Goal: Task Accomplishment & Management: Manage account settings

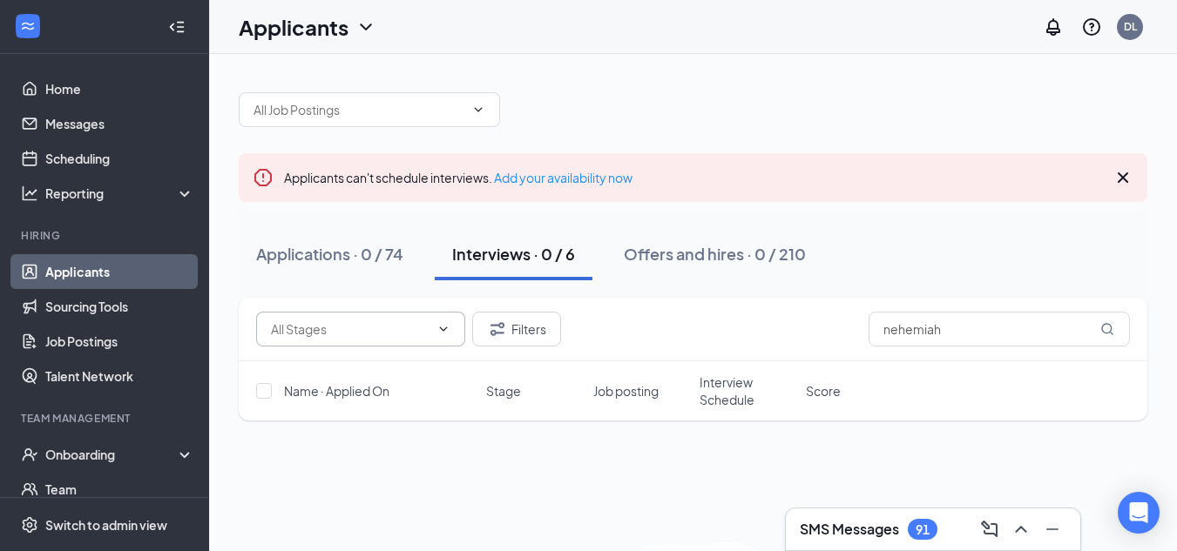
click at [348, 327] on input "text" at bounding box center [350, 329] width 158 height 19
click at [320, 276] on button "Applications · 0 / 74" at bounding box center [330, 254] width 182 height 52
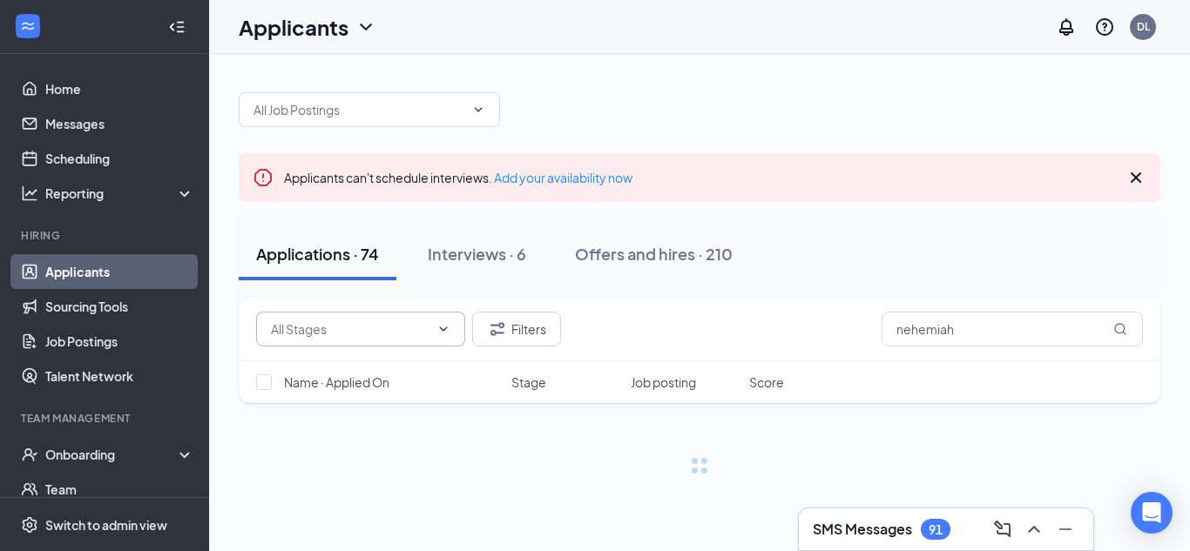
click at [372, 330] on input "text" at bounding box center [350, 329] width 158 height 19
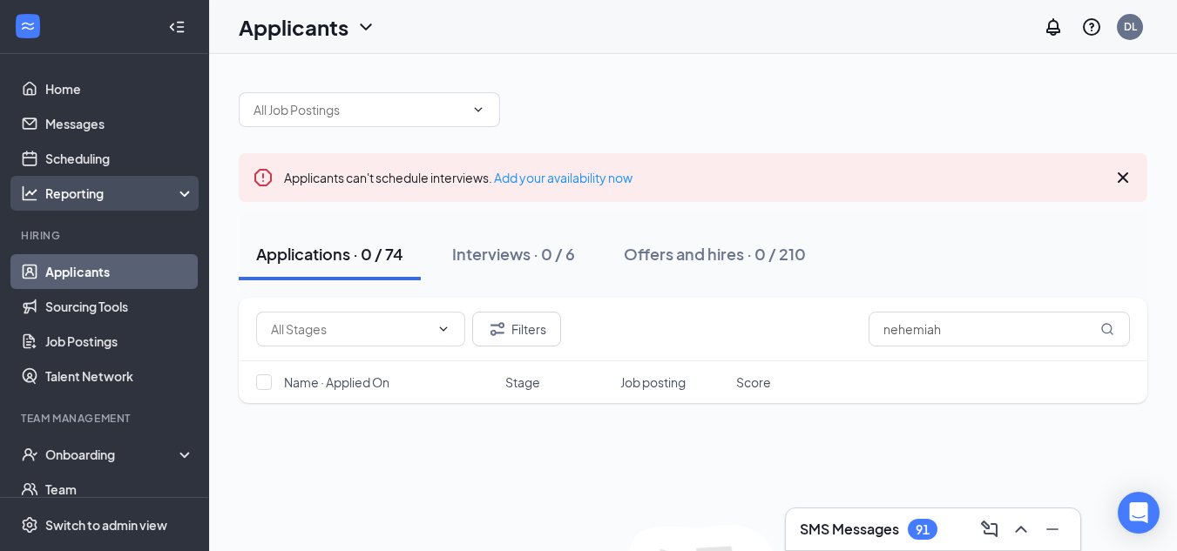
click at [108, 199] on div "Reporting" at bounding box center [120, 193] width 150 height 17
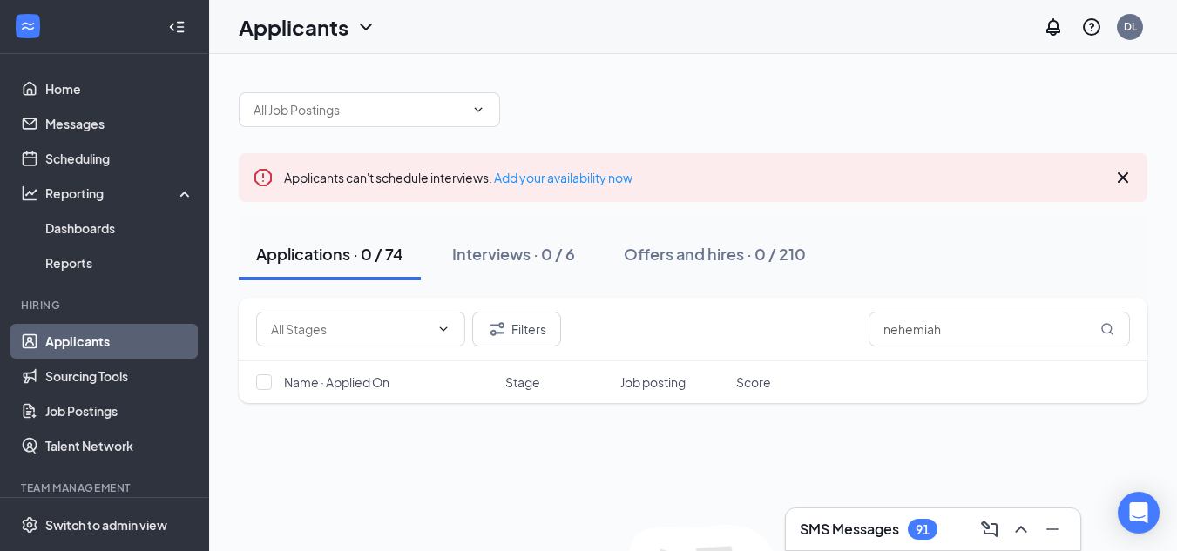
click at [87, 343] on link "Applicants" at bounding box center [119, 341] width 149 height 35
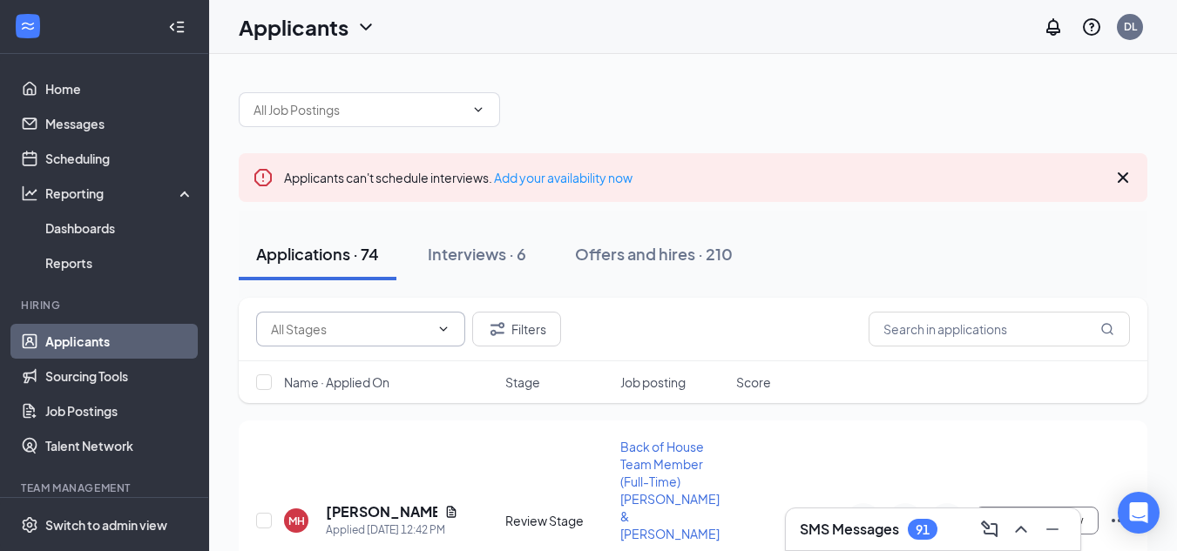
click at [385, 333] on input "text" at bounding box center [350, 329] width 158 height 19
click at [361, 408] on div "Review Stage (71)" at bounding box center [335, 402] width 101 height 19
type input "Review Stage (71)"
click at [396, 331] on input "Review Stage (71)" at bounding box center [341, 329] width 141 height 19
click at [338, 109] on input "text" at bounding box center [358, 109] width 211 height 19
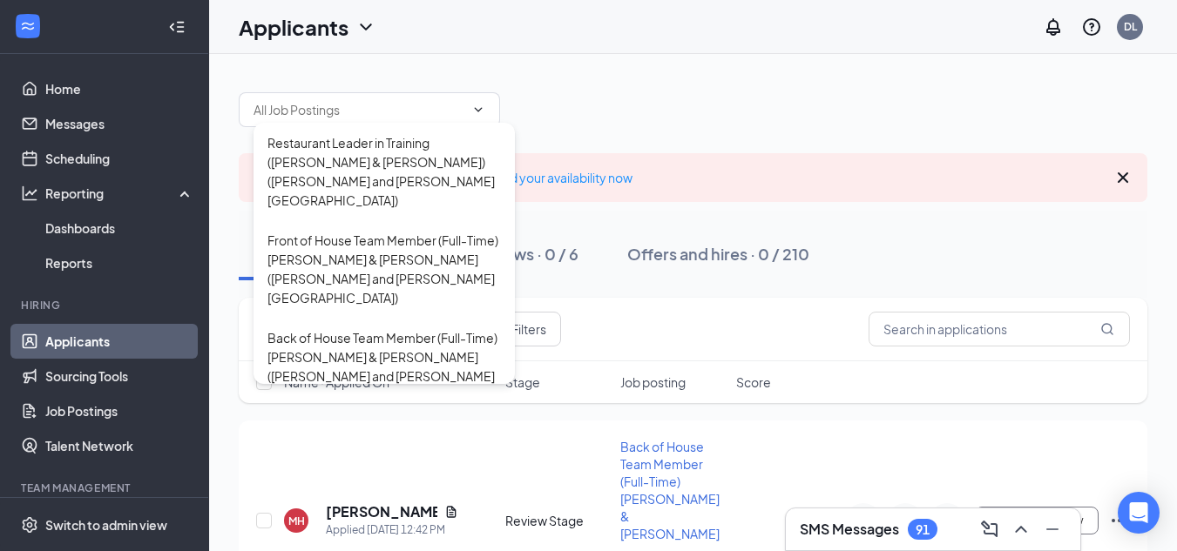
click at [466, 51] on div "Applicants DL" at bounding box center [693, 27] width 968 height 54
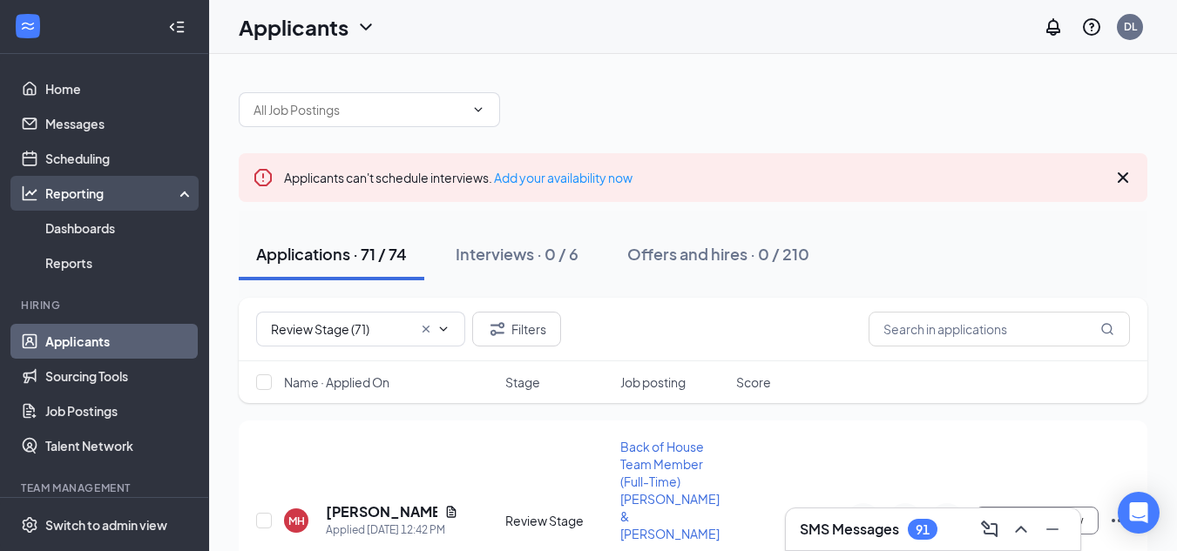
click at [91, 191] on div "Reporting" at bounding box center [120, 193] width 150 height 17
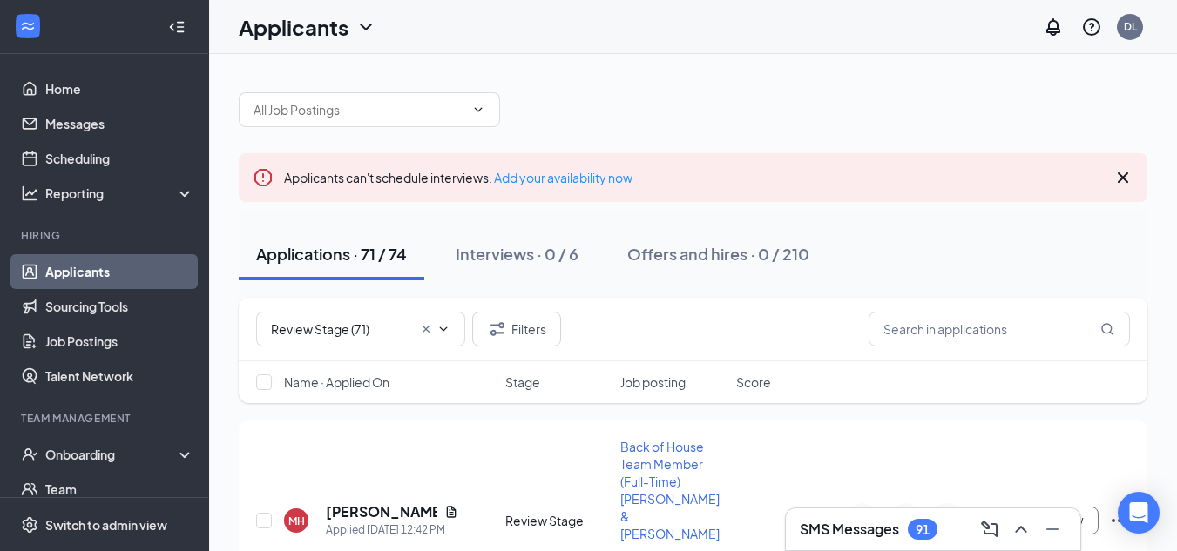
click at [177, 26] on icon "Collapse" at bounding box center [180, 26] width 7 height 11
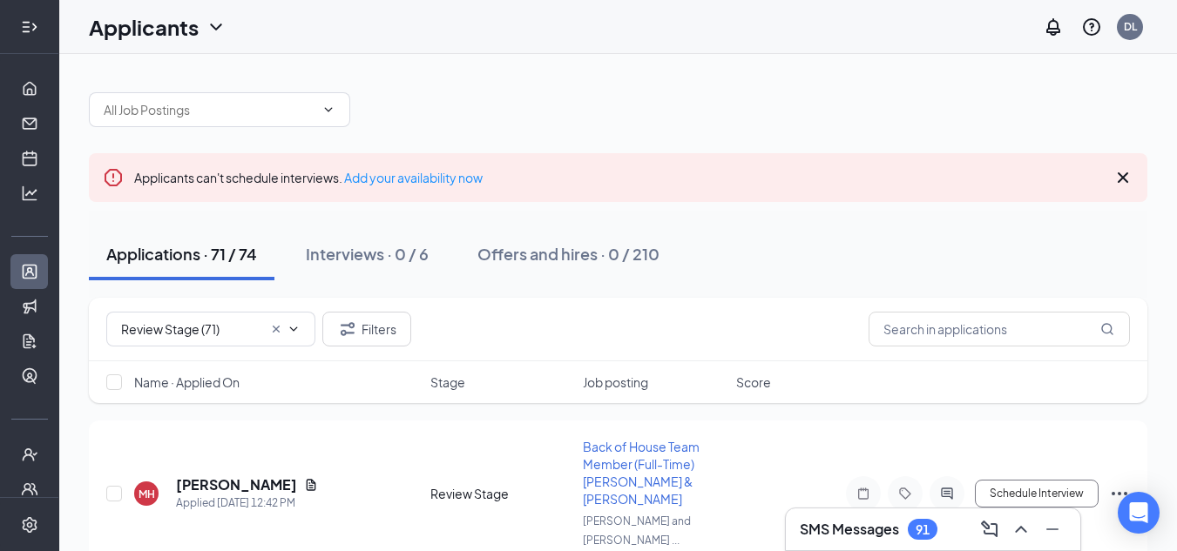
click at [21, 20] on icon "Expand" at bounding box center [29, 26] width 17 height 17
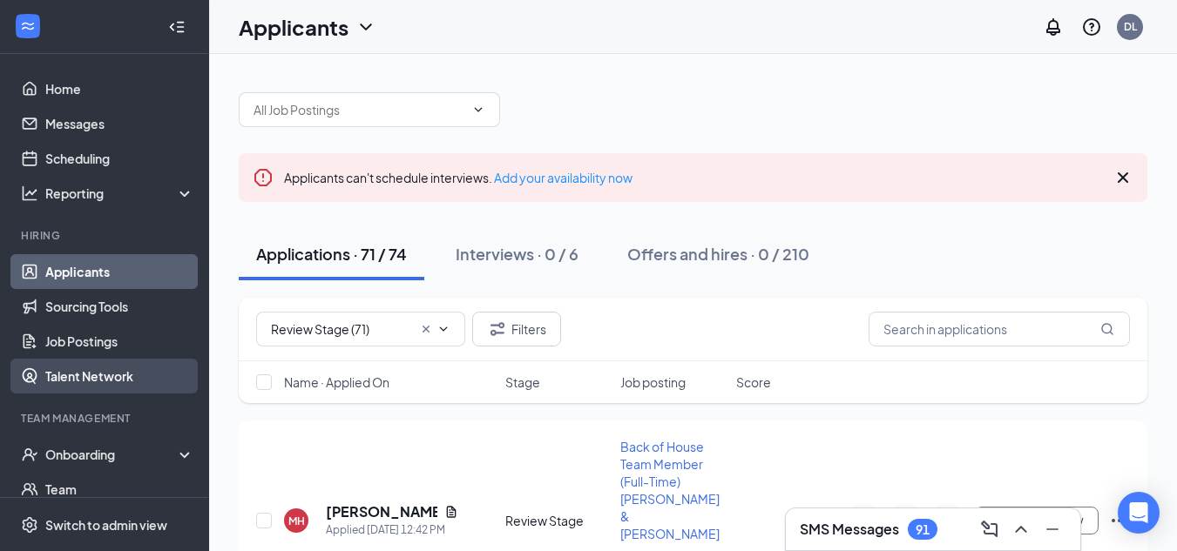
scroll to position [86, 0]
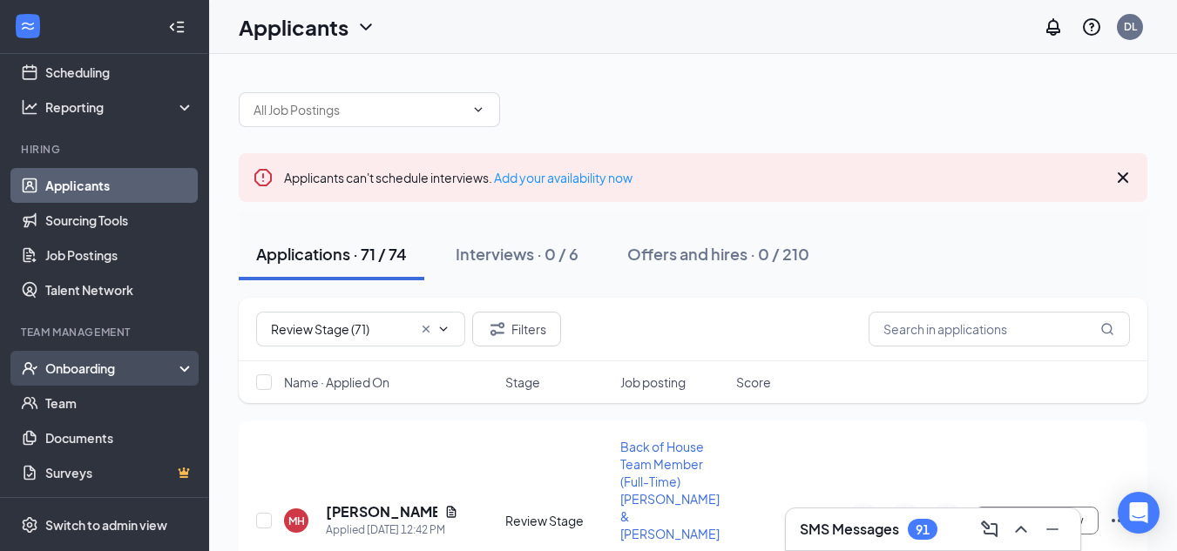
click at [118, 370] on div "Onboarding" at bounding box center [112, 368] width 134 height 17
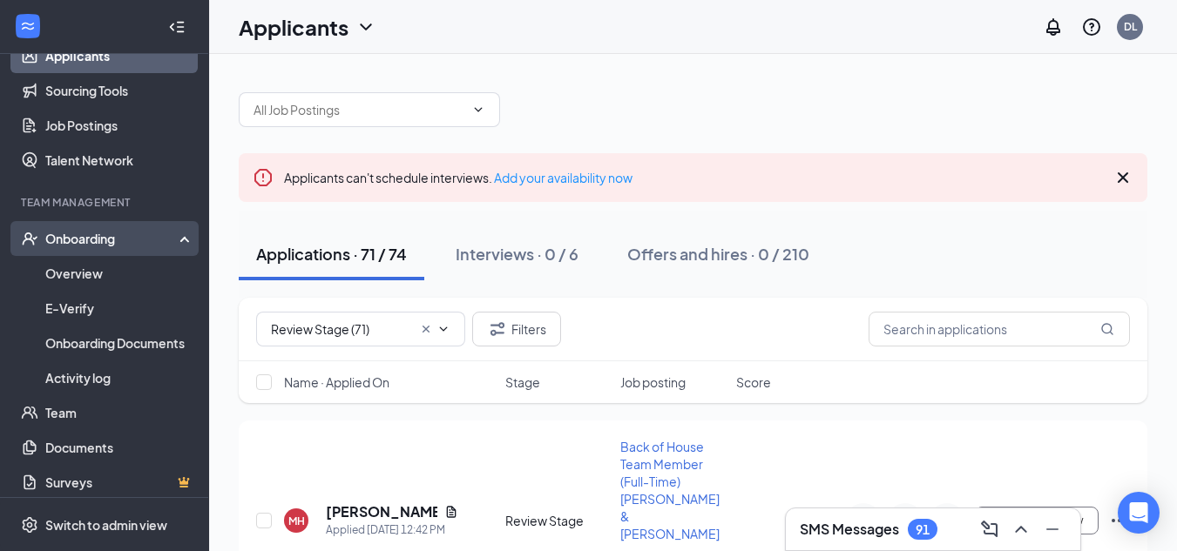
scroll to position [226, 0]
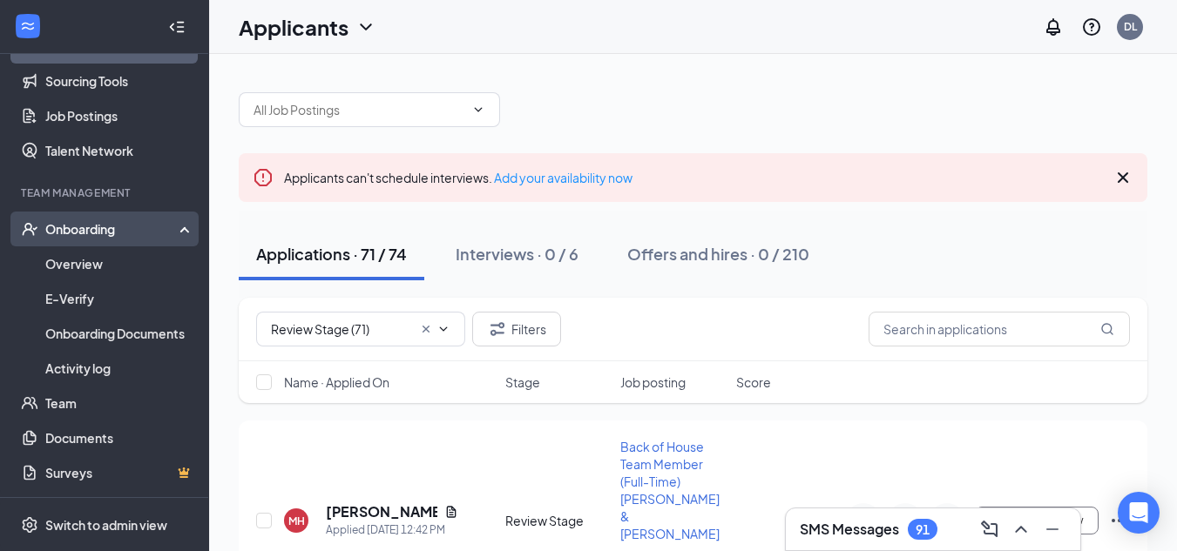
click at [96, 236] on div "Onboarding" at bounding box center [112, 228] width 134 height 17
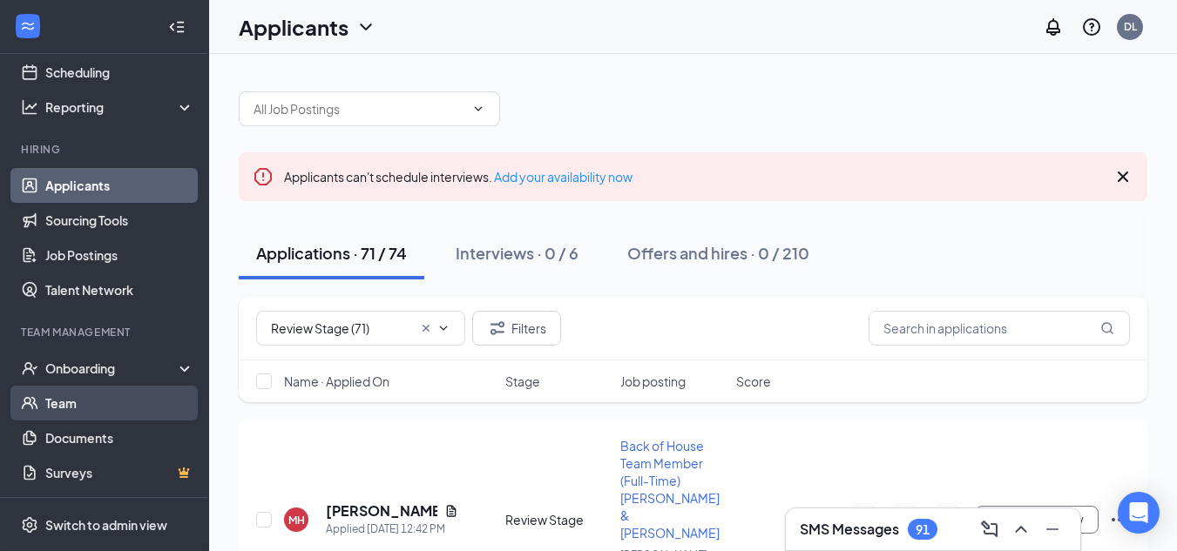
scroll to position [124, 0]
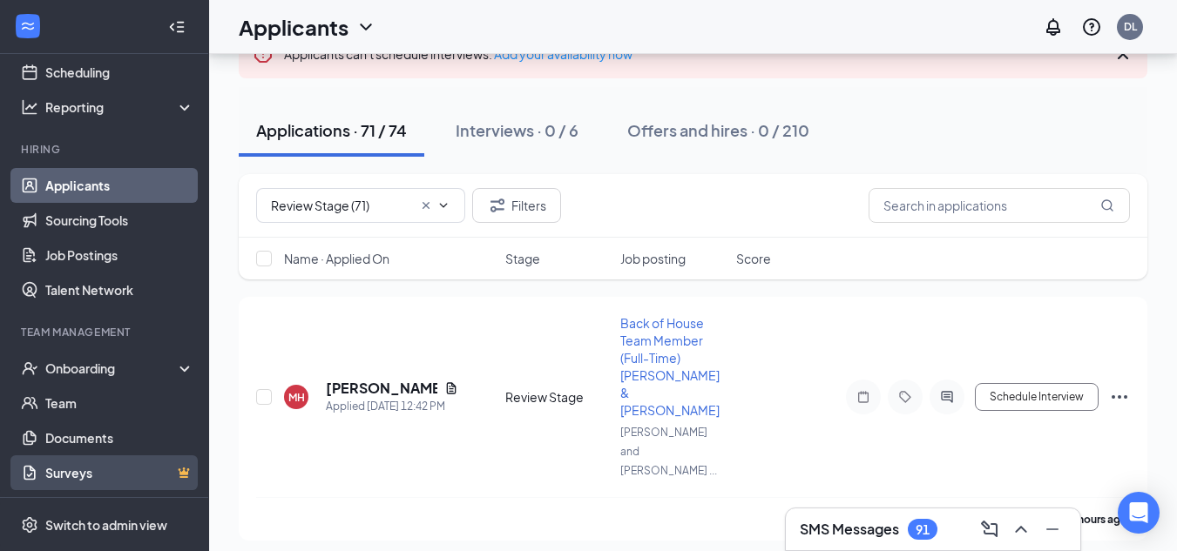
click at [78, 469] on link "Surveys" at bounding box center [119, 472] width 149 height 35
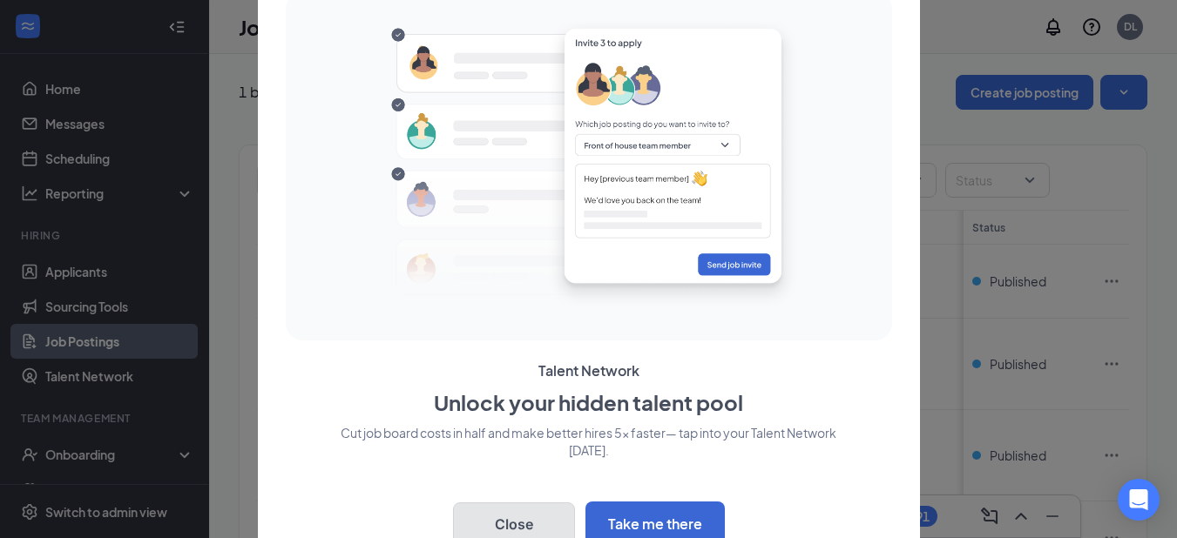
click at [555, 527] on button "Close" at bounding box center [514, 524] width 122 height 44
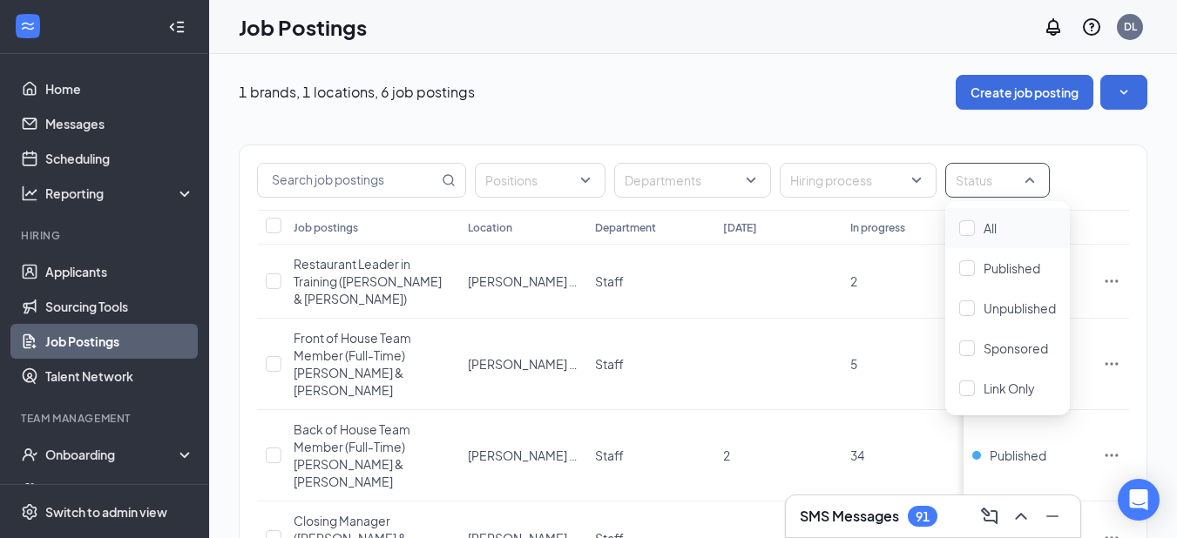
click at [995, 172] on div at bounding box center [988, 180] width 78 height 28
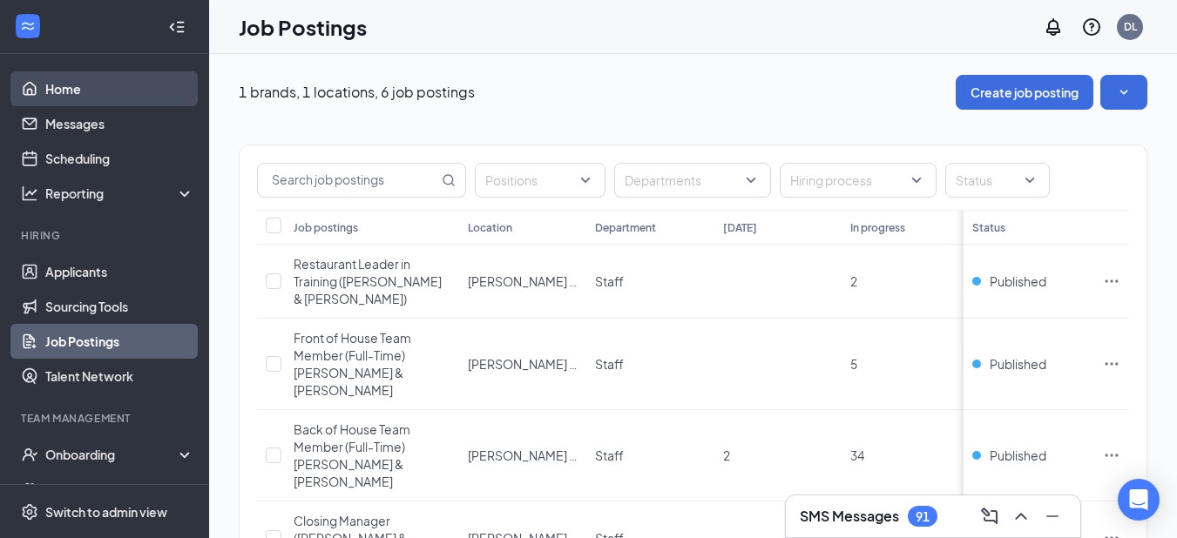
click at [67, 83] on link "Home" at bounding box center [119, 88] width 149 height 35
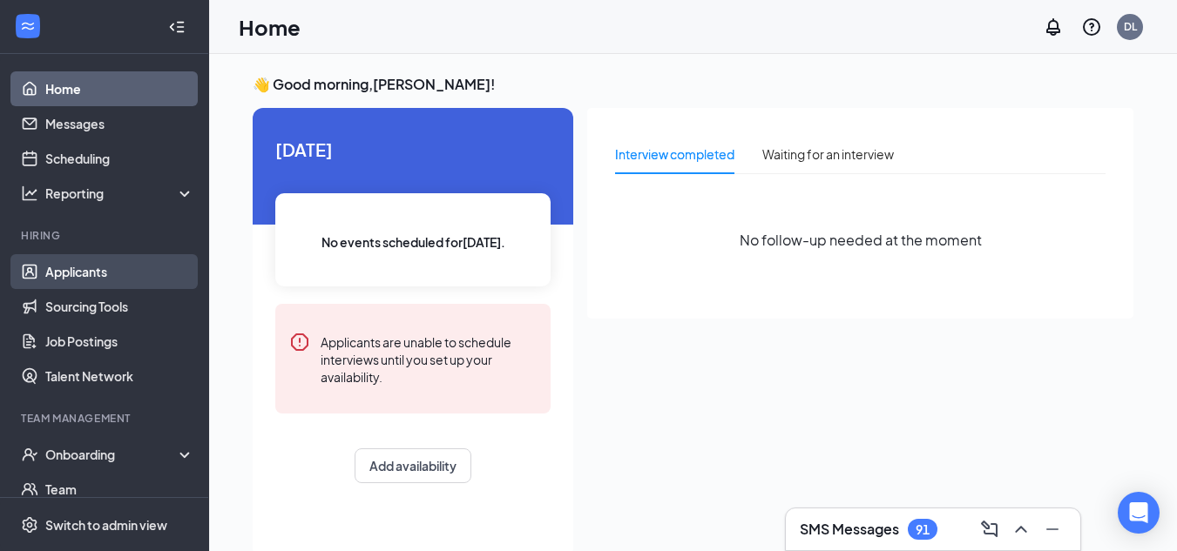
click at [77, 276] on link "Applicants" at bounding box center [119, 271] width 149 height 35
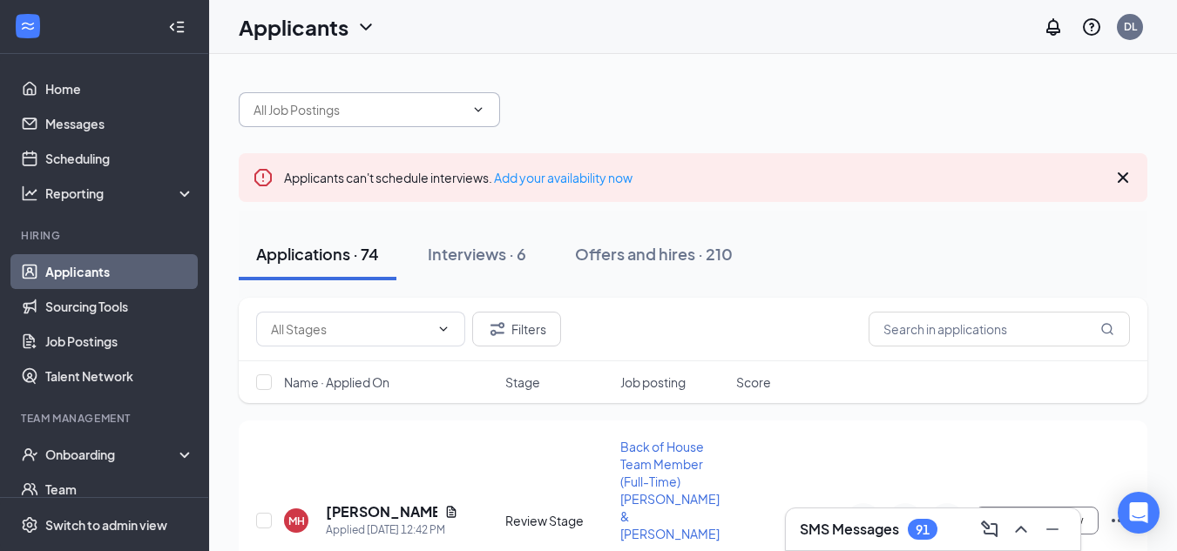
click at [370, 111] on input "text" at bounding box center [358, 109] width 211 height 19
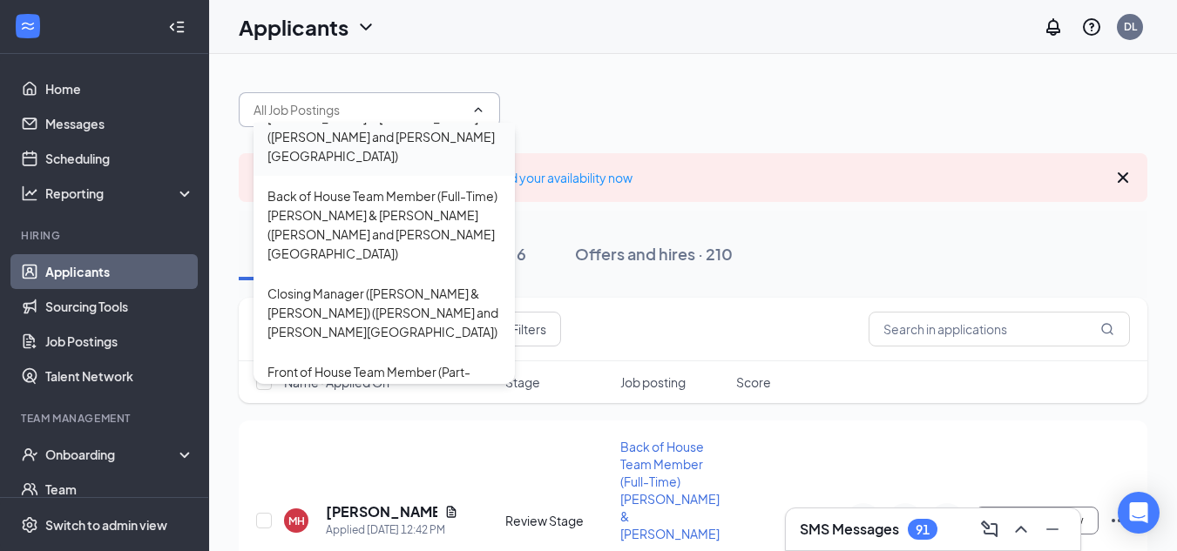
scroll to position [190, 0]
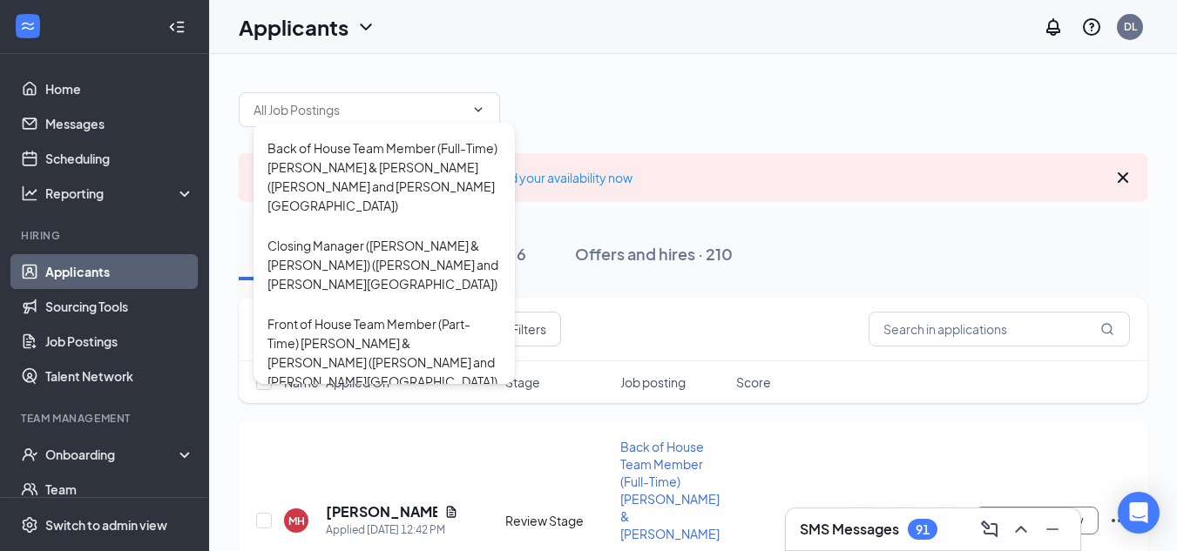
click at [697, 107] on div "Restaurant Leader in Training ([PERSON_NAME] & [PERSON_NAME]) ([PERSON_NAME] an…" at bounding box center [693, 101] width 908 height 52
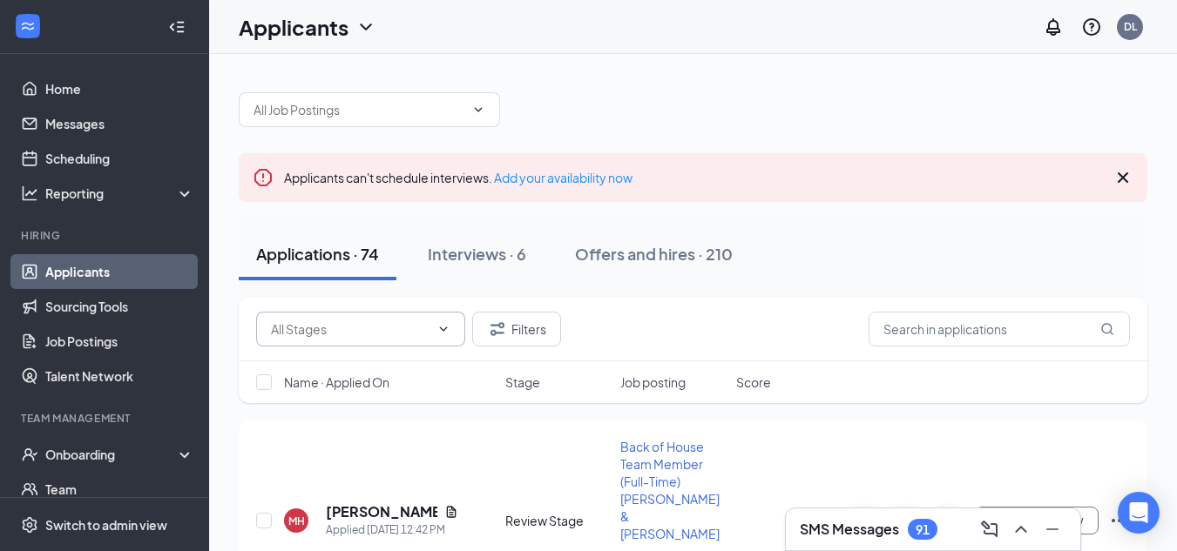
click at [364, 336] on input "text" at bounding box center [350, 329] width 158 height 19
click at [524, 323] on button "Filters" at bounding box center [516, 329] width 89 height 35
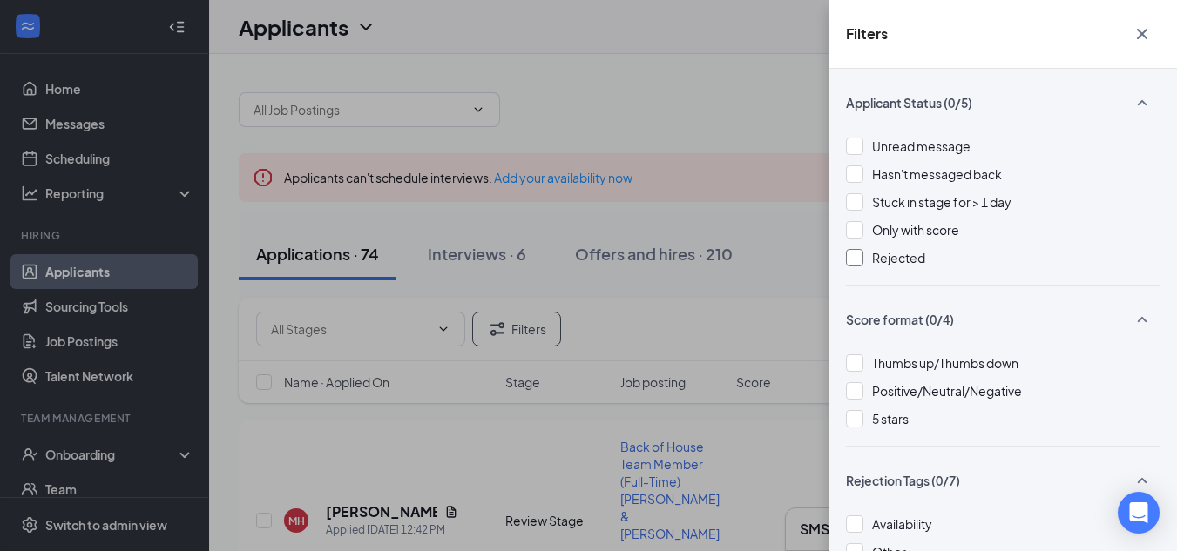
click at [859, 258] on div at bounding box center [854, 257] width 17 height 17
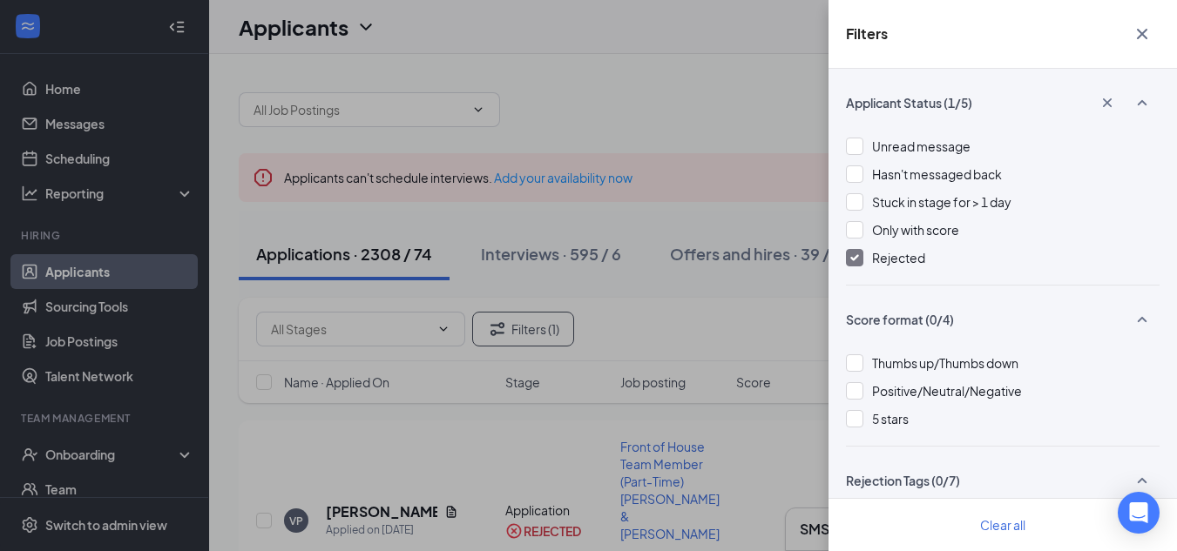
click at [680, 307] on div "Filters Applicant Status (1/5) Unread message Hasn't messaged back Stuck in sta…" at bounding box center [588, 275] width 1177 height 551
click at [1153, 38] on button "button" at bounding box center [1141, 33] width 35 height 33
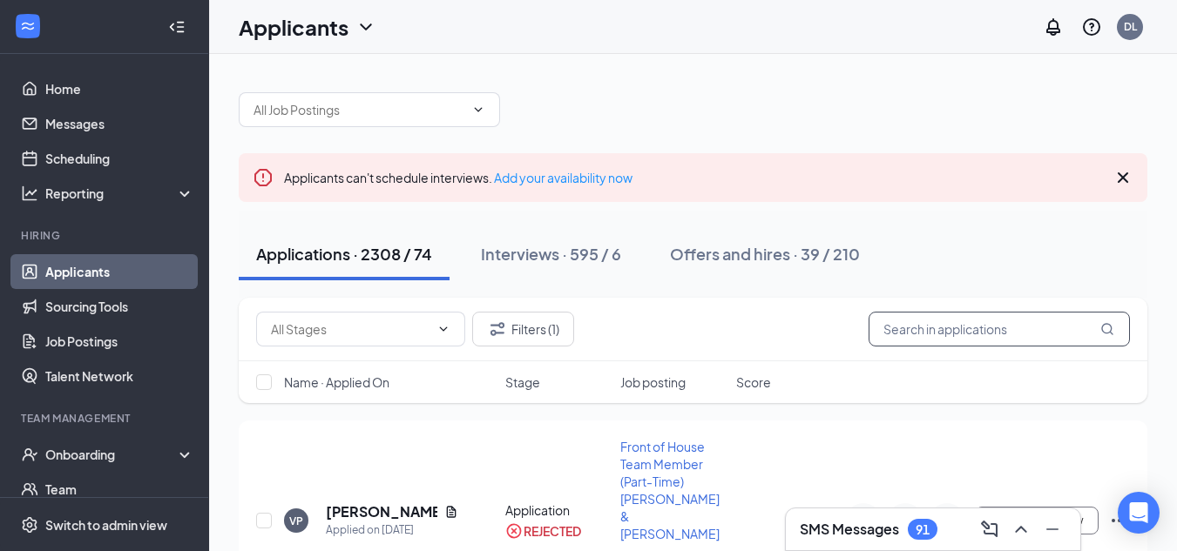
click at [908, 322] on input "text" at bounding box center [998, 329] width 261 height 35
paste input "Nehemiah"
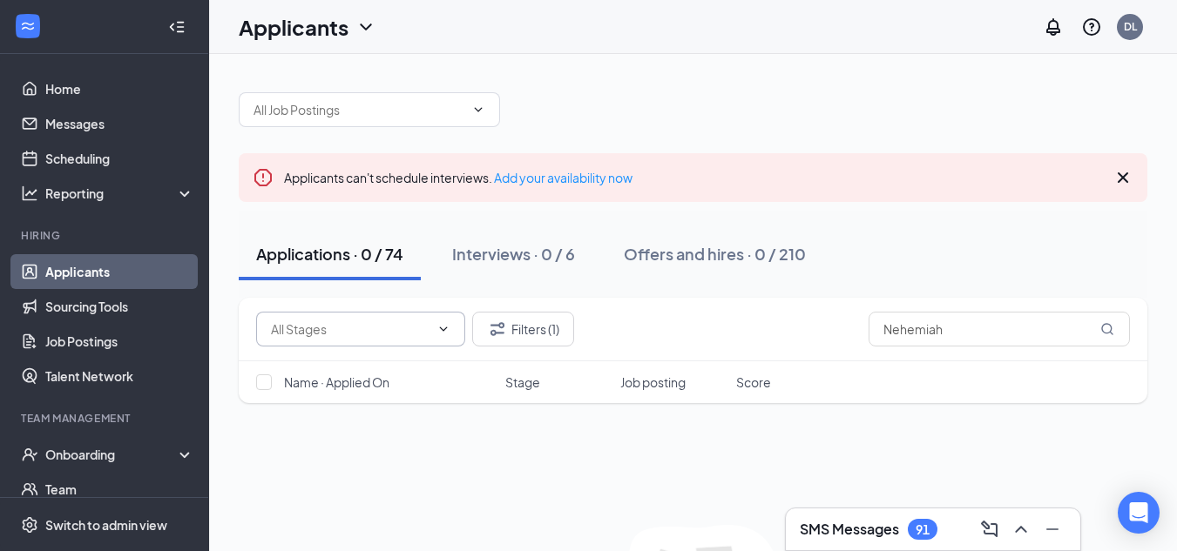
click at [365, 344] on span "Availability (3) Review Stage (71)" at bounding box center [360, 329] width 209 height 35
click at [398, 332] on input "text" at bounding box center [350, 329] width 158 height 19
click at [952, 337] on input "Nehemiah" at bounding box center [998, 329] width 261 height 35
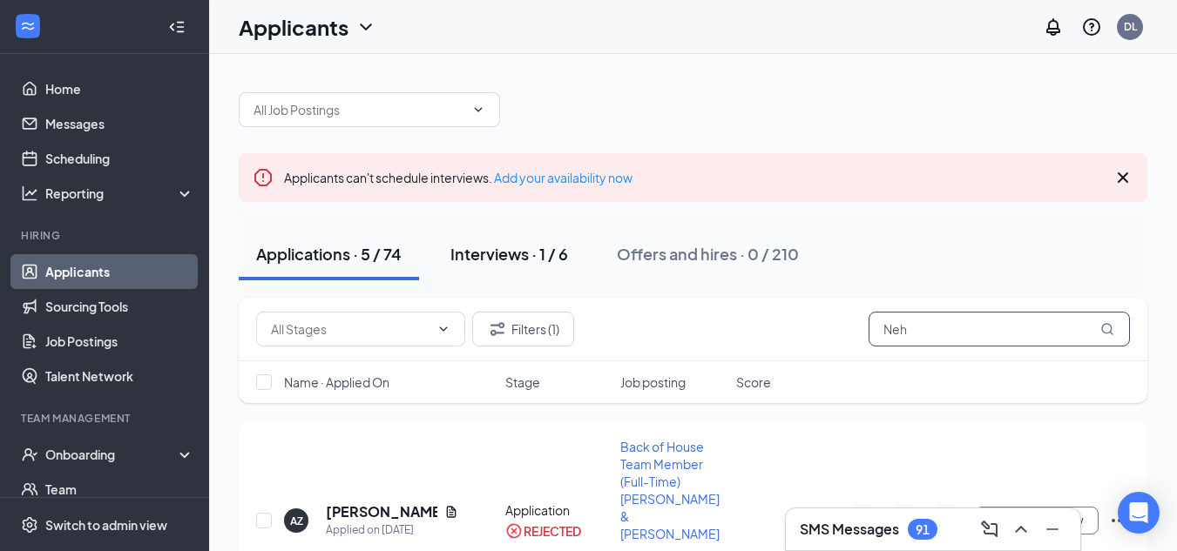
type input "Neh"
click at [548, 257] on div "Interviews · 1 / 6" at bounding box center [509, 254] width 118 height 22
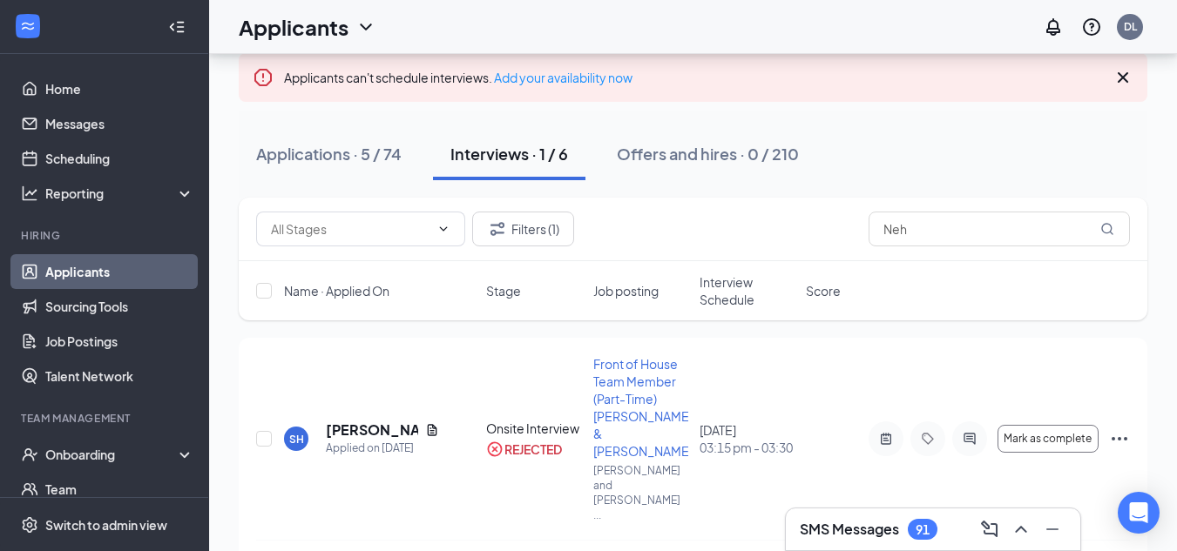
scroll to position [106, 0]
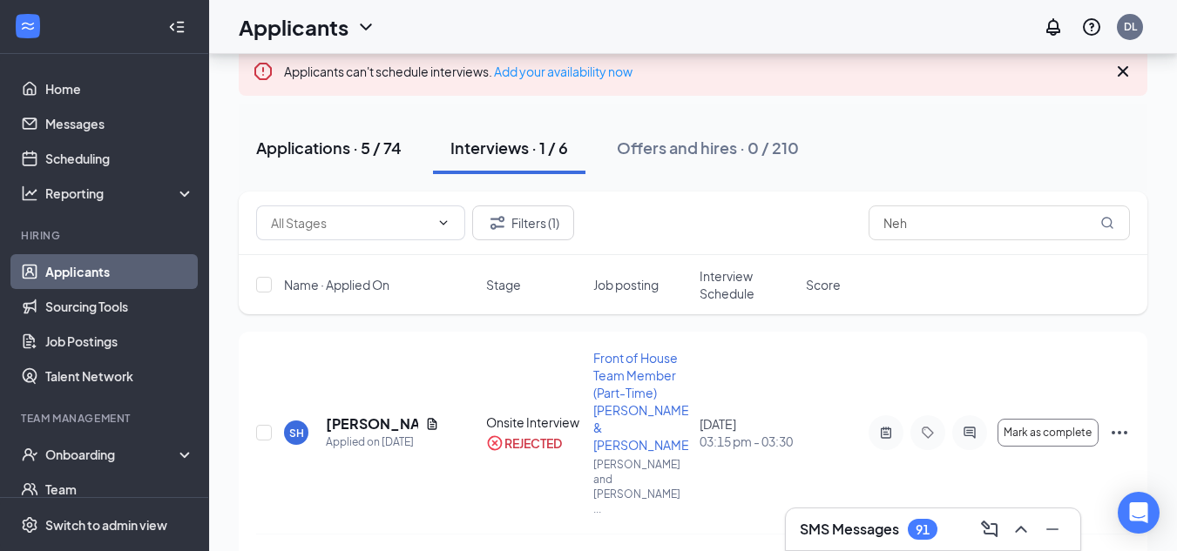
click at [289, 154] on div "Applications · 5 / 74" at bounding box center [328, 148] width 145 height 22
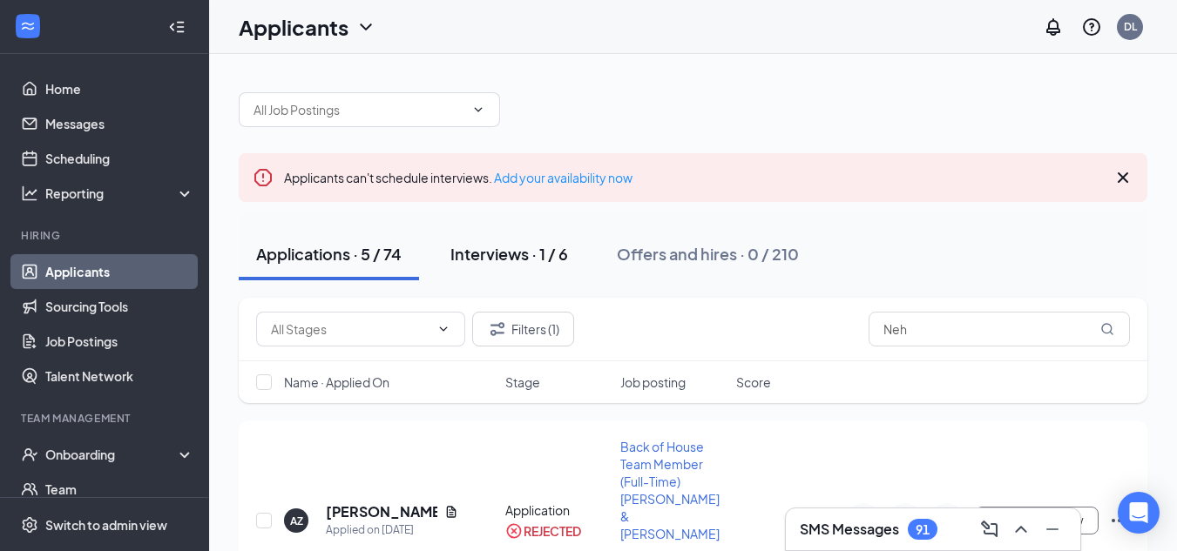
click at [528, 258] on div "Interviews · 1 / 6" at bounding box center [509, 254] width 118 height 22
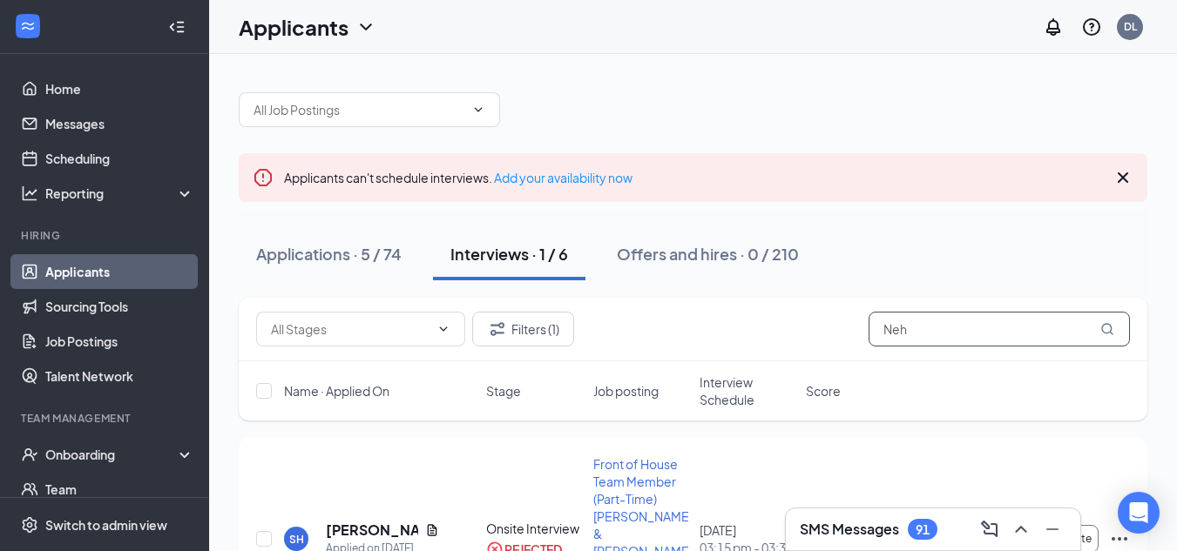
click at [948, 340] on input "Neh" at bounding box center [998, 329] width 261 height 35
type input "Ne"
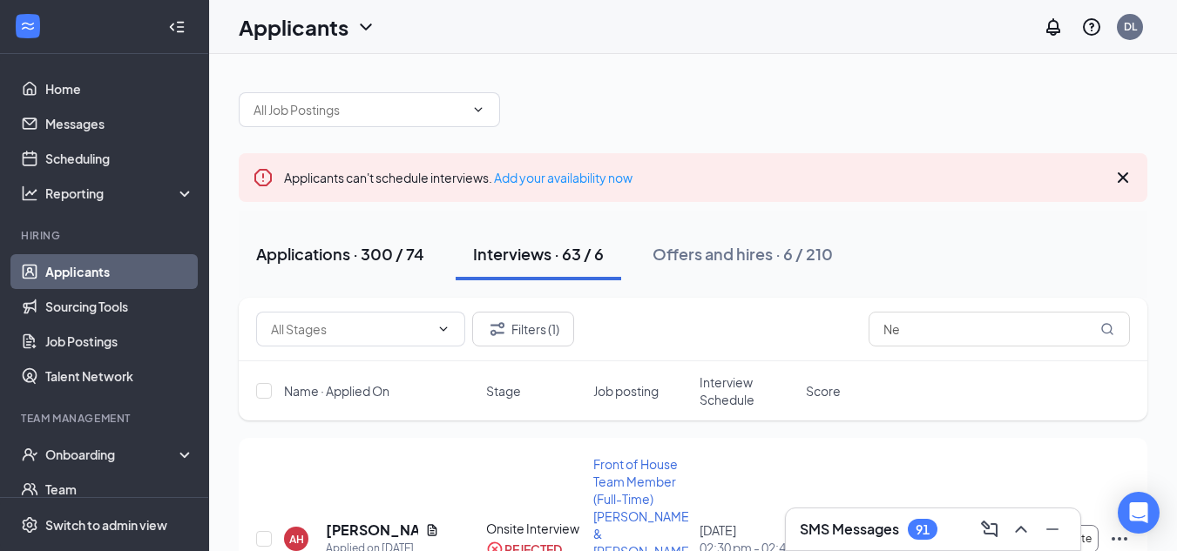
click at [385, 267] on button "Applications · 300 / 74" at bounding box center [340, 254] width 203 height 52
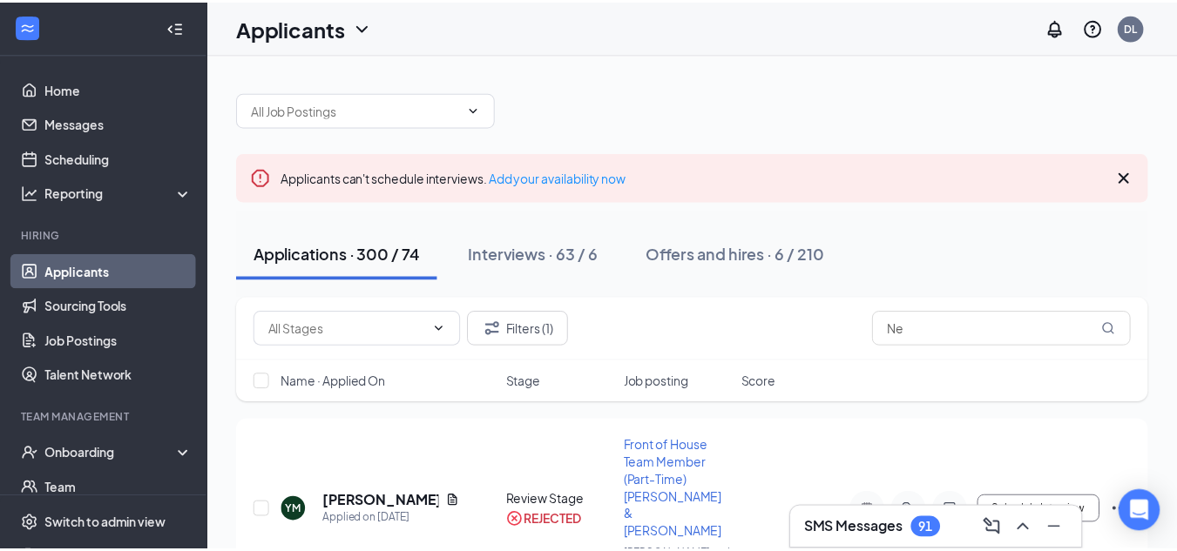
scroll to position [41, 0]
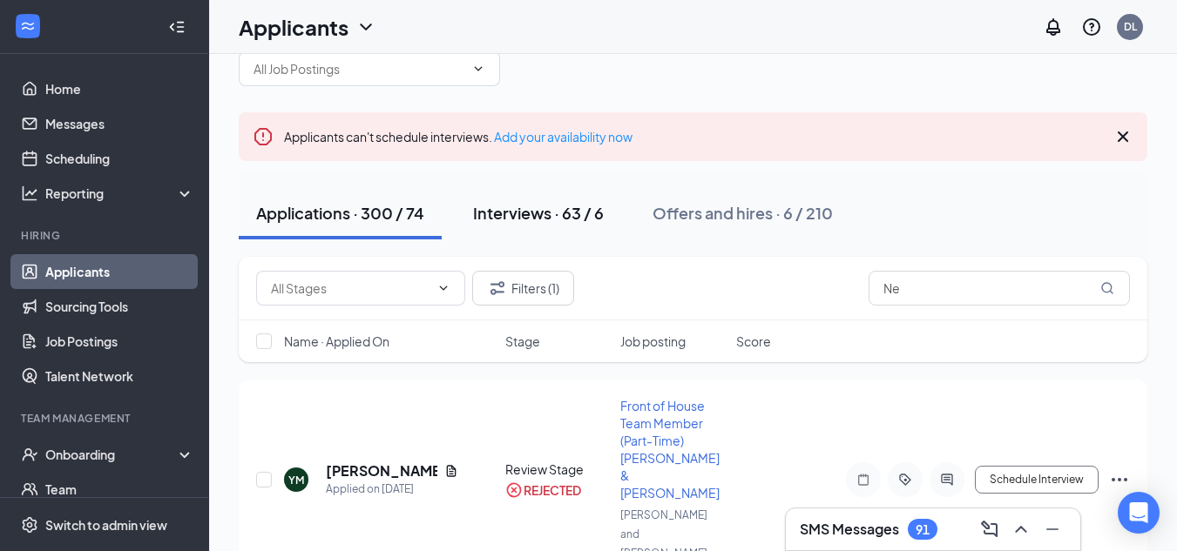
click at [556, 223] on div "Interviews · 63 / 6" at bounding box center [538, 213] width 131 height 22
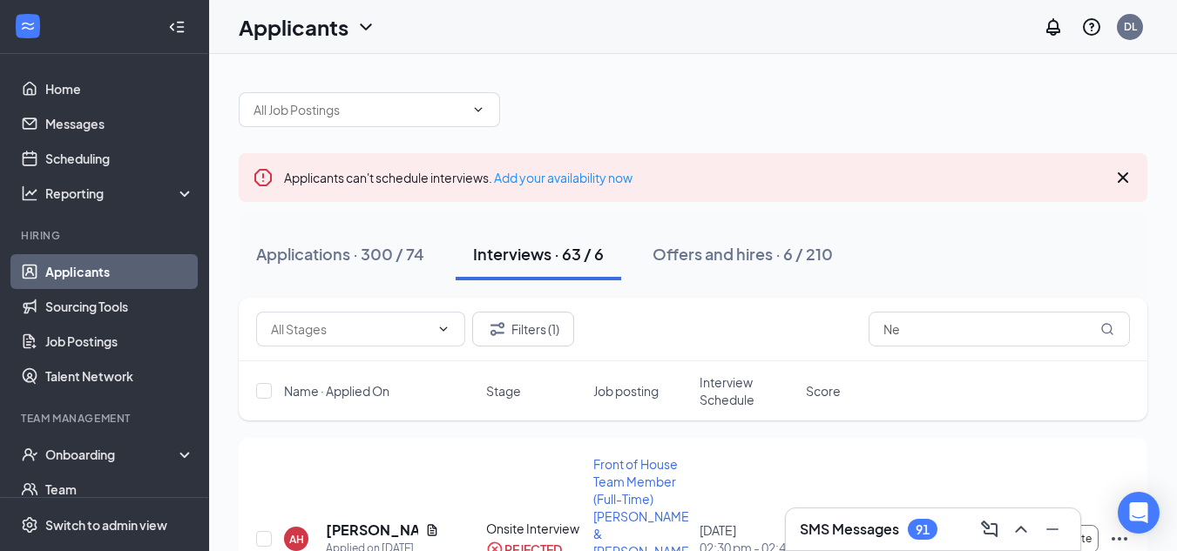
click at [72, 271] on link "Applicants" at bounding box center [119, 271] width 149 height 35
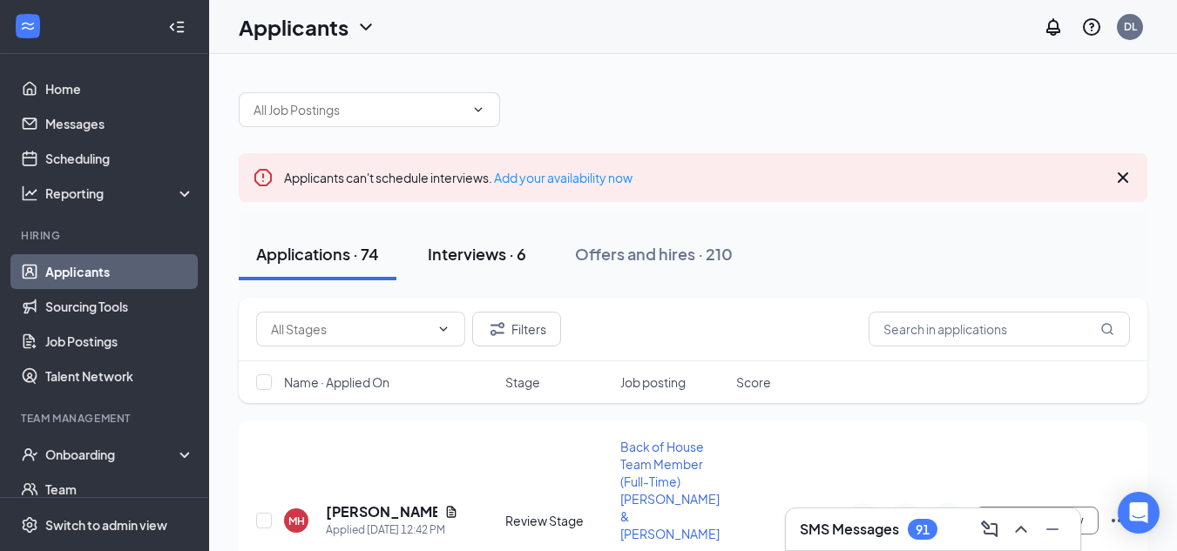
click at [476, 246] on div "Interviews · 6" at bounding box center [477, 254] width 98 height 22
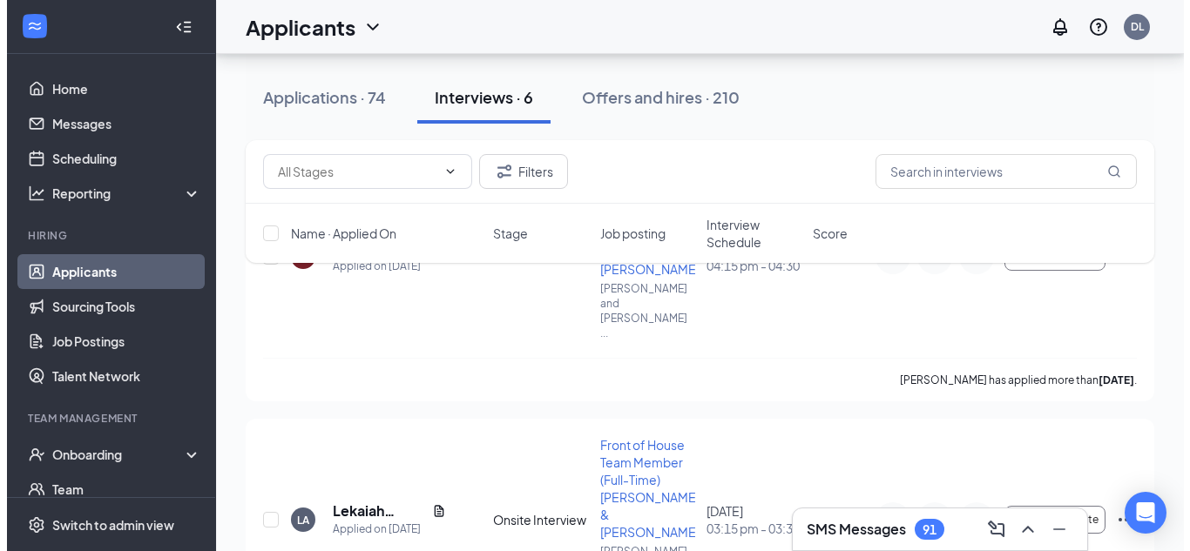
scroll to position [1055, 0]
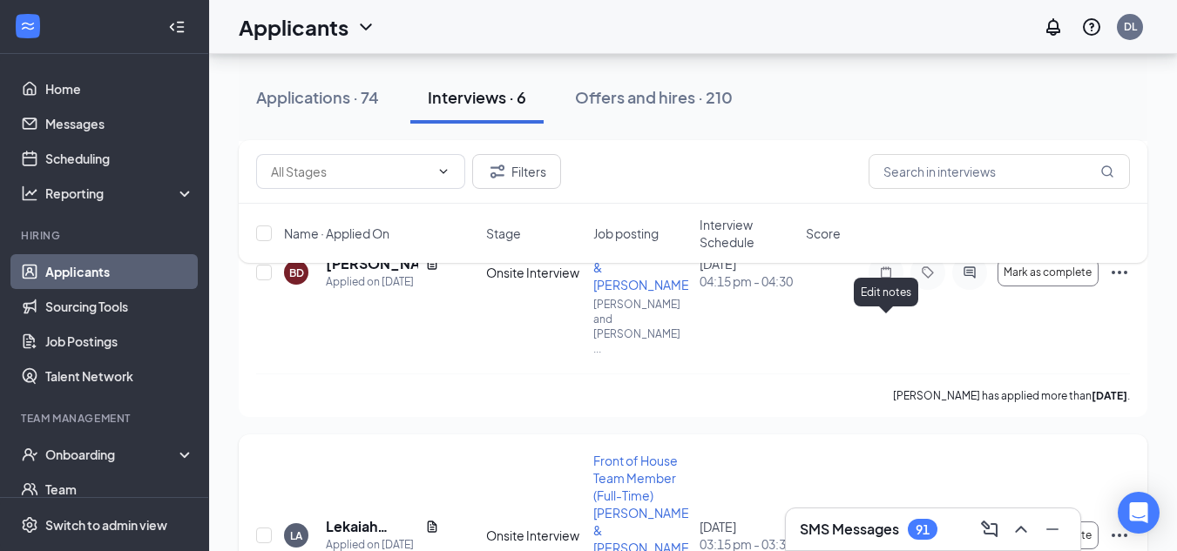
click at [888, 529] on icon "ActiveNote" at bounding box center [885, 536] width 21 height 14
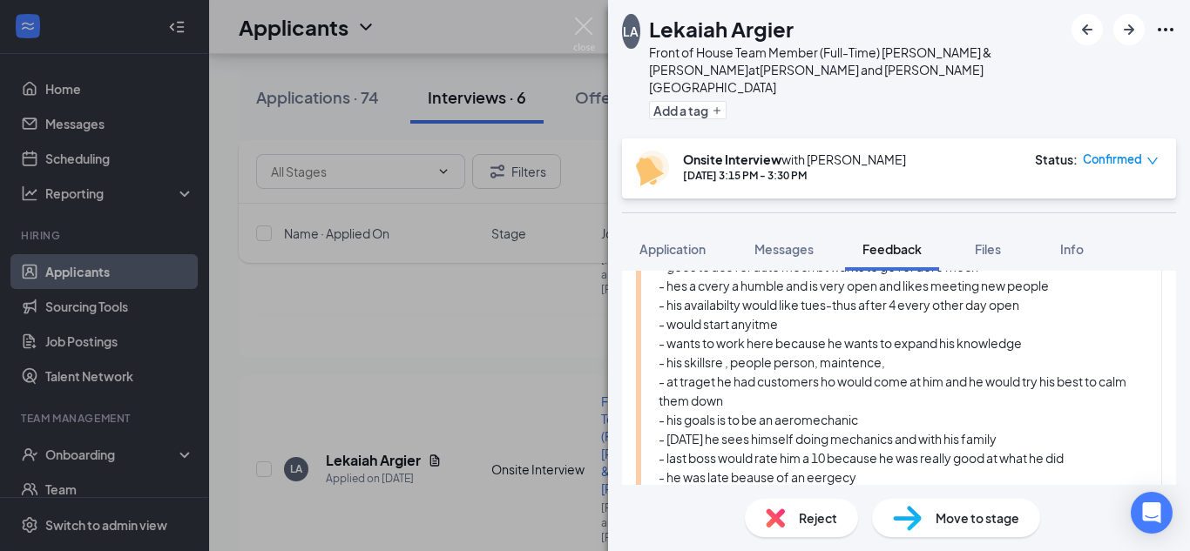
scroll to position [364, 0]
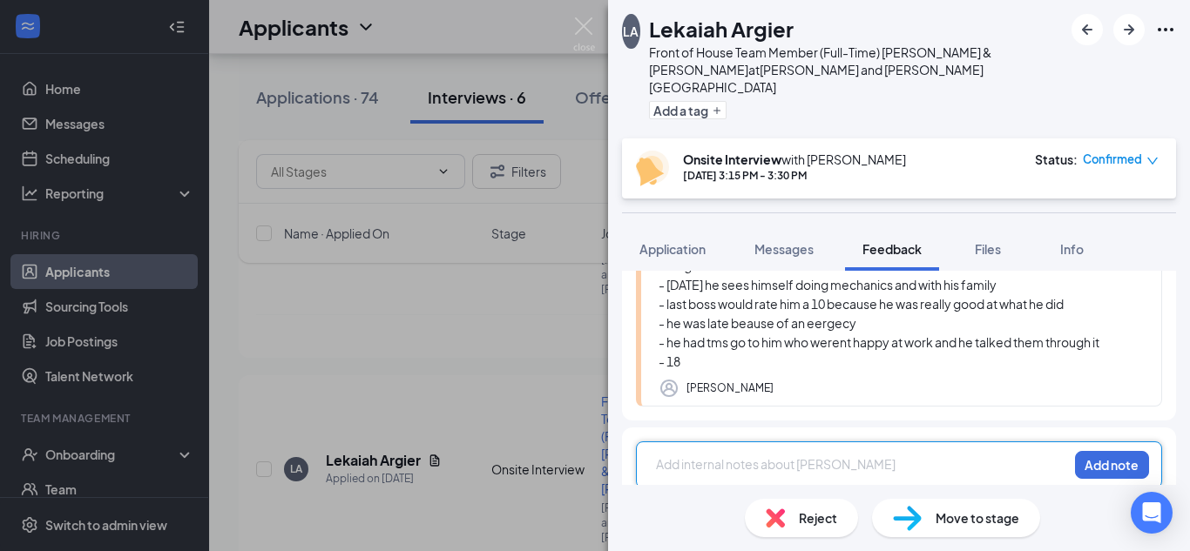
click at [804, 455] on div at bounding box center [862, 464] width 410 height 18
click at [659, 475] on span "- Availability:" at bounding box center [697, 483] width 80 height 16
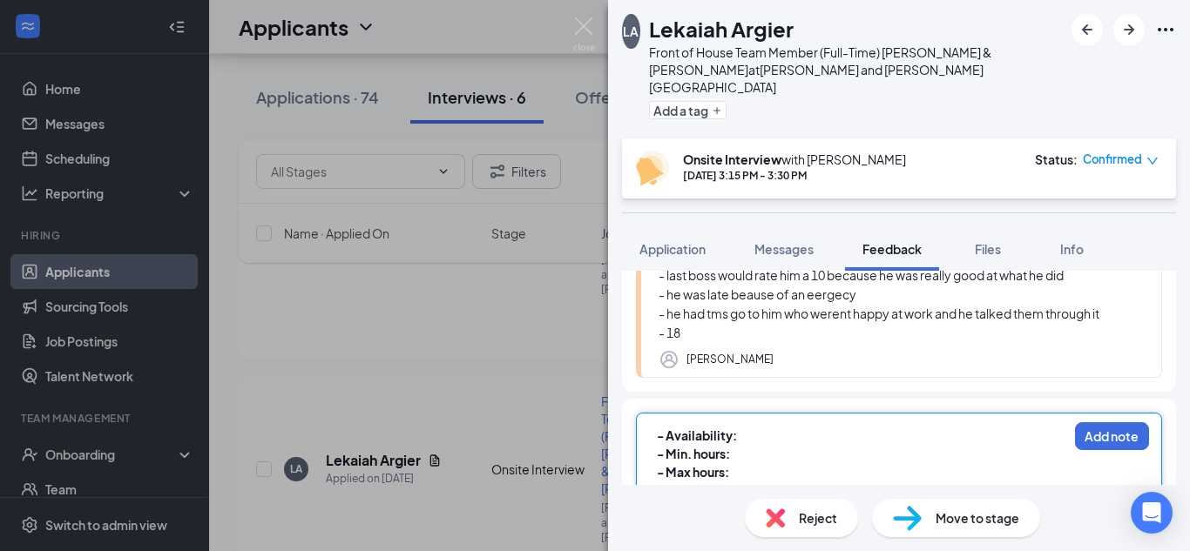
scroll to position [394, 0]
click at [759, 426] on div "- Availability:" at bounding box center [862, 435] width 410 height 18
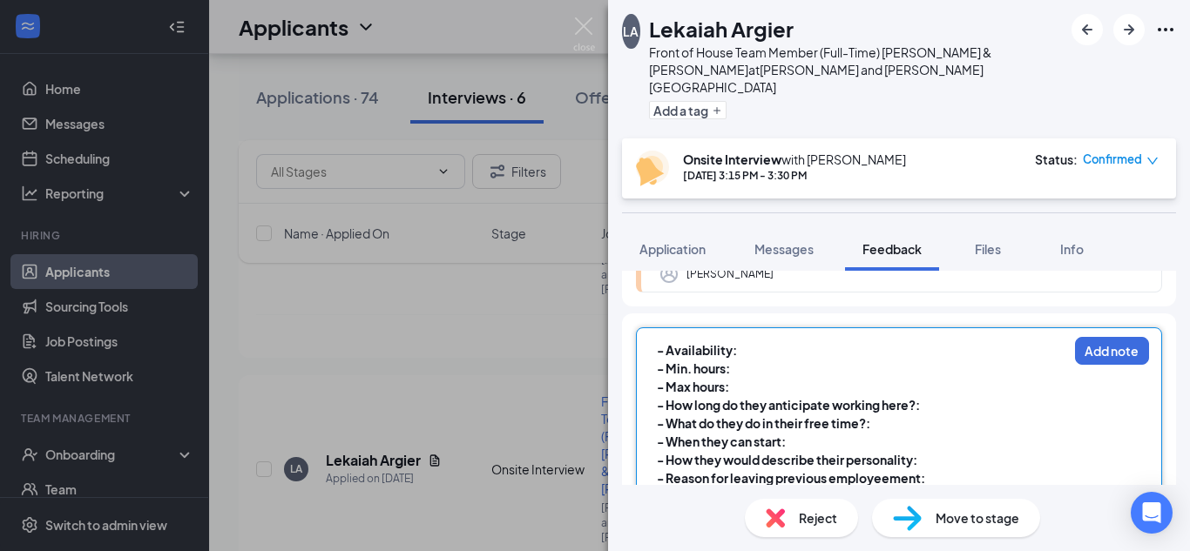
scroll to position [489, 0]
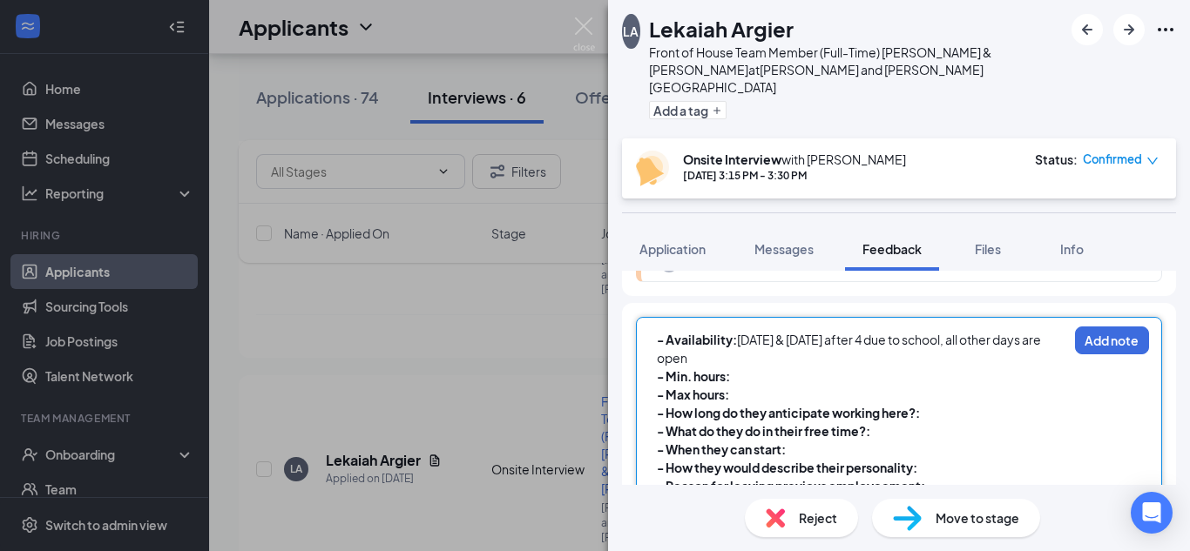
click at [744, 368] on div "- Min. hours:" at bounding box center [862, 377] width 410 height 18
click at [758, 386] on div "- Max hours:" at bounding box center [862, 395] width 410 height 18
click at [988, 404] on div "- How long do they anticipate working here?:" at bounding box center [862, 413] width 410 height 18
click at [895, 422] on div "- What do they do in their free time?:" at bounding box center [862, 431] width 410 height 18
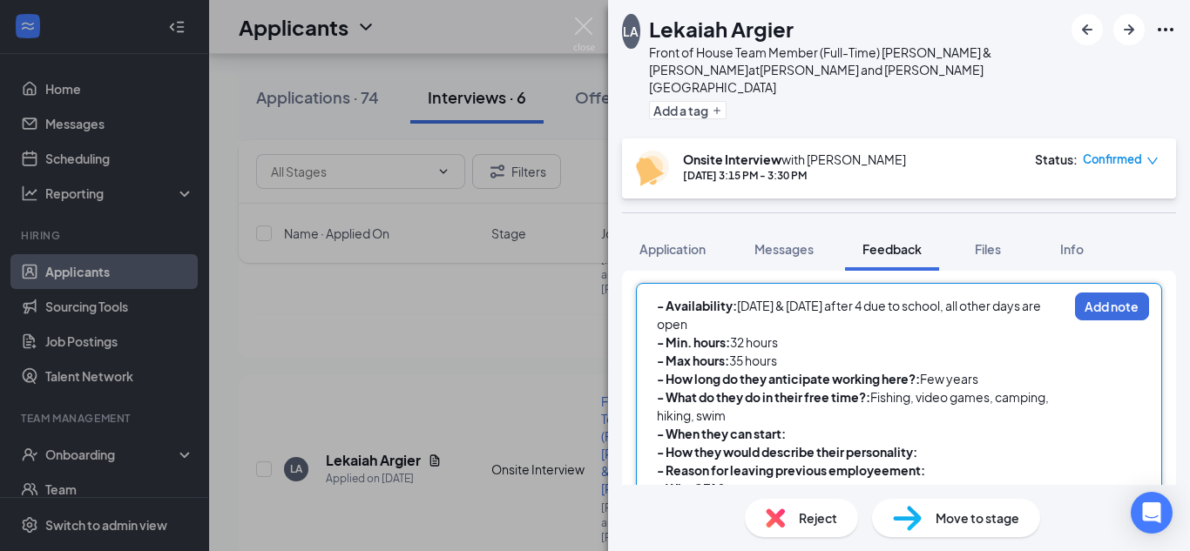
scroll to position [525, 0]
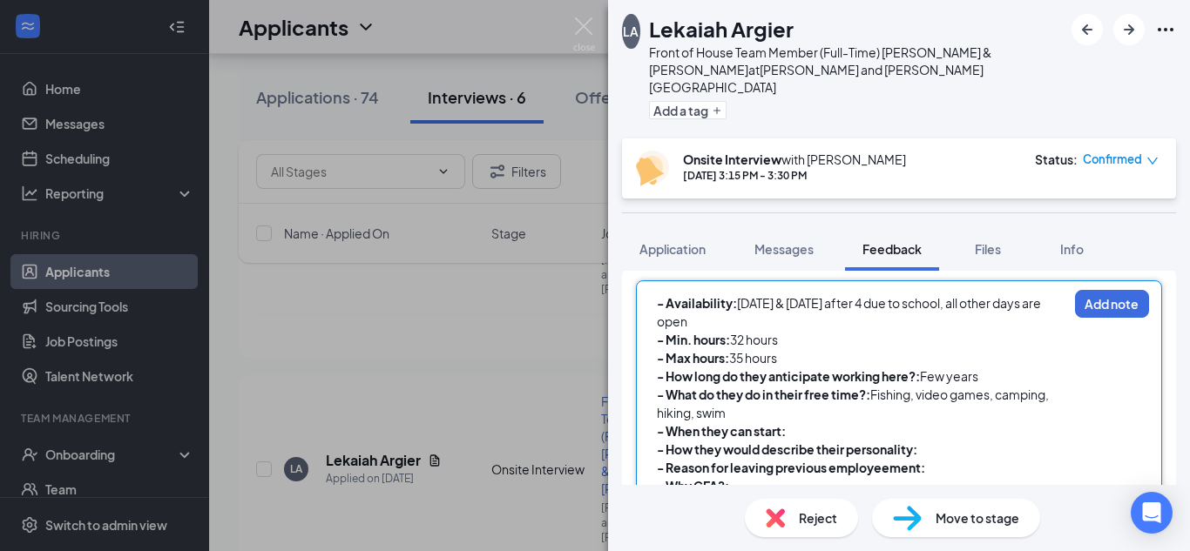
click at [818, 422] on div "- When they can start:" at bounding box center [862, 431] width 410 height 18
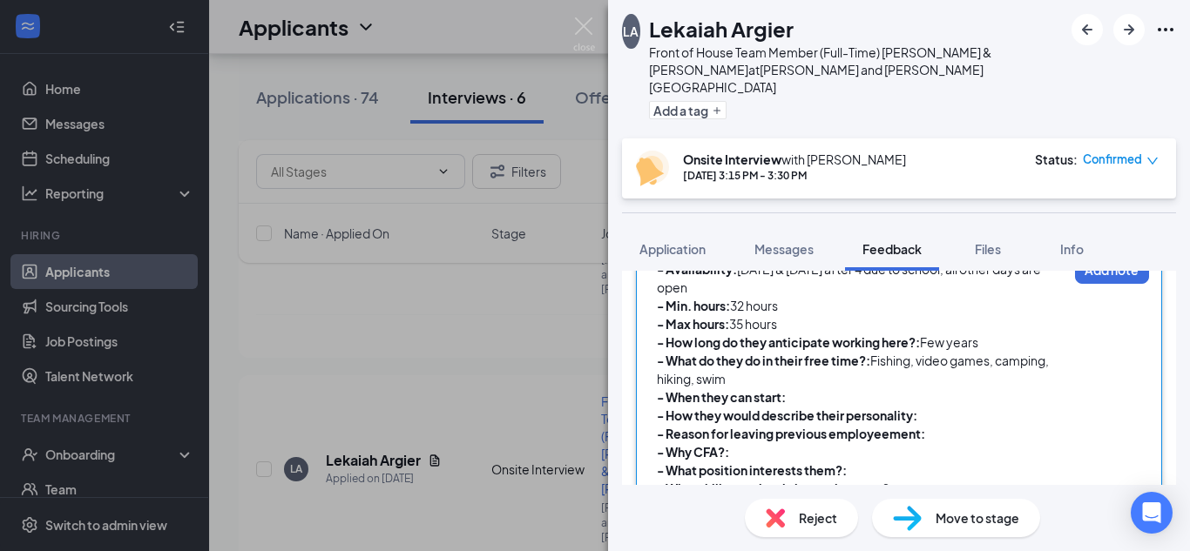
scroll to position [560, 0]
click at [945, 406] on div "- How they would describe their personality:" at bounding box center [862, 415] width 410 height 18
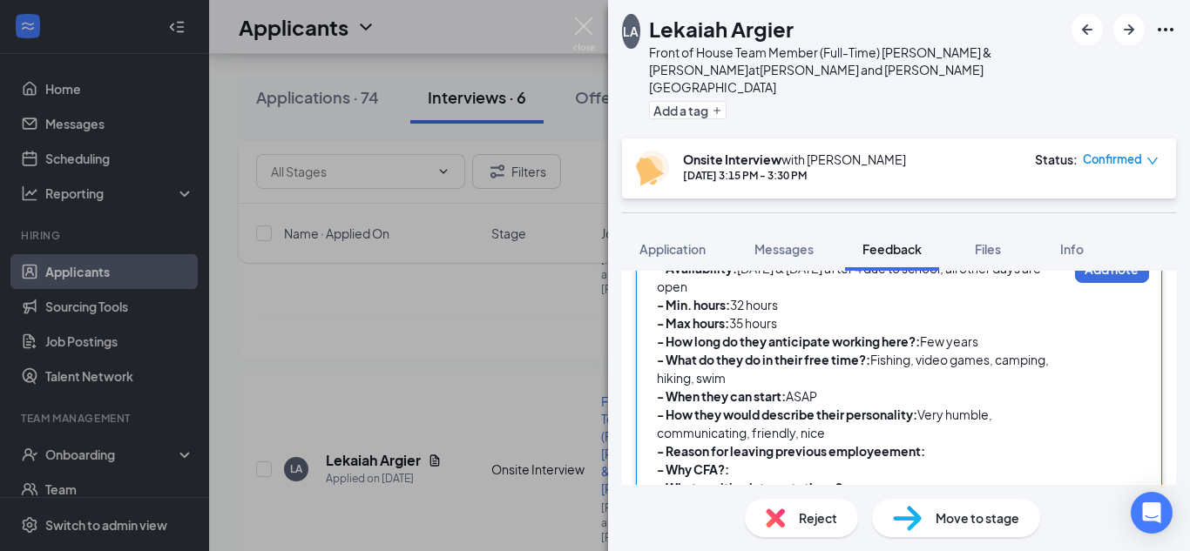
click at [955, 442] on div "- Reason for leaving previous employeement:" at bounding box center [862, 451] width 410 height 18
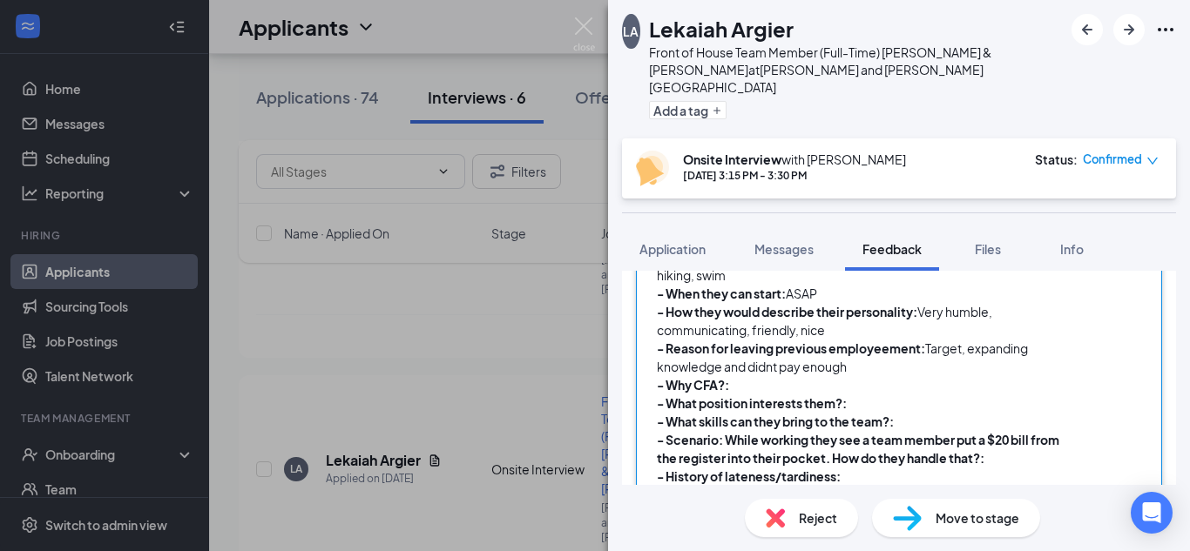
scroll to position [671, 0]
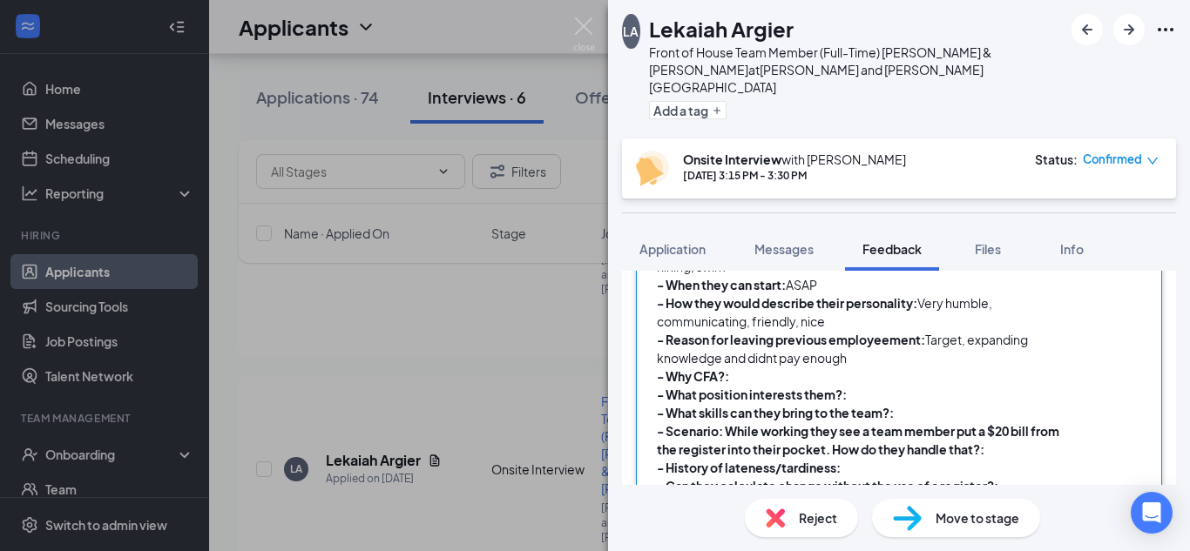
click at [766, 368] on div "- Why CFA?:" at bounding box center [862, 377] width 410 height 18
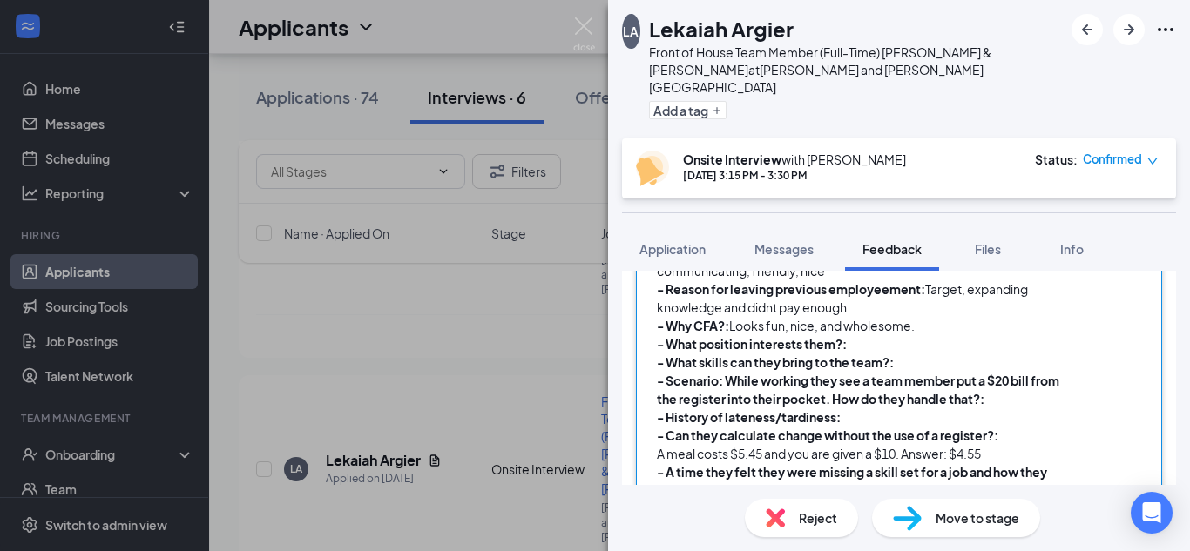
scroll to position [723, 0]
click at [877, 334] on div "- What position interests them?:" at bounding box center [862, 343] width 410 height 18
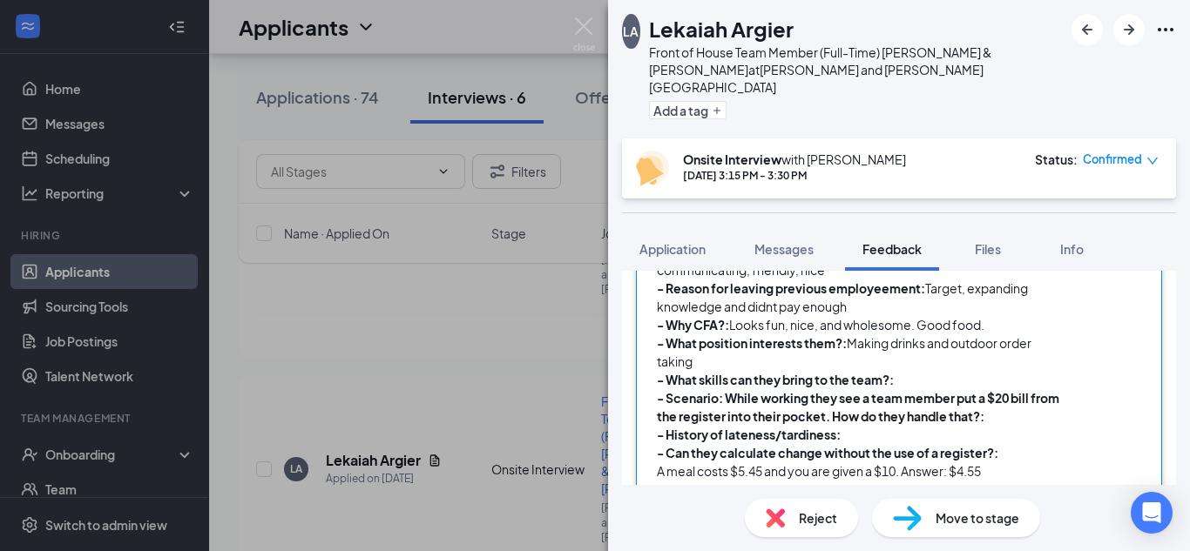
click at [902, 371] on div "- What skills can they bring to the team?:" at bounding box center [862, 380] width 410 height 18
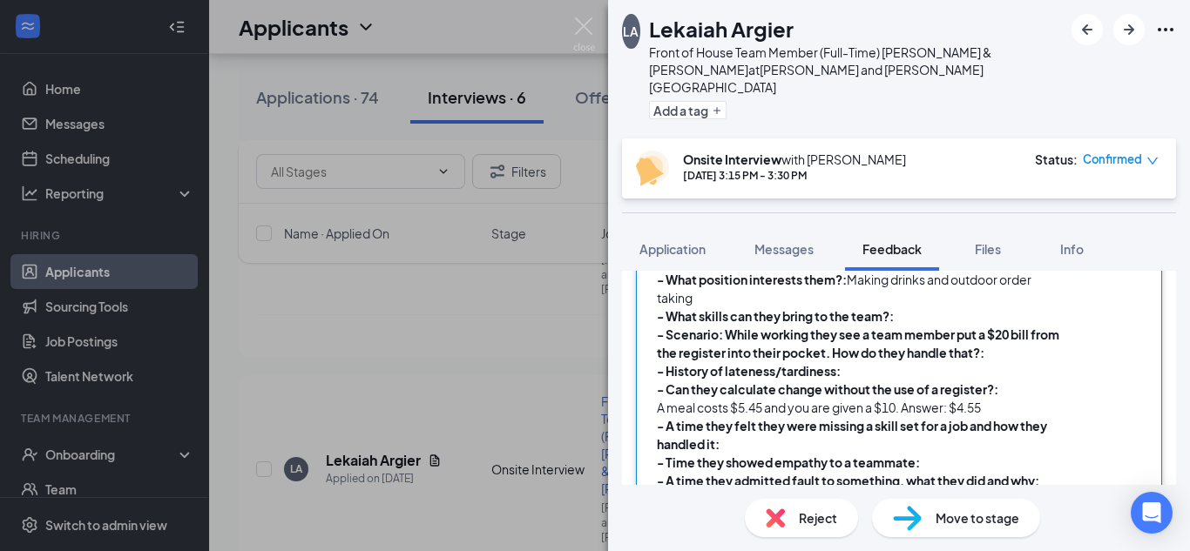
scroll to position [791, 0]
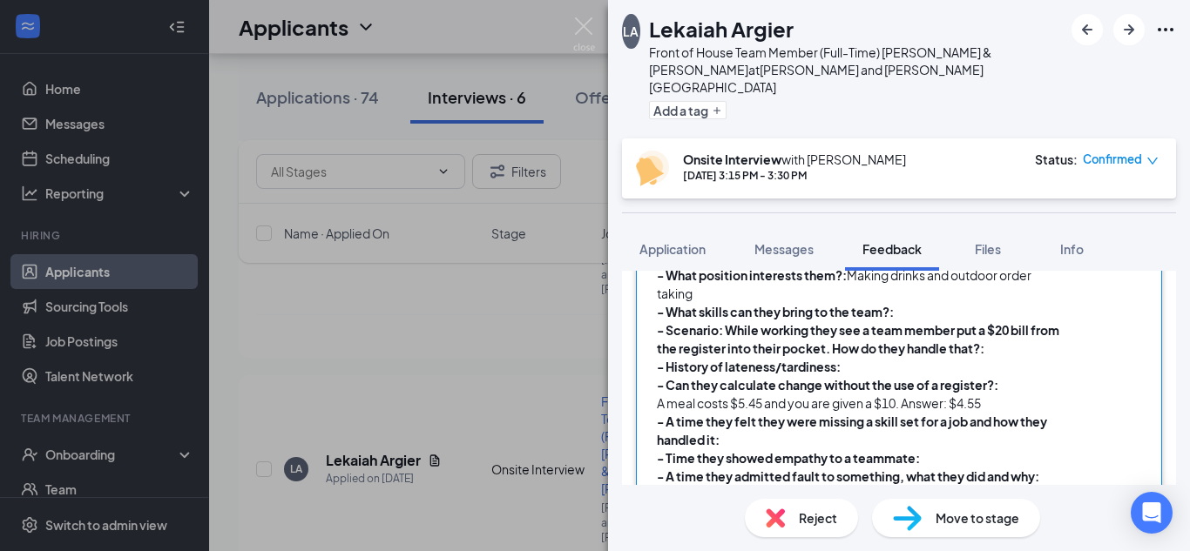
click at [902, 377] on span "- Can they calculate change without the use of a register?:" at bounding box center [827, 385] width 341 height 16
click at [895, 304] on span at bounding box center [895, 312] width 2 height 16
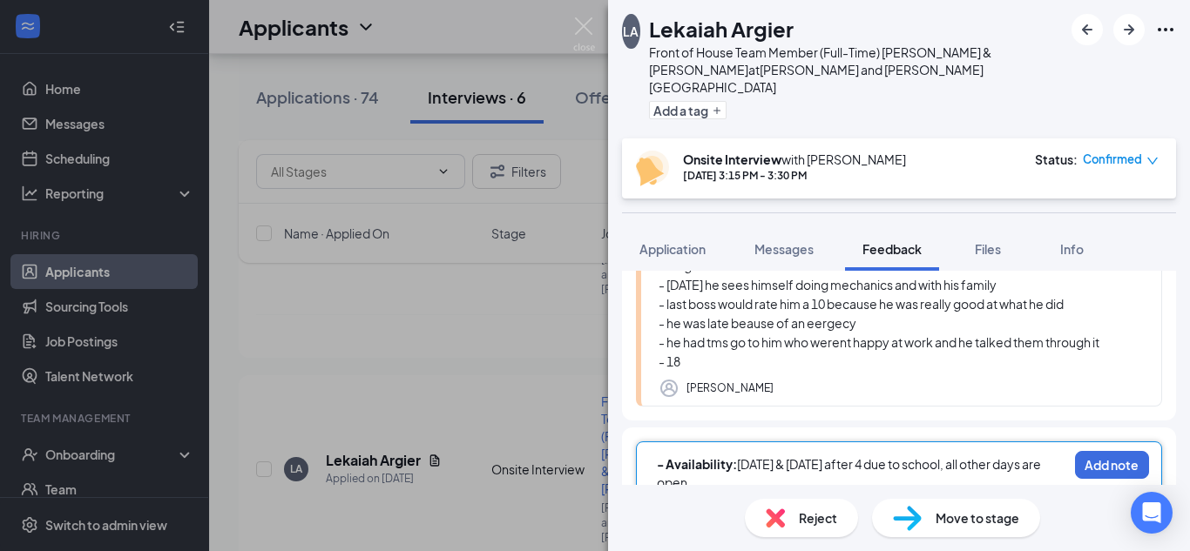
scroll to position [721, 0]
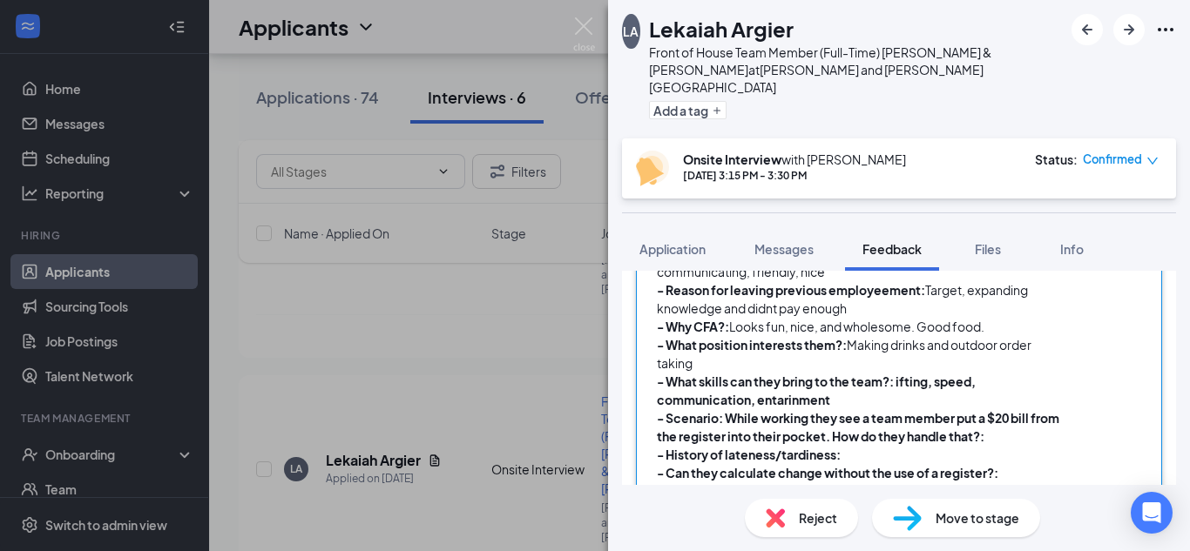
click at [1039, 416] on div "- Scenario: While working they see a team member put a $20 bill from the regist…" at bounding box center [862, 427] width 410 height 37
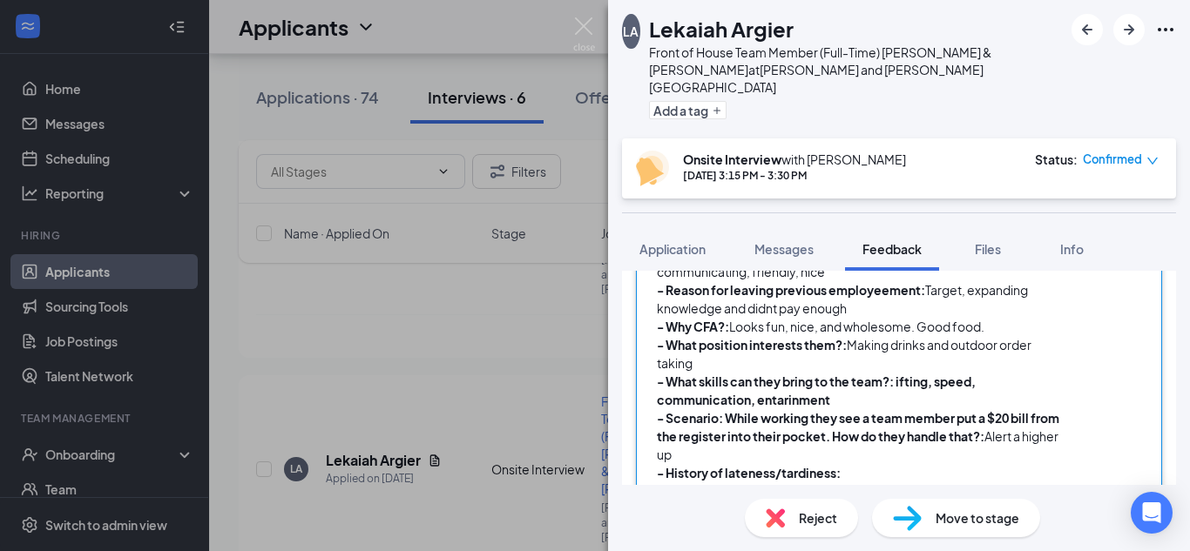
click at [860, 464] on div "- History of lateness/tardiness:" at bounding box center [862, 473] width 410 height 18
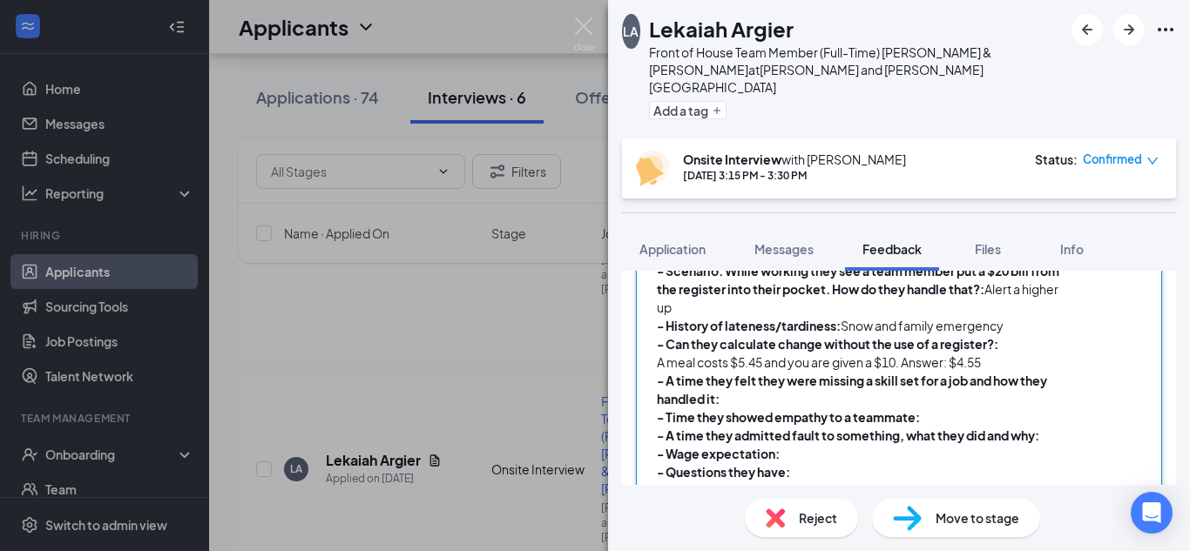
scroll to position [872, 0]
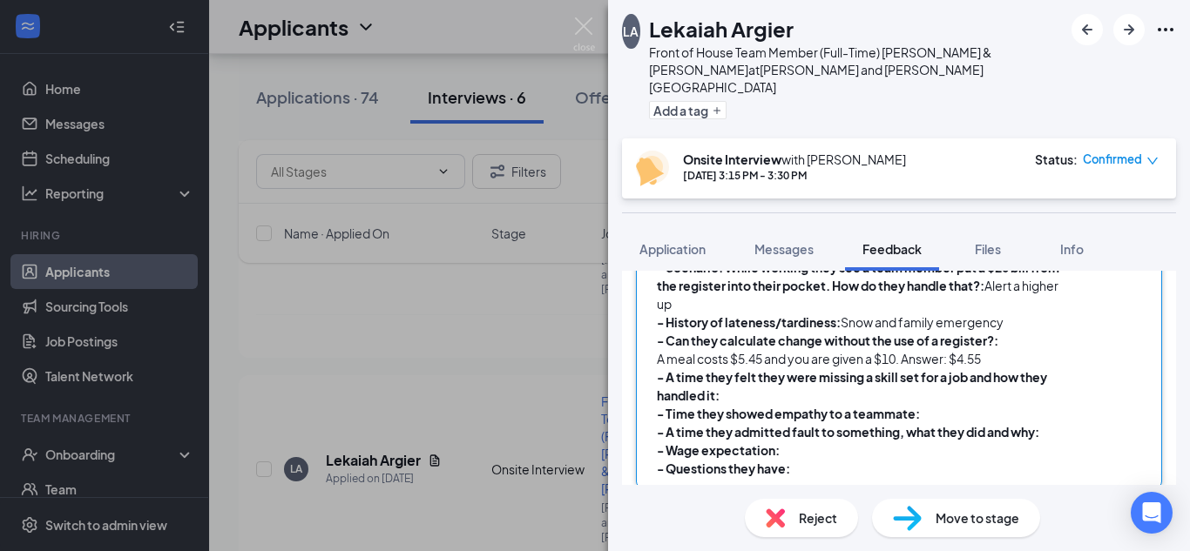
click at [1020, 332] on div "- Can they calculate change without the use of a register?:" at bounding box center [862, 341] width 410 height 18
click at [1015, 350] on div "A meal costs $5.45 and you are given a $10. Answer: $4.55" at bounding box center [862, 359] width 410 height 18
click at [1030, 332] on div "- Can they calculate change without the use of a register?:" at bounding box center [862, 341] width 410 height 18
click at [738, 385] on div "- A time they felt they were missing a skill set for a job and how they handled…" at bounding box center [862, 386] width 410 height 37
click at [949, 421] on div "- Time they showed empathy to a teammate:" at bounding box center [862, 414] width 410 height 18
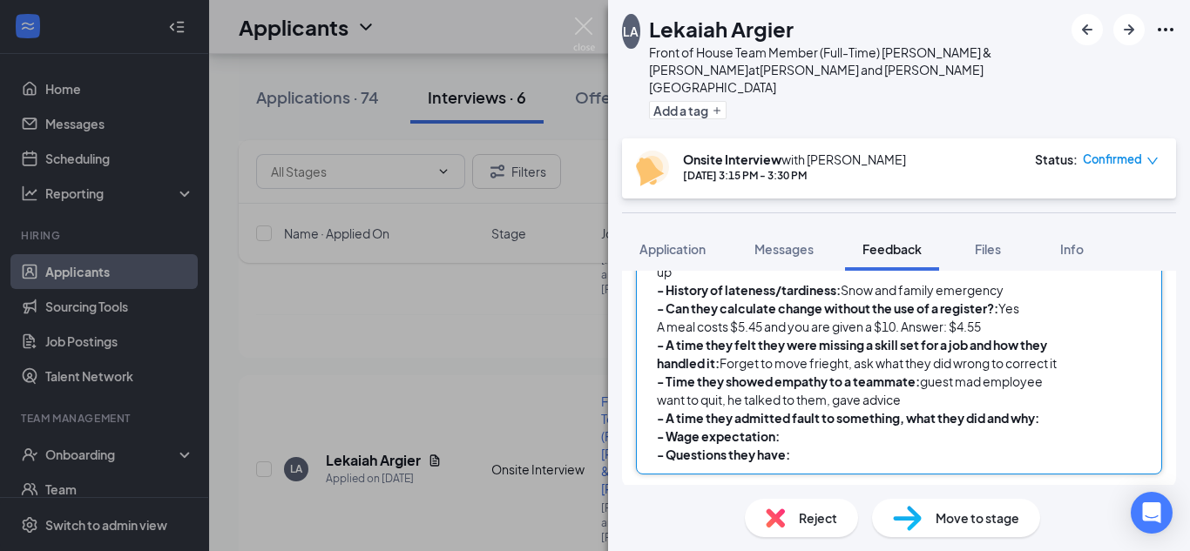
scroll to position [908, 0]
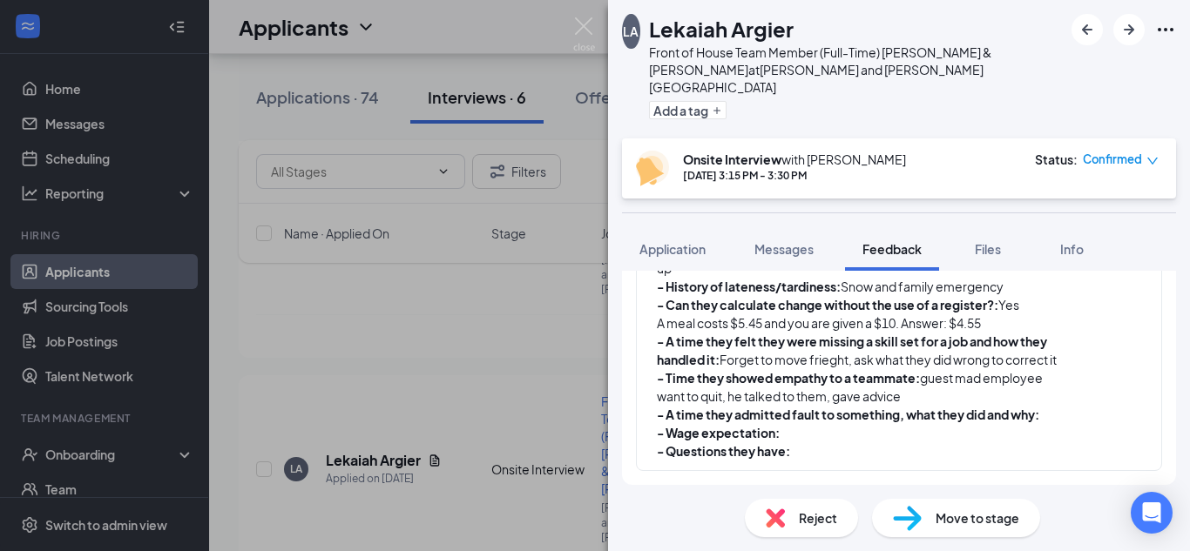
click at [1060, 413] on div "- Availability: [DATE] & [DATE] after 4 due to school, all other days are open …" at bounding box center [899, 184] width 526 height 573
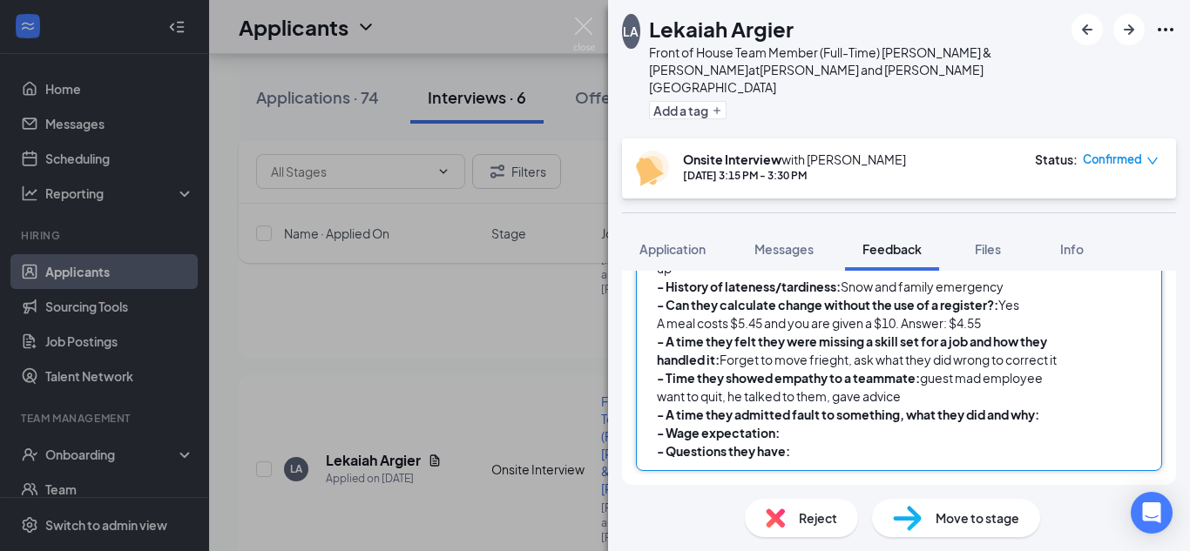
click at [1041, 422] on span at bounding box center [1040, 415] width 2 height 16
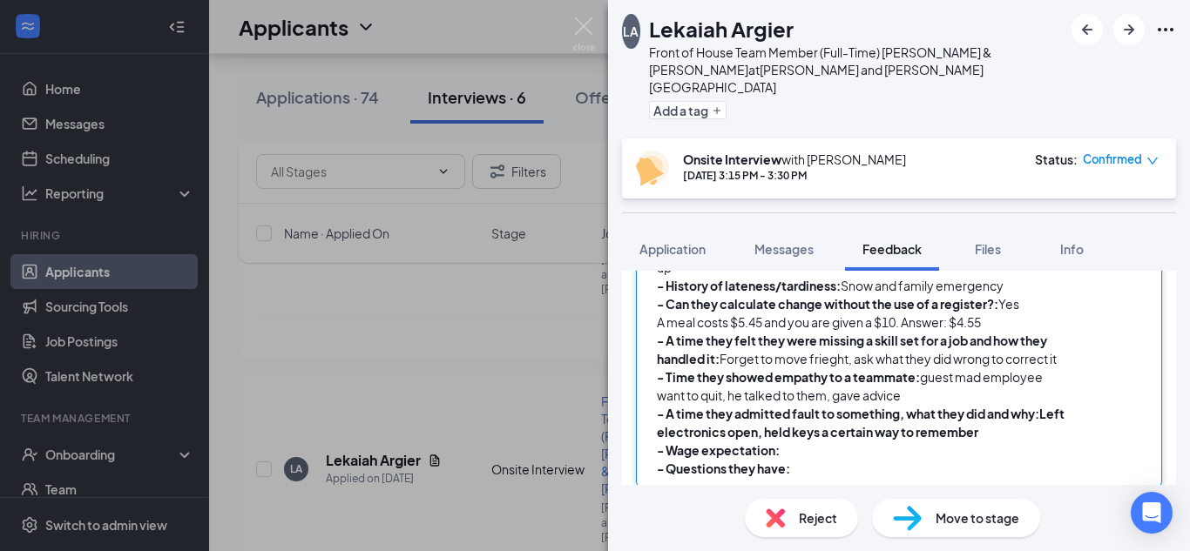
click at [794, 455] on div "- Wage expectation:" at bounding box center [862, 451] width 410 height 18
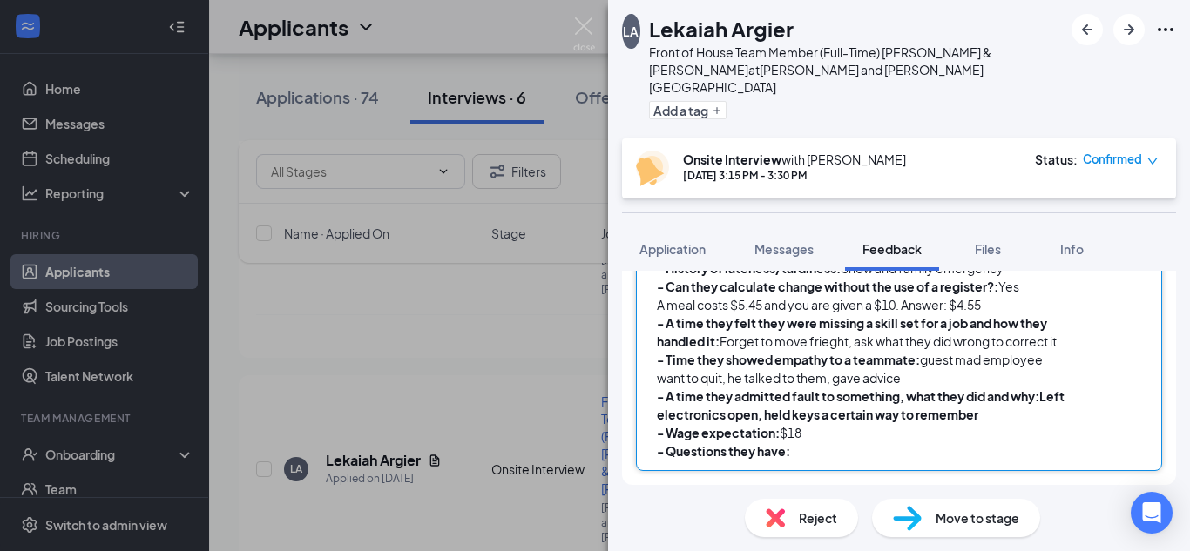
click at [820, 449] on div "- Questions they have:" at bounding box center [862, 451] width 410 height 18
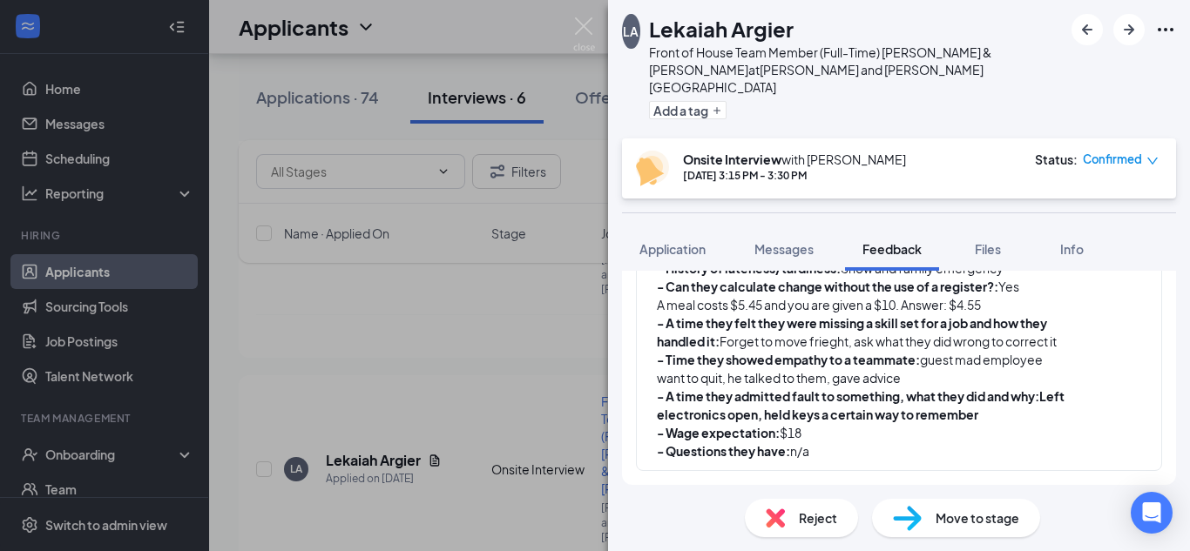
click at [969, 526] on span "Move to stage" at bounding box center [977, 518] width 84 height 19
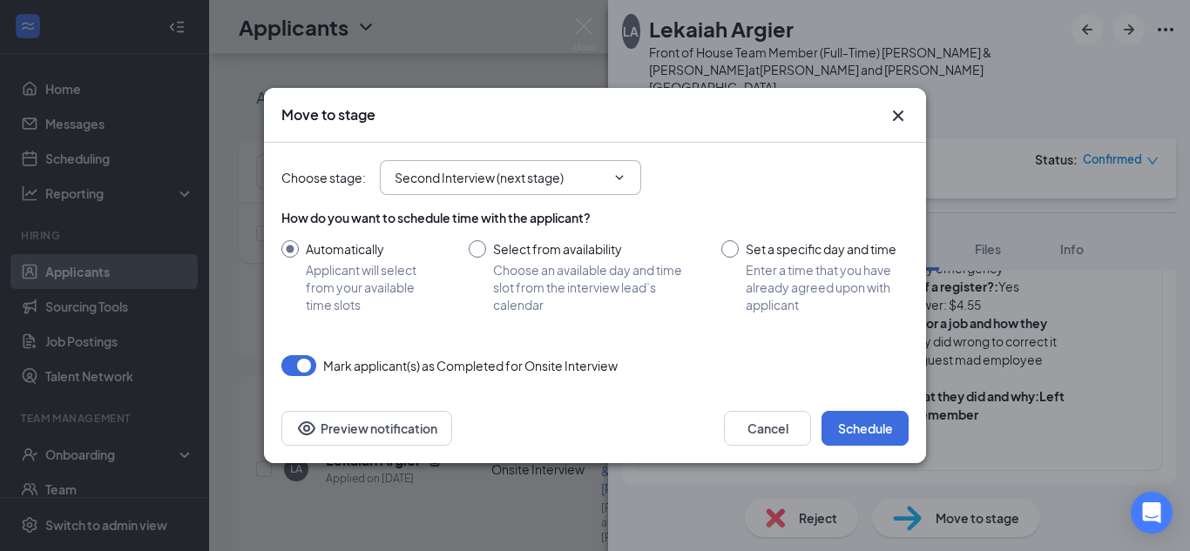
click at [547, 173] on input "Second Interview (next stage)" at bounding box center [500, 177] width 211 height 19
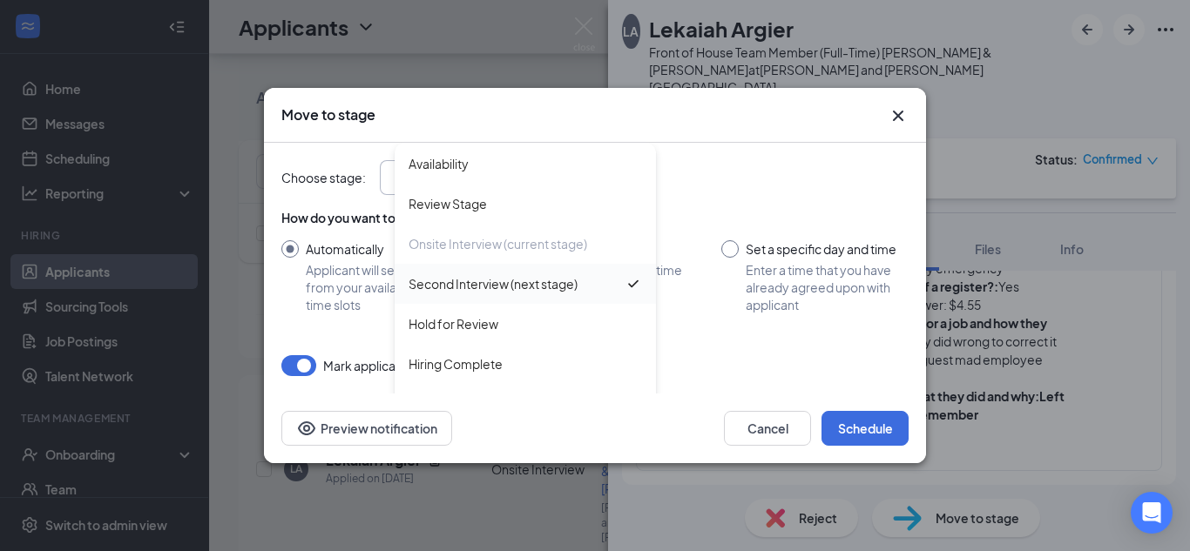
scroll to position [59, 0]
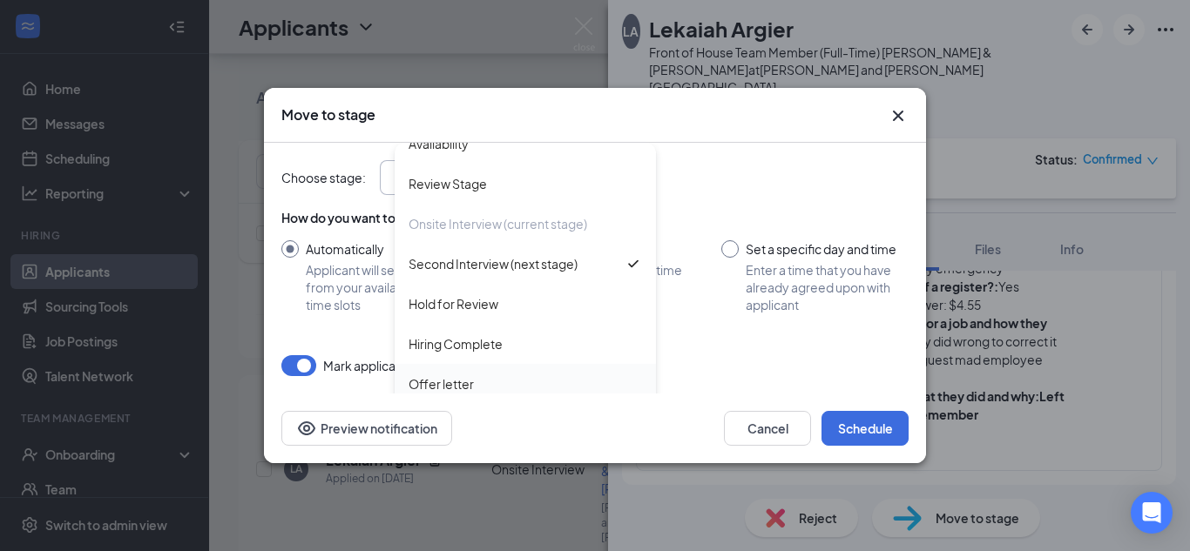
click at [447, 386] on div "Offer letter" at bounding box center [440, 383] width 65 height 19
type input "Offer letter"
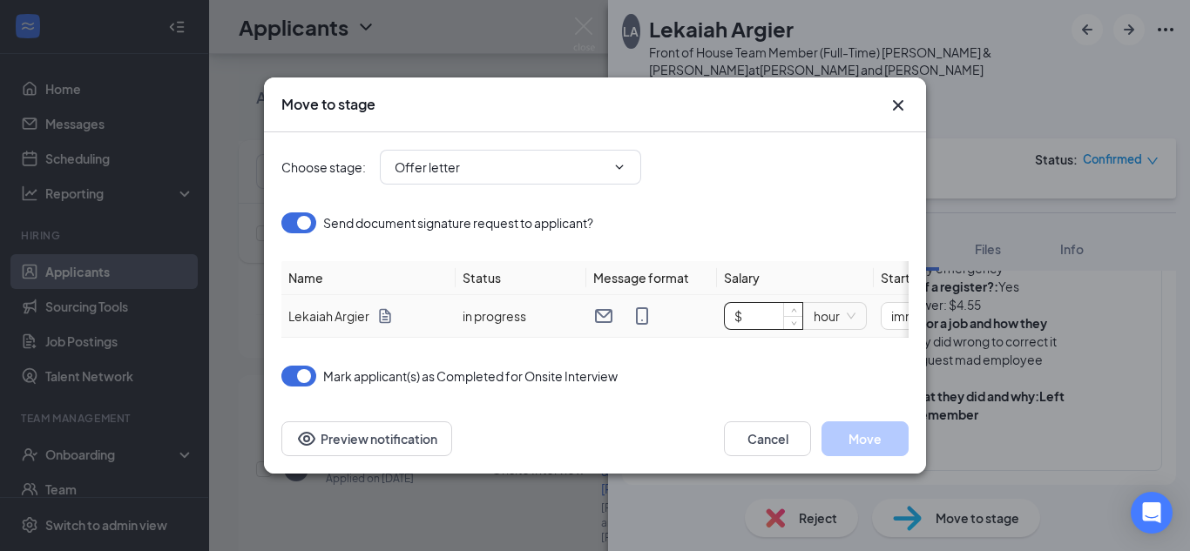
click at [774, 314] on input "$" at bounding box center [764, 316] width 78 height 26
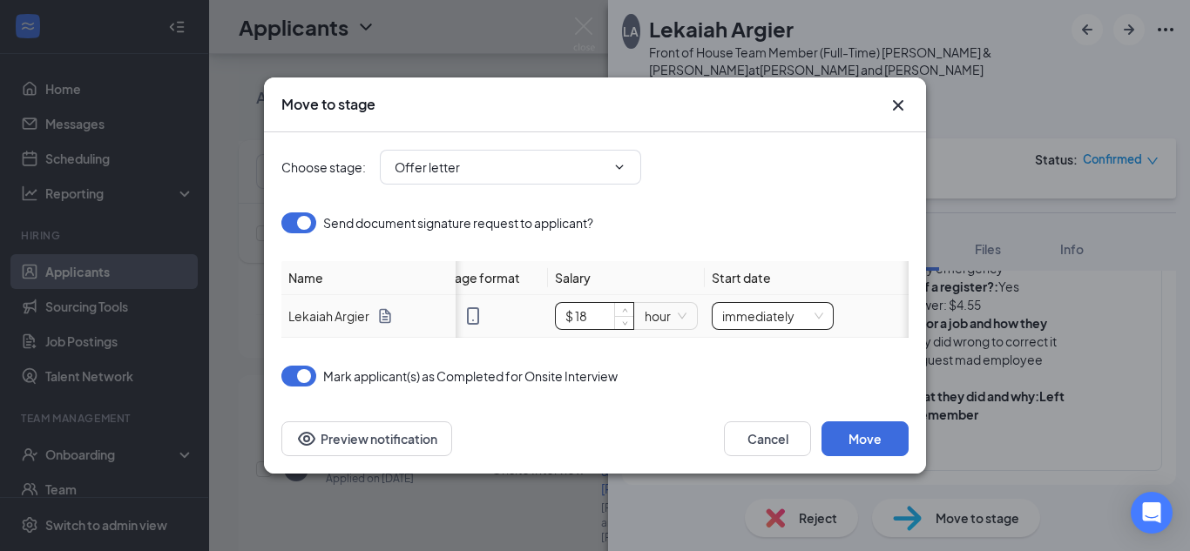
click at [739, 310] on span "immediately" at bounding box center [772, 316] width 101 height 26
type input "$ 18"
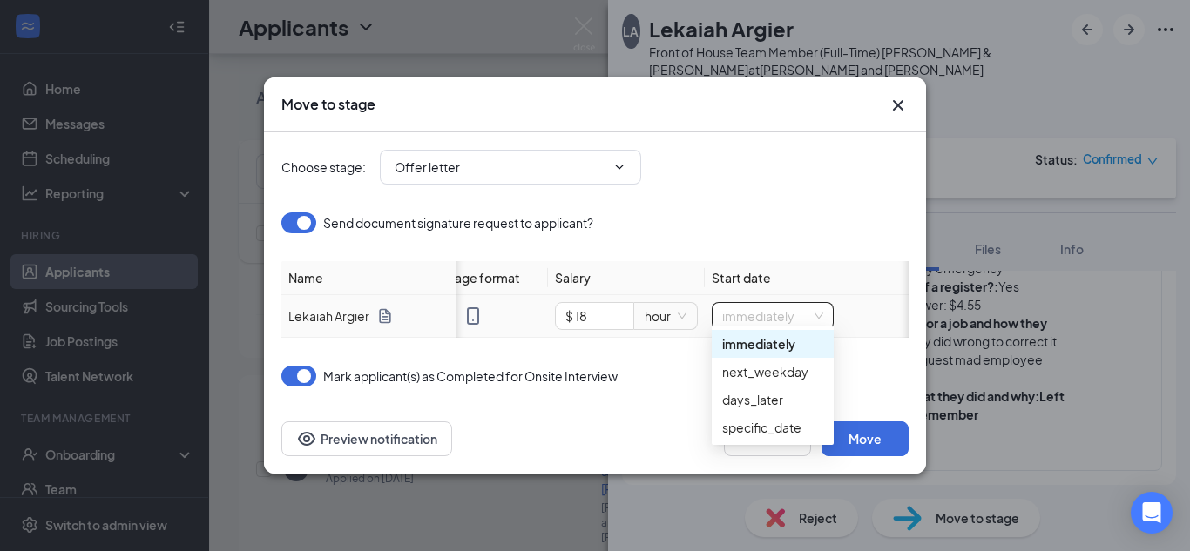
click at [739, 310] on span "immediately" at bounding box center [772, 316] width 101 height 26
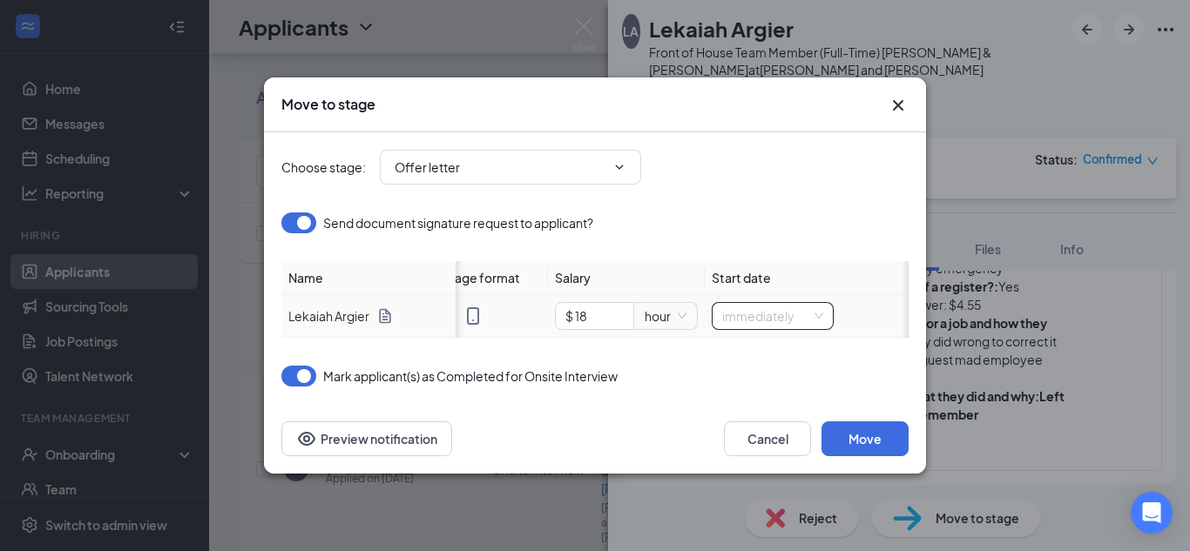
click at [739, 310] on span "immediately" at bounding box center [772, 316] width 101 height 26
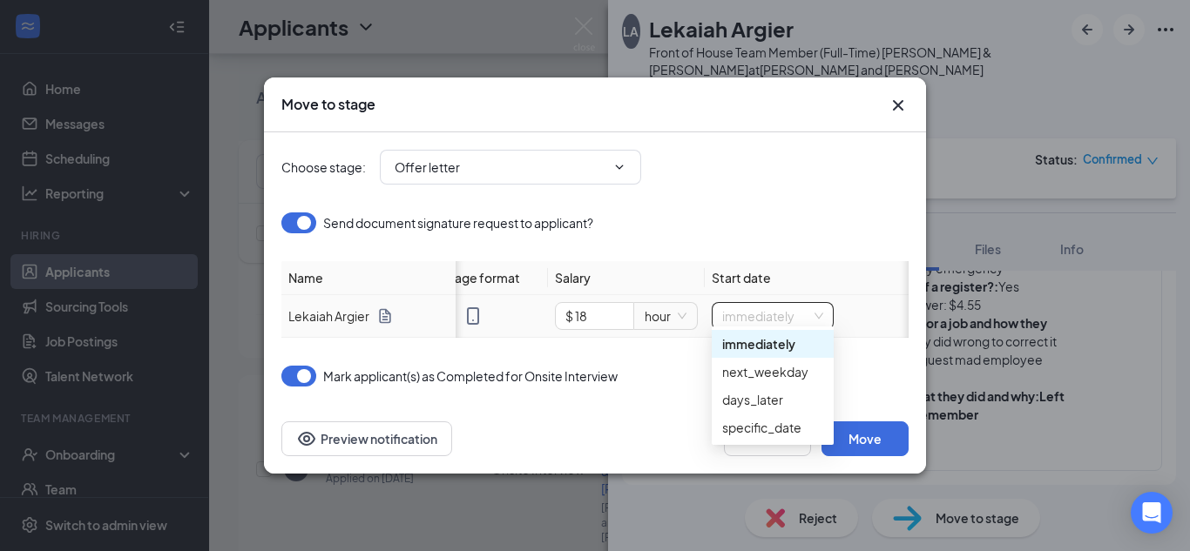
click at [768, 356] on div "immediately" at bounding box center [773, 344] width 122 height 28
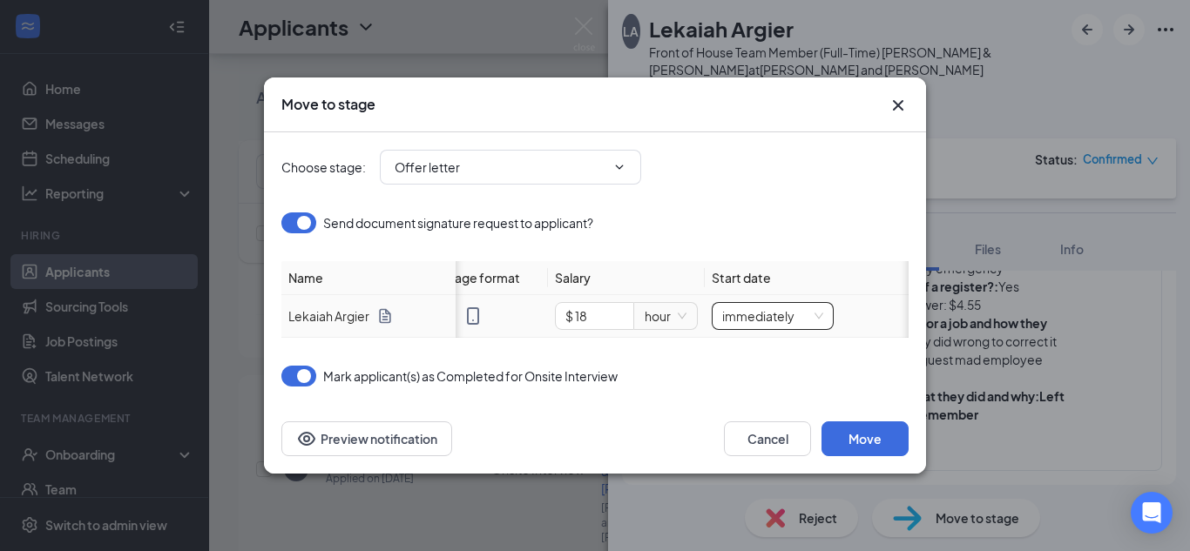
click at [779, 314] on span "immediately" at bounding box center [772, 316] width 101 height 26
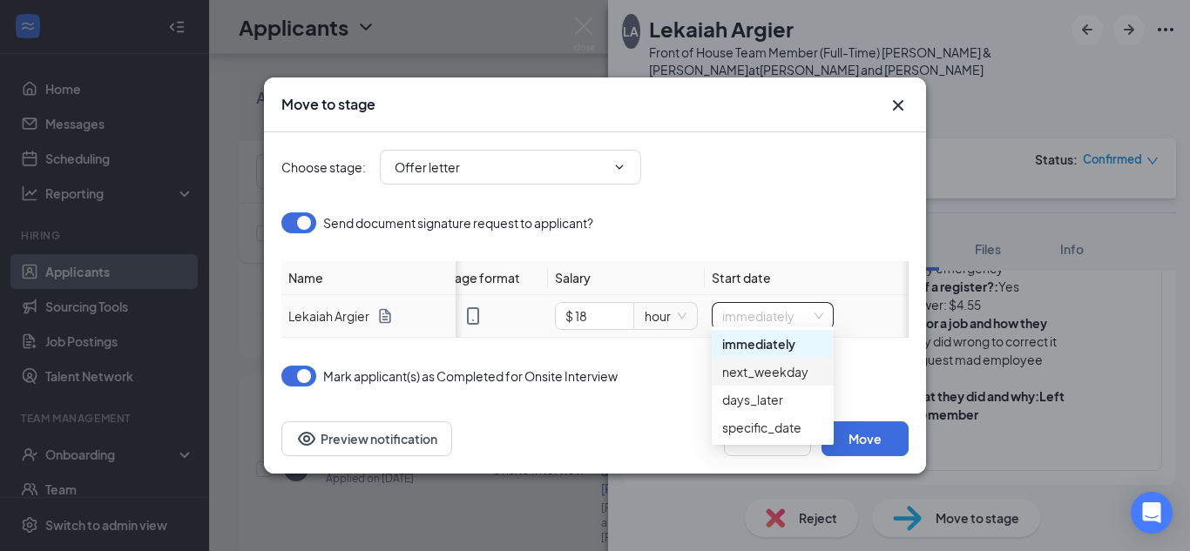
click at [762, 374] on div "next_weekday" at bounding box center [772, 371] width 101 height 19
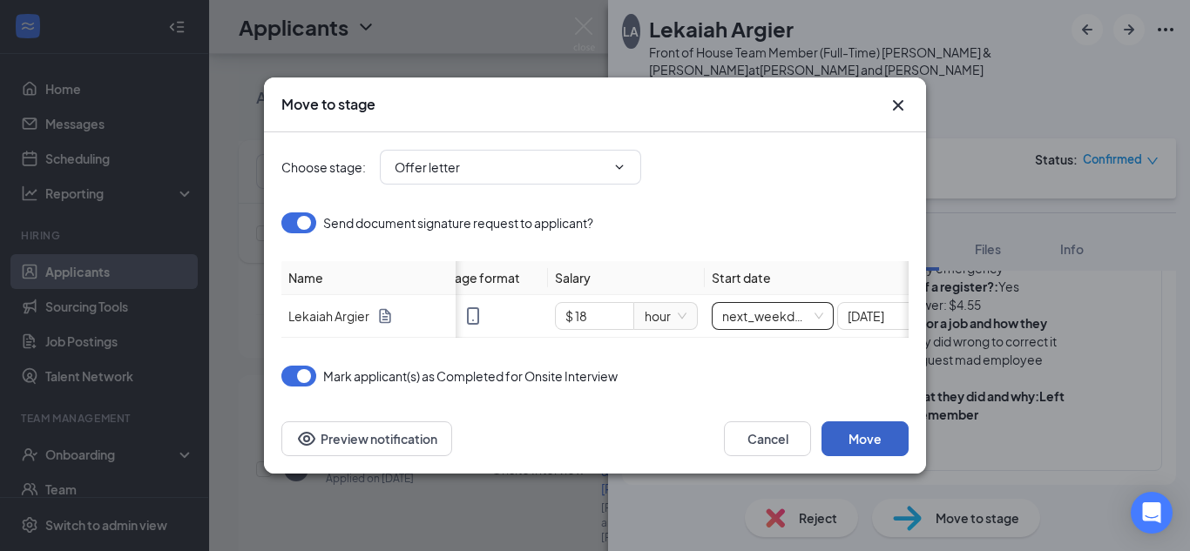
click at [852, 440] on button "Move" at bounding box center [864, 439] width 87 height 35
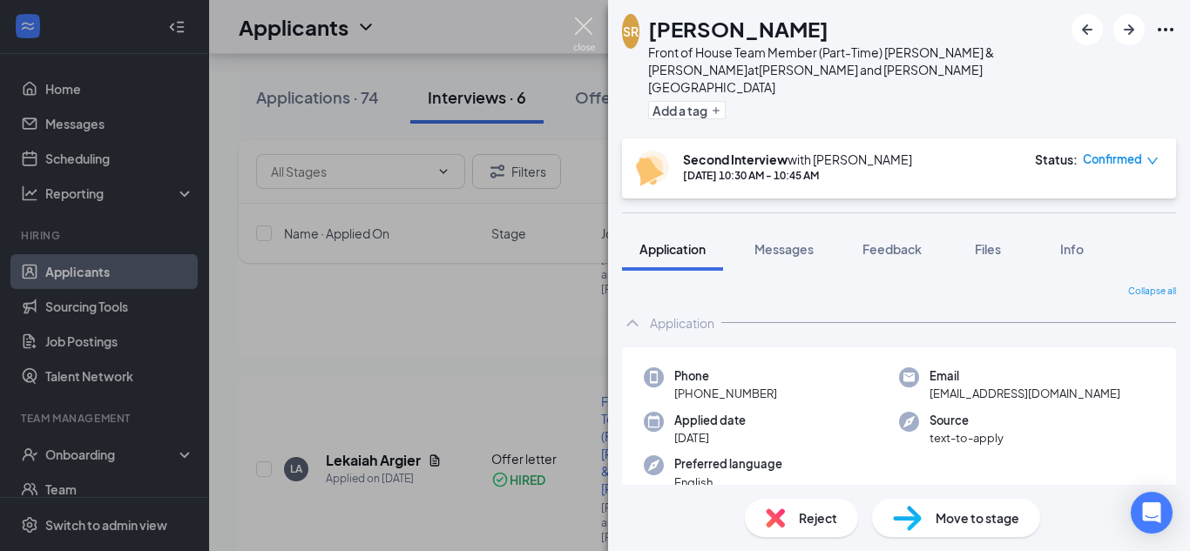
click at [577, 25] on img at bounding box center [584, 34] width 22 height 34
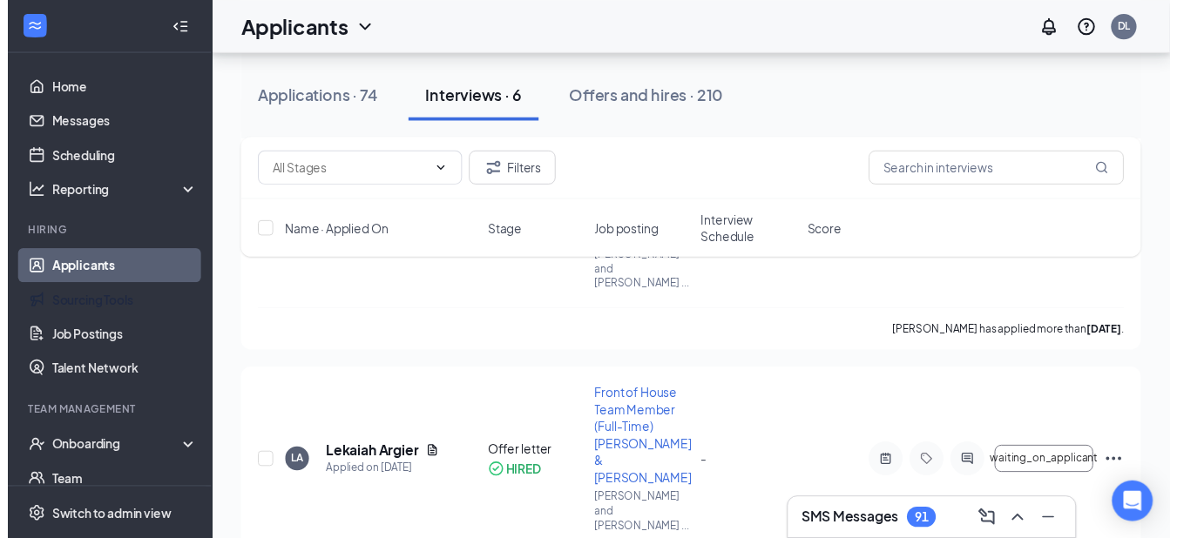
scroll to position [983, 0]
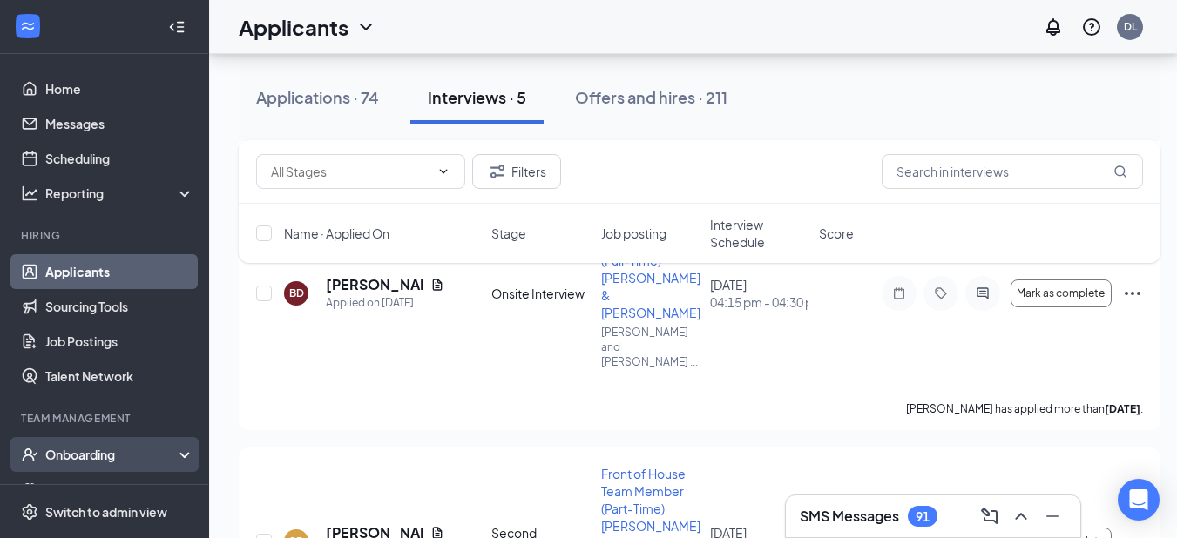
click at [73, 437] on div "Onboarding" at bounding box center [104, 454] width 209 height 35
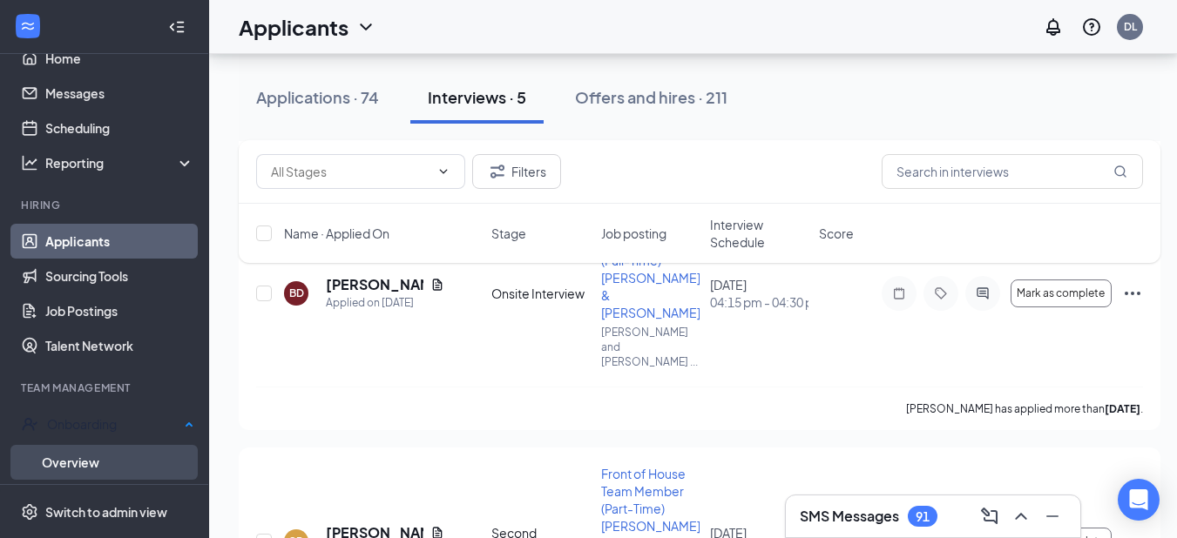
click at [98, 448] on link "Overview" at bounding box center [118, 462] width 152 height 35
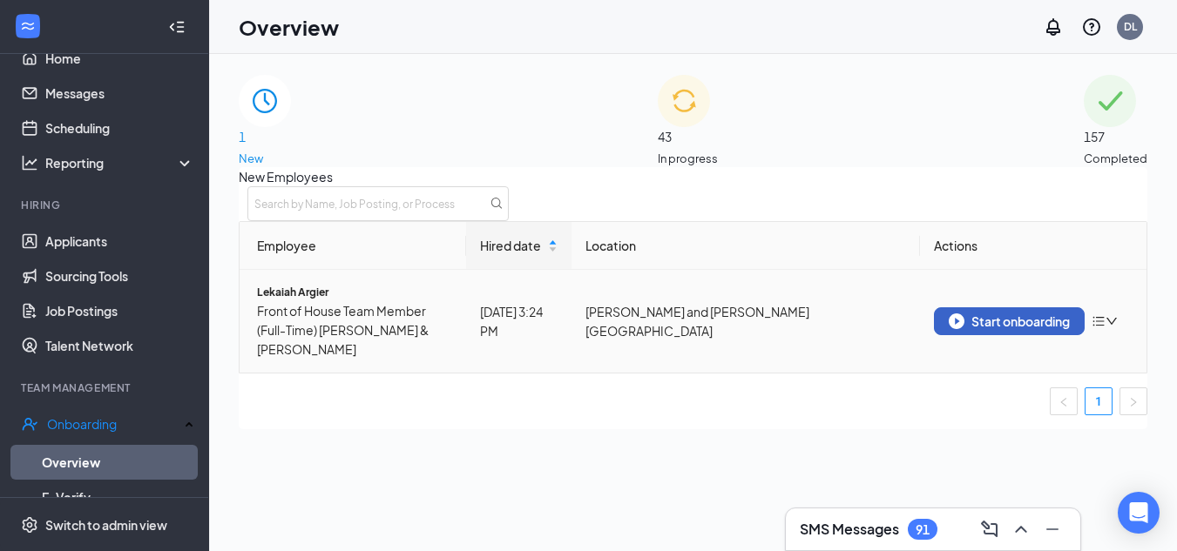
click at [959, 329] on div "Start onboarding" at bounding box center [1008, 322] width 121 height 16
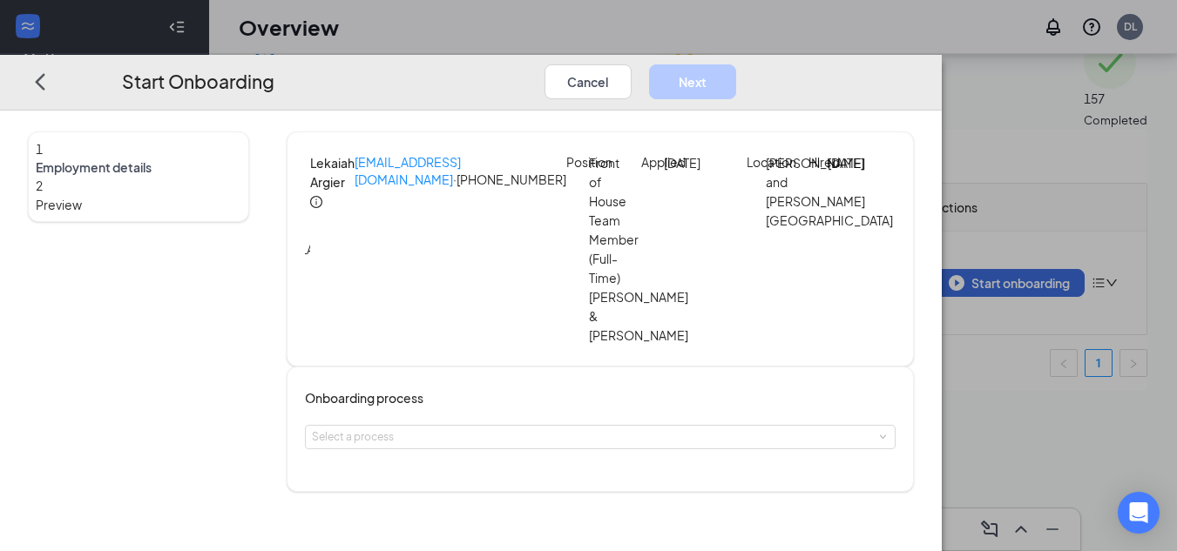
scroll to position [53, 0]
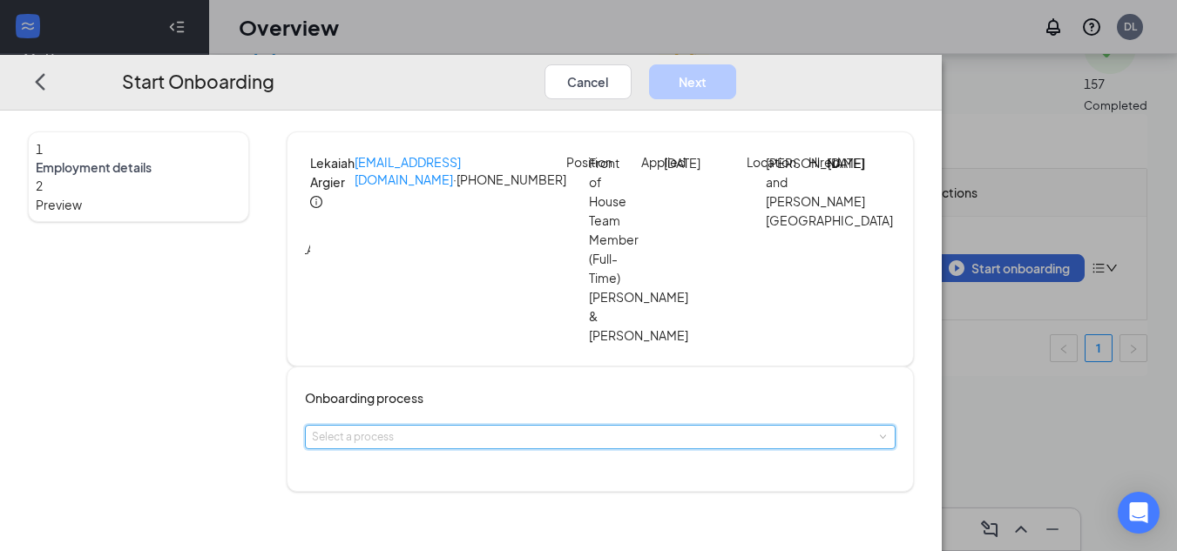
click at [420, 426] on div "Select a process" at bounding box center [600, 437] width 577 height 23
click at [412, 436] on li "Team Member Onboarding" at bounding box center [531, 424] width 286 height 31
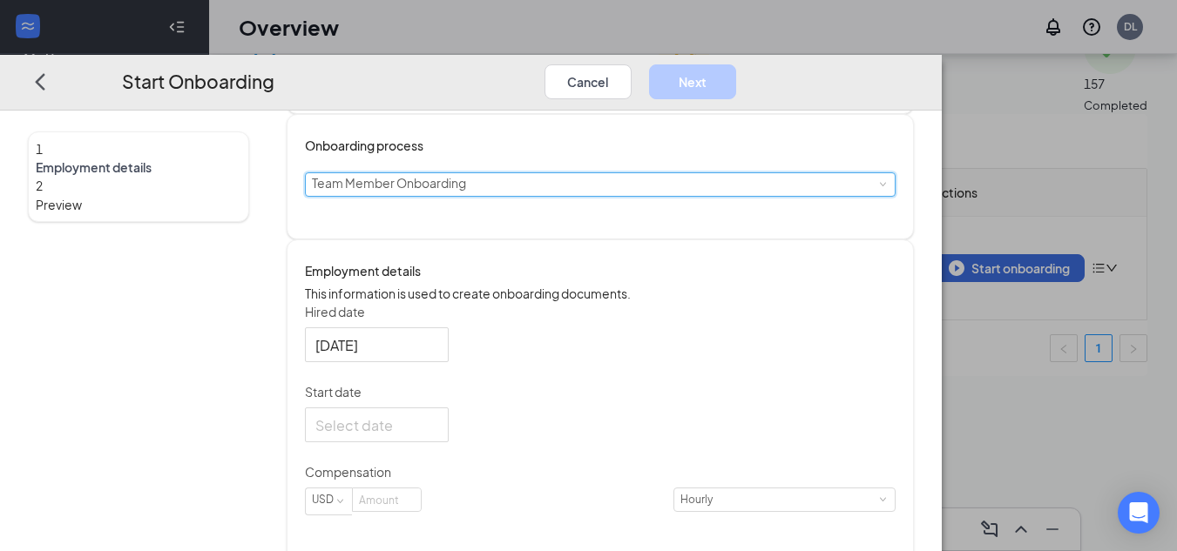
scroll to position [253, 0]
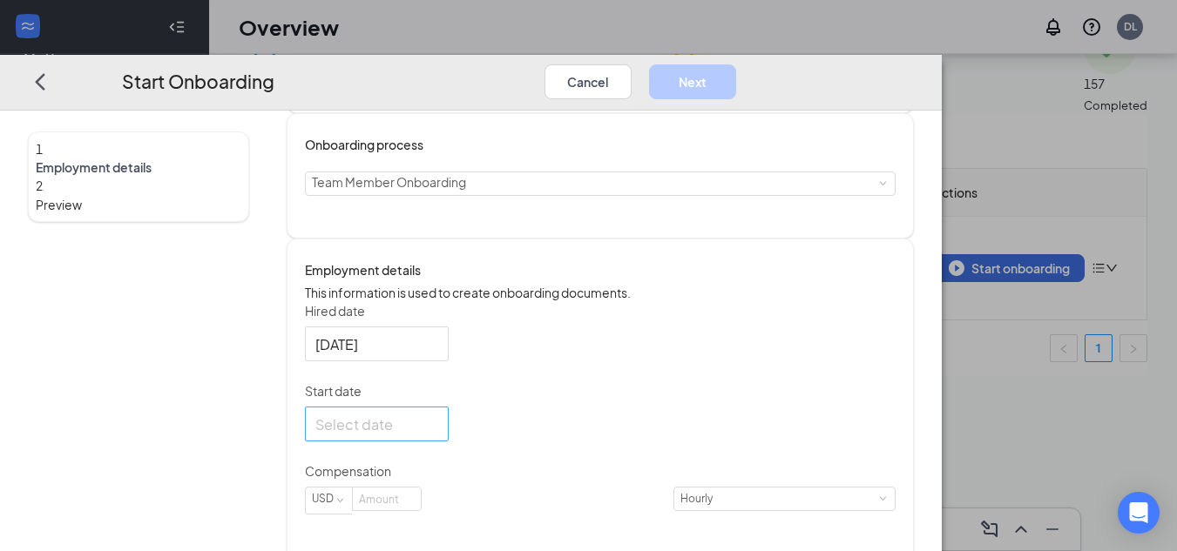
click at [438, 414] on div at bounding box center [376, 425] width 123 height 22
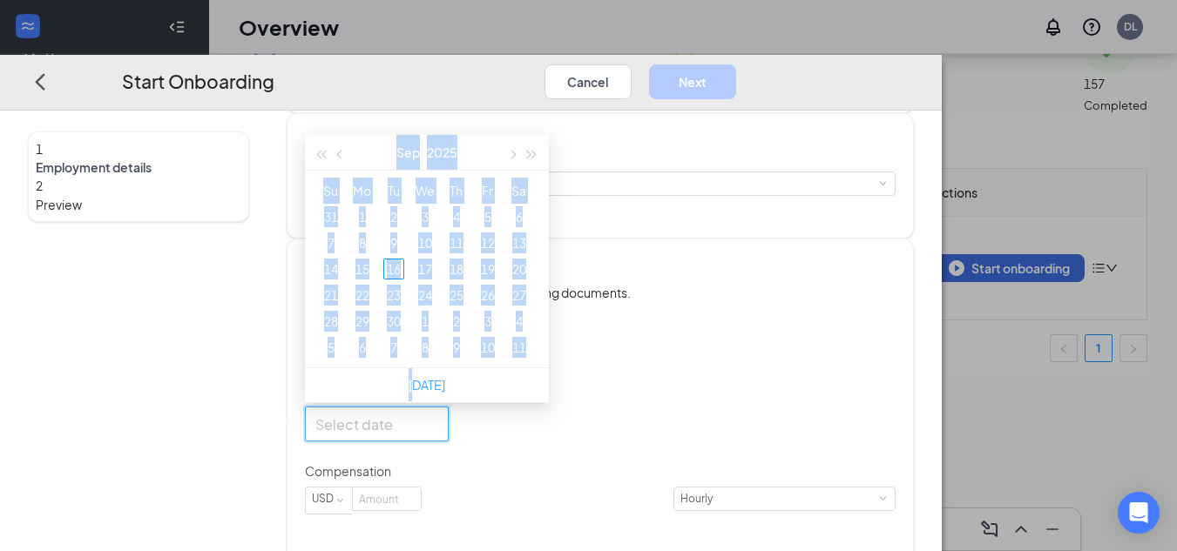
drag, startPoint x: 516, startPoint y: 395, endPoint x: 495, endPoint y: 368, distance: 35.4
click at [495, 407] on div "[DATE] Su Mo Tu We Th Fr Sa 31 1 2 3 4 5 6 7 8 9 10 11 12 13 14 15 16 17 18 19 …" at bounding box center [600, 424] width 590 height 35
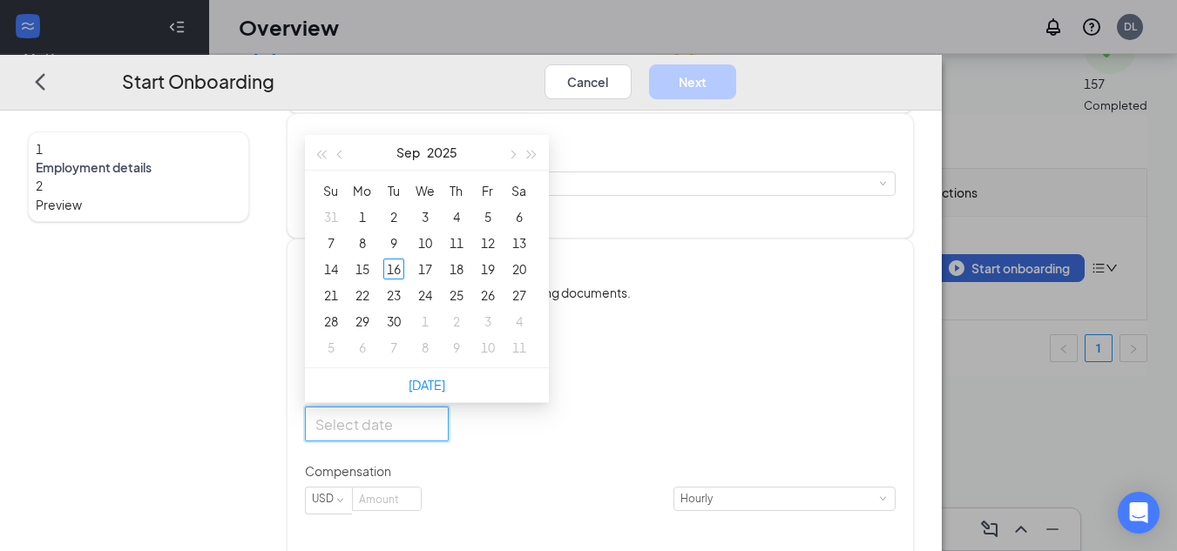
click at [438, 414] on div at bounding box center [376, 425] width 123 height 22
type input "[DATE]"
click at [373, 285] on div "22" at bounding box center [362, 295] width 21 height 21
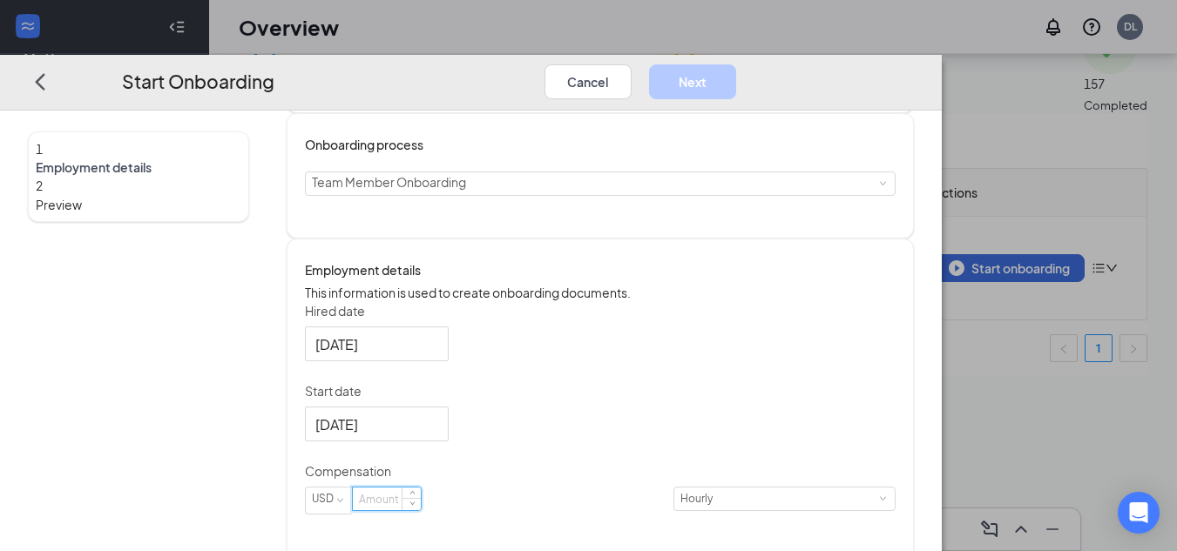
click at [421, 489] on input at bounding box center [387, 500] width 68 height 23
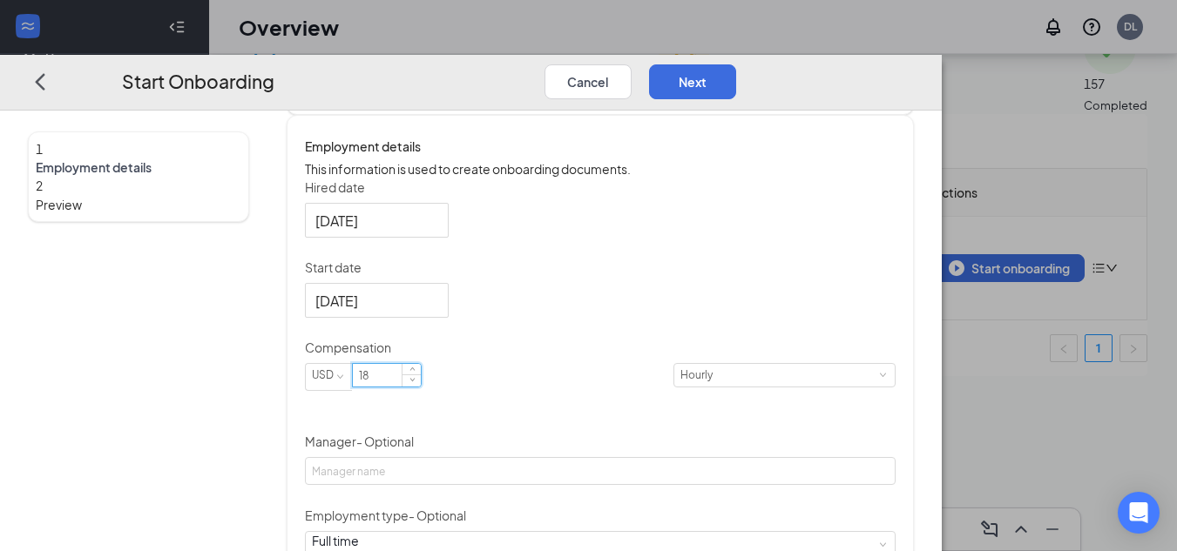
scroll to position [381, 0]
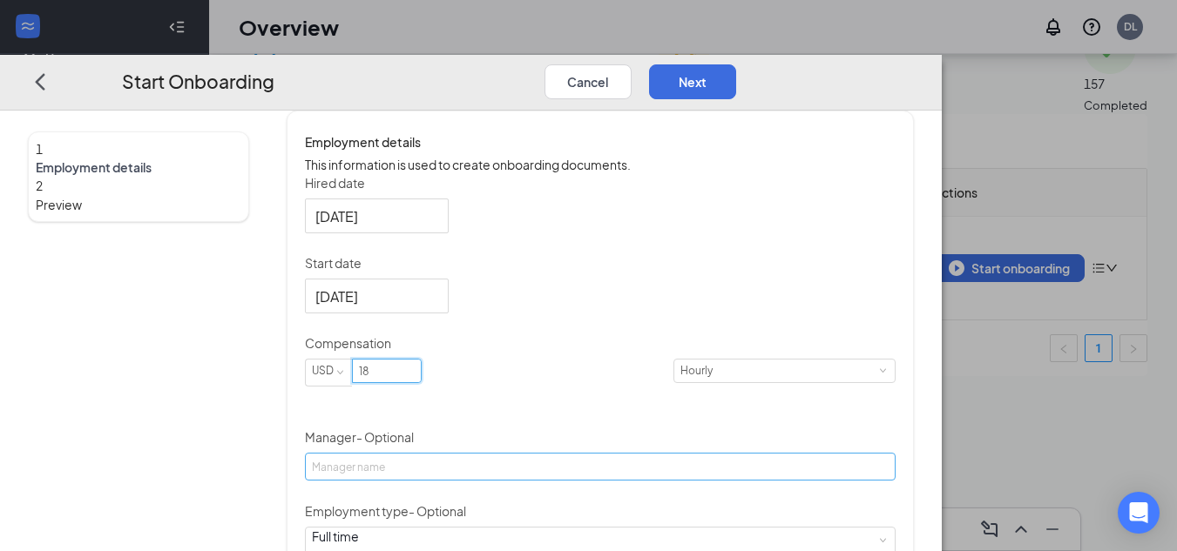
type input "18"
click at [477, 454] on input "Manager - Optional" at bounding box center [600, 468] width 590 height 28
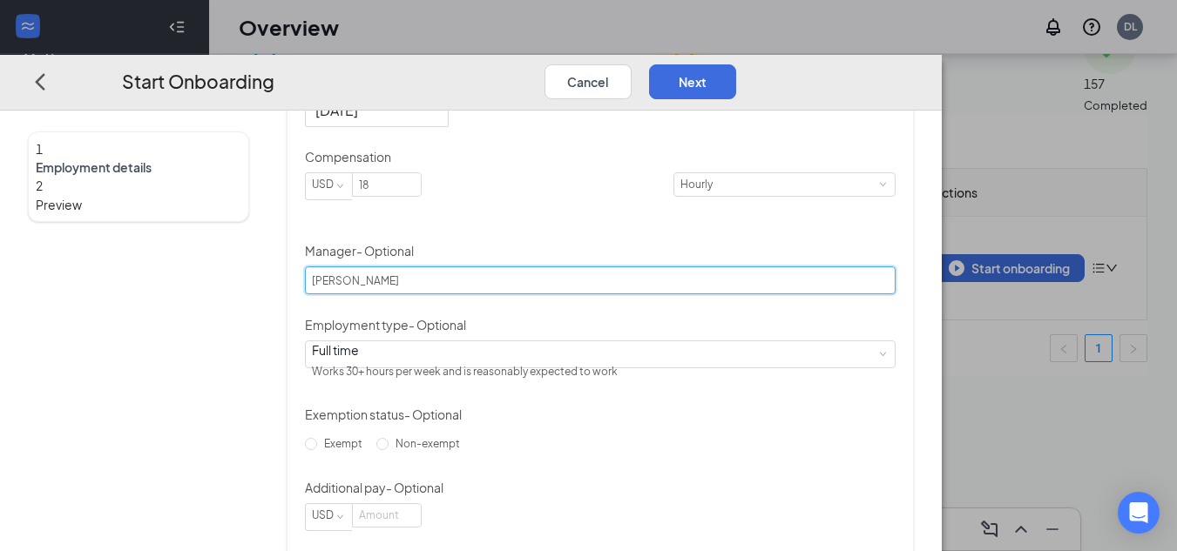
scroll to position [587, 0]
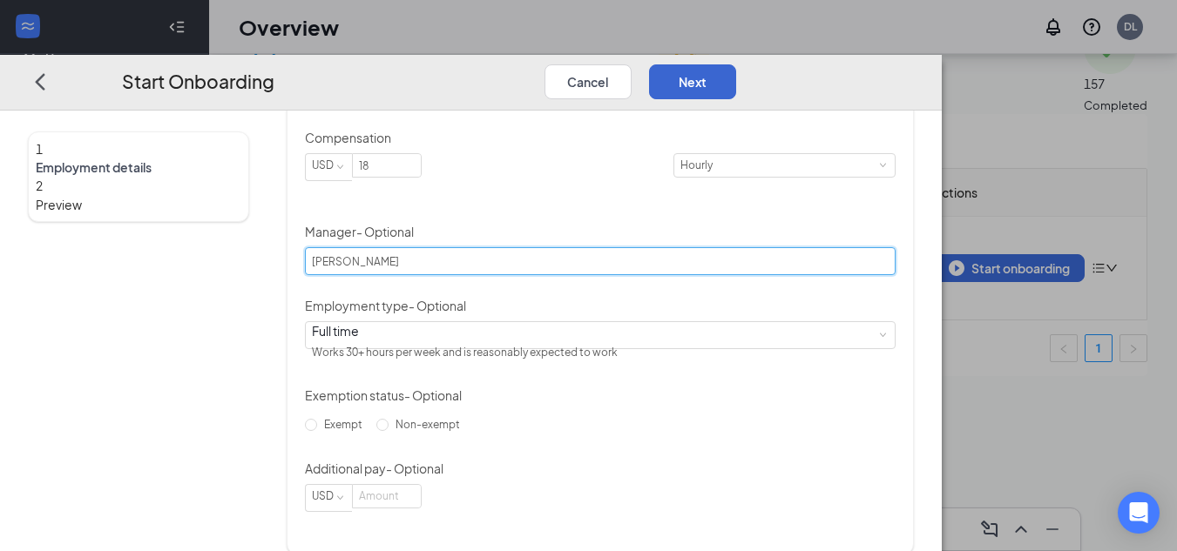
type input "[PERSON_NAME]"
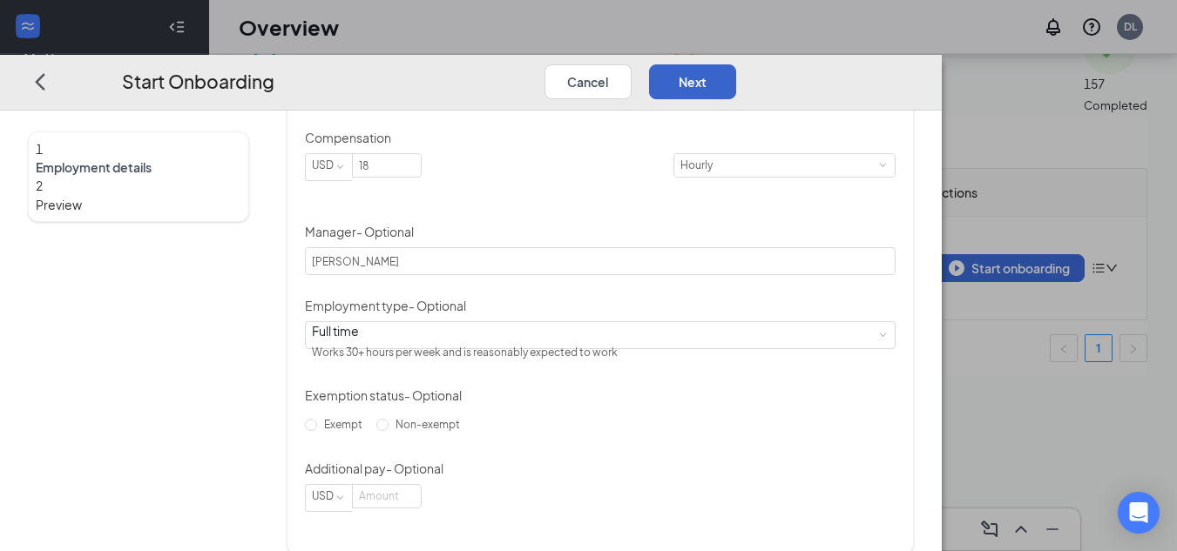
click at [736, 64] on button "Next" at bounding box center [692, 81] width 87 height 35
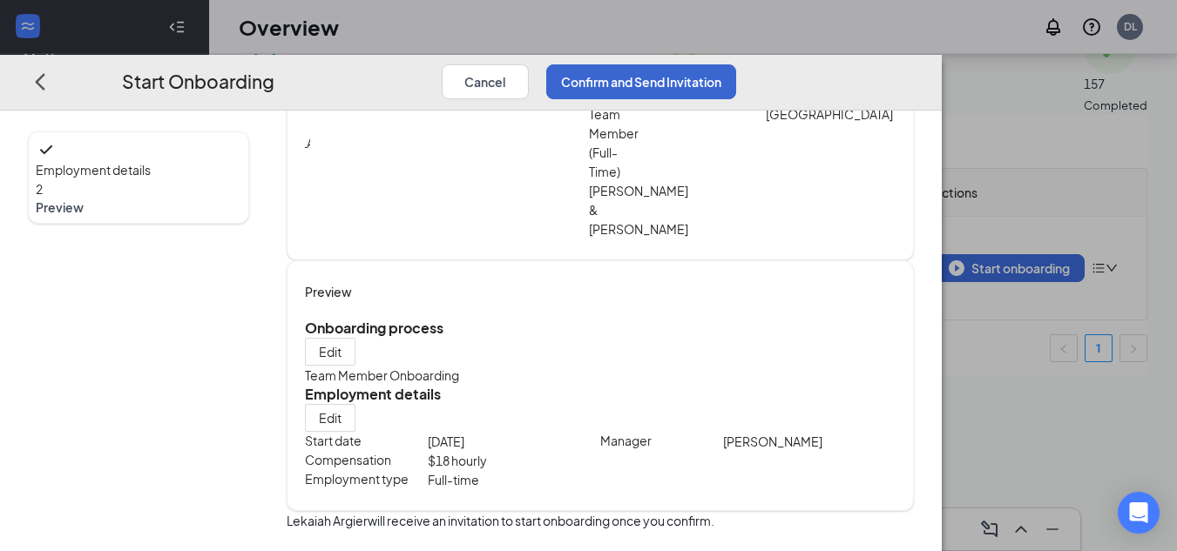
scroll to position [80, 0]
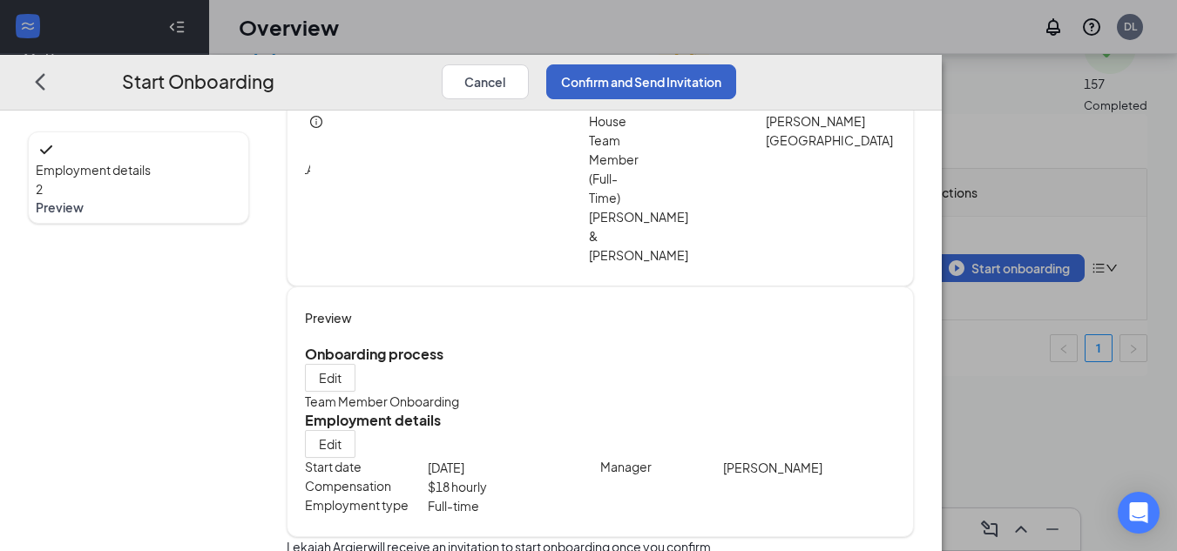
click at [736, 64] on button "Confirm and Send Invitation" at bounding box center [641, 81] width 190 height 35
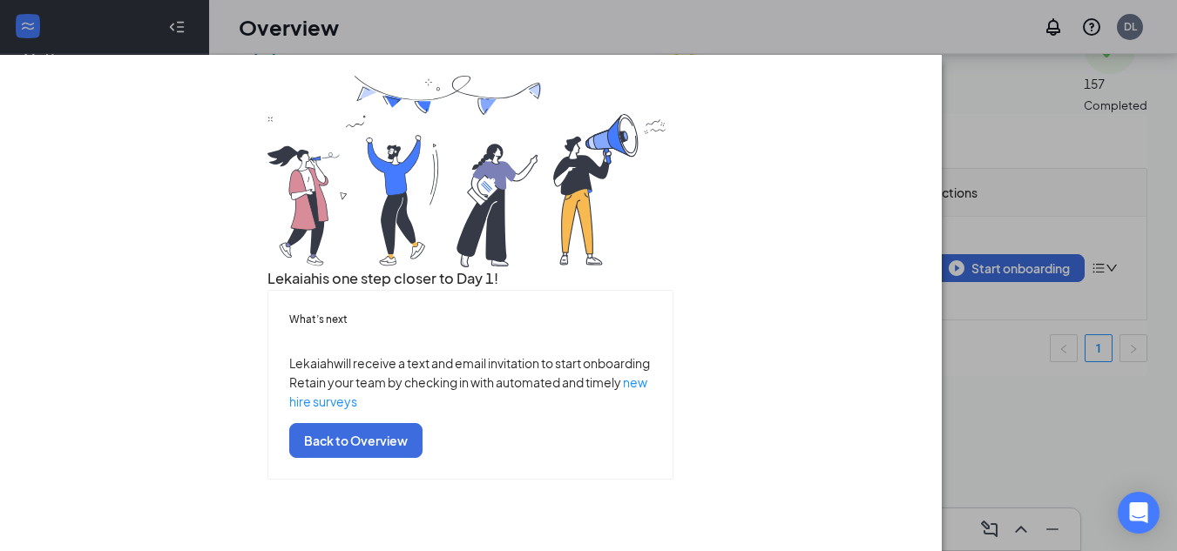
scroll to position [0, 0]
click at [914, 76] on div "Lekaiah is one step closer to Day 1! What’s next [PERSON_NAME] will receive a t…" at bounding box center [471, 278] width 886 height 404
click at [780, 3] on div "Lekaiah is one step closer to Day 1! What’s next [PERSON_NAME] will receive a t…" at bounding box center [588, 275] width 1177 height 551
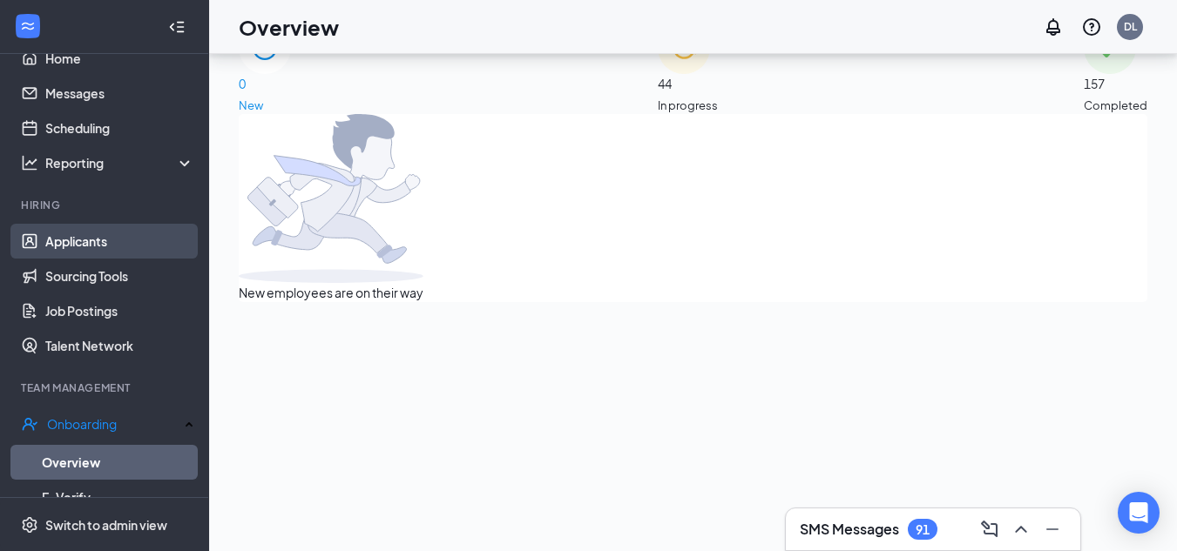
click at [70, 236] on link "Applicants" at bounding box center [119, 241] width 149 height 35
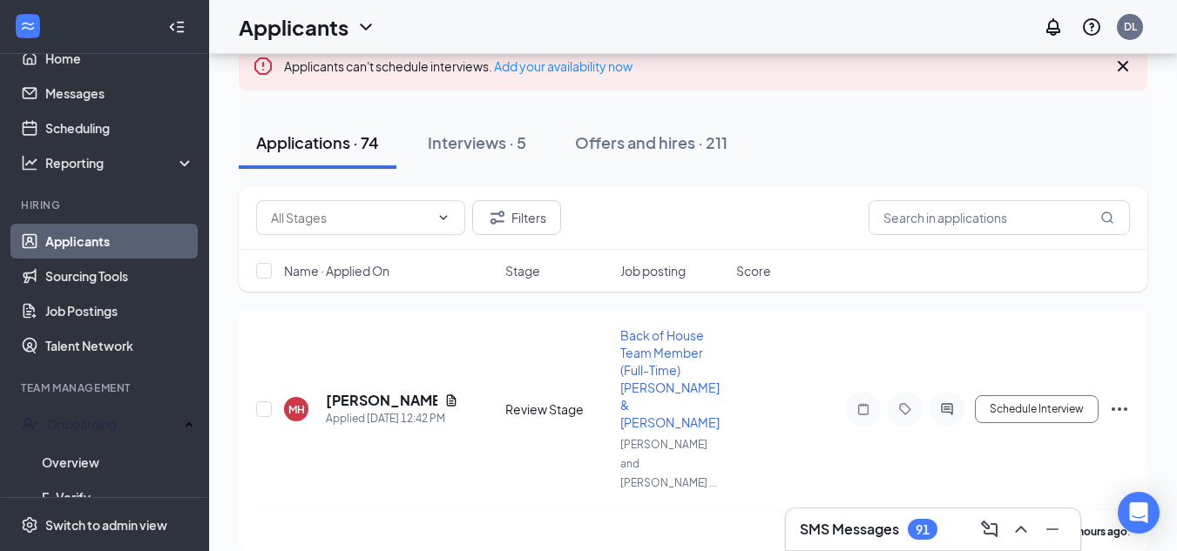
scroll to position [111, 0]
click at [1080, 222] on input "text" at bounding box center [998, 218] width 261 height 35
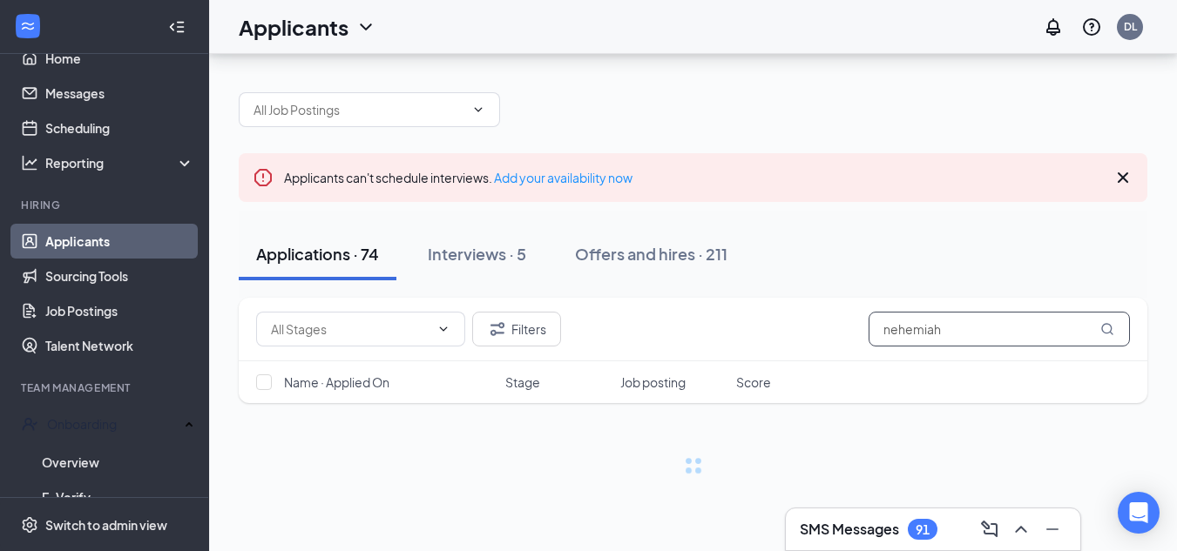
type input "nehemiah"
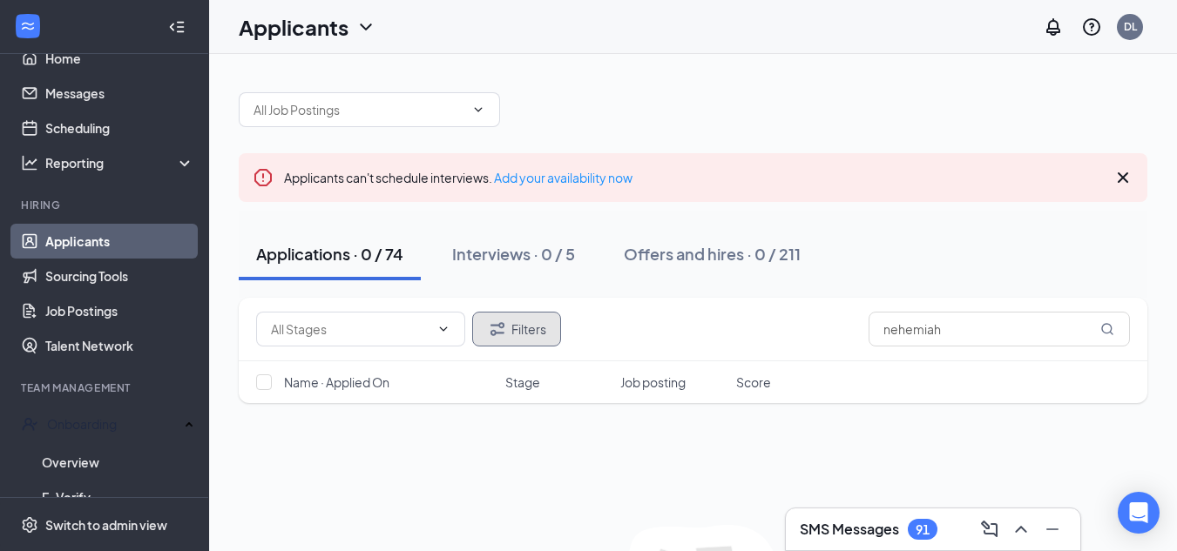
click at [535, 335] on button "Filters" at bounding box center [516, 329] width 89 height 35
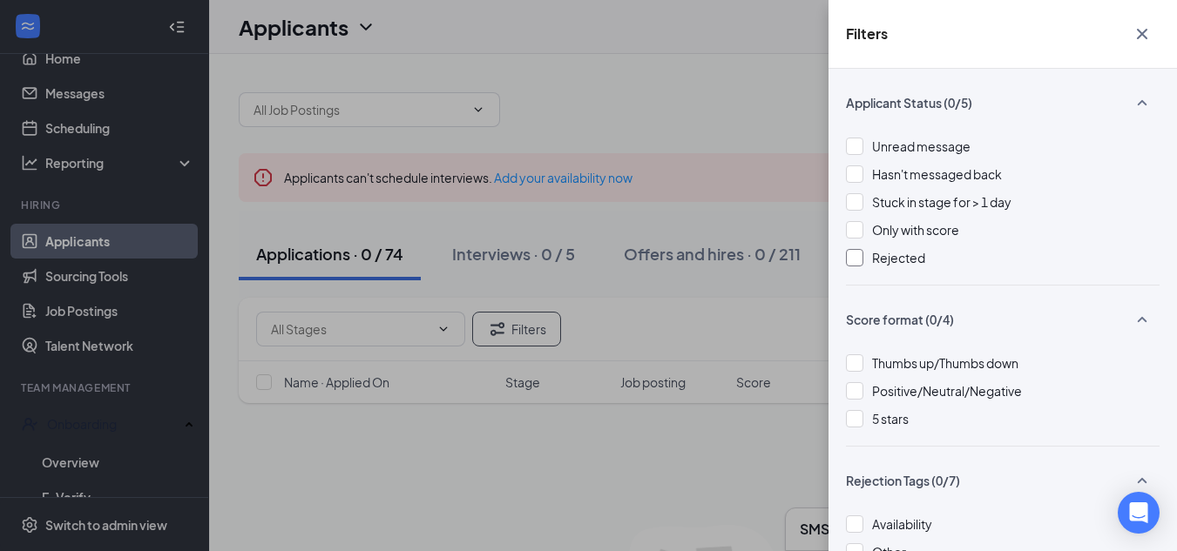
click at [914, 259] on span "Rejected" at bounding box center [898, 258] width 53 height 16
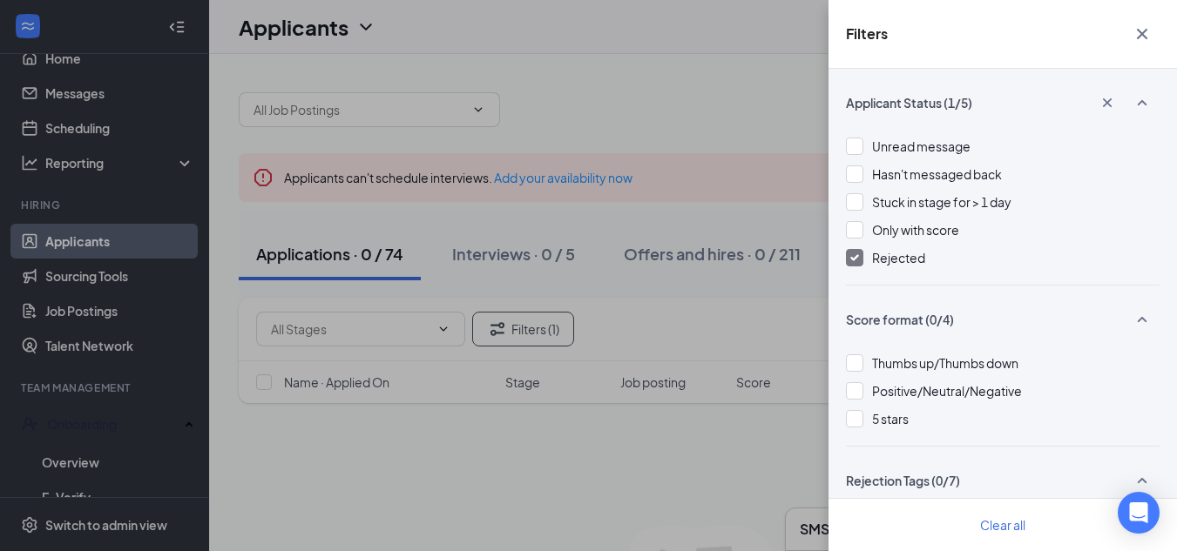
click at [887, 262] on span "Rejected" at bounding box center [898, 258] width 53 height 16
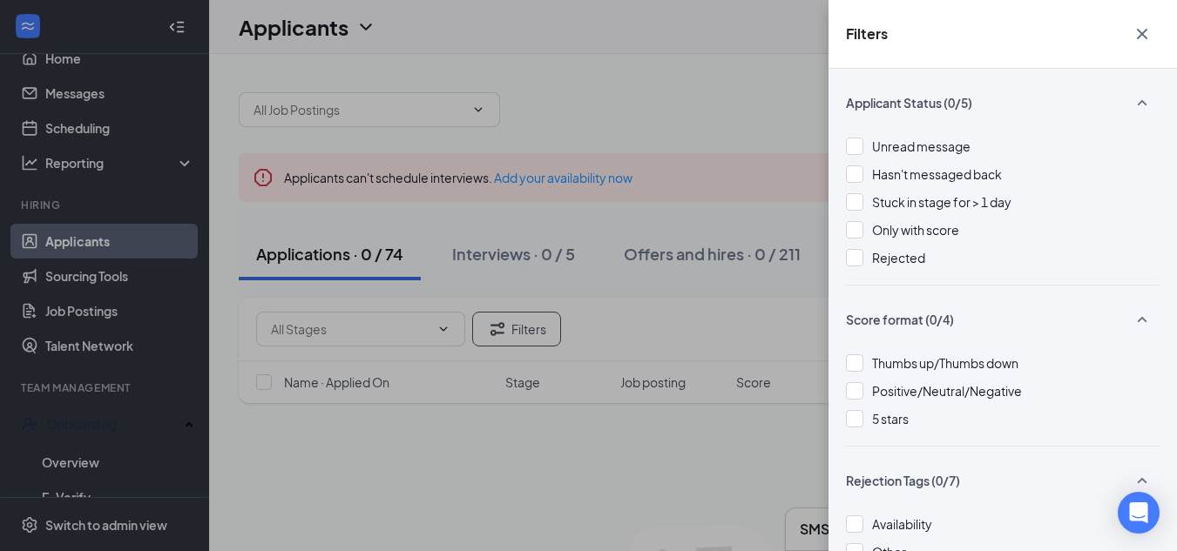
click at [764, 299] on div "Filters Applicant Status (0/5) Unread message Hasn't messaged back Stuck in sta…" at bounding box center [588, 275] width 1177 height 551
click at [856, 263] on div at bounding box center [854, 257] width 17 height 17
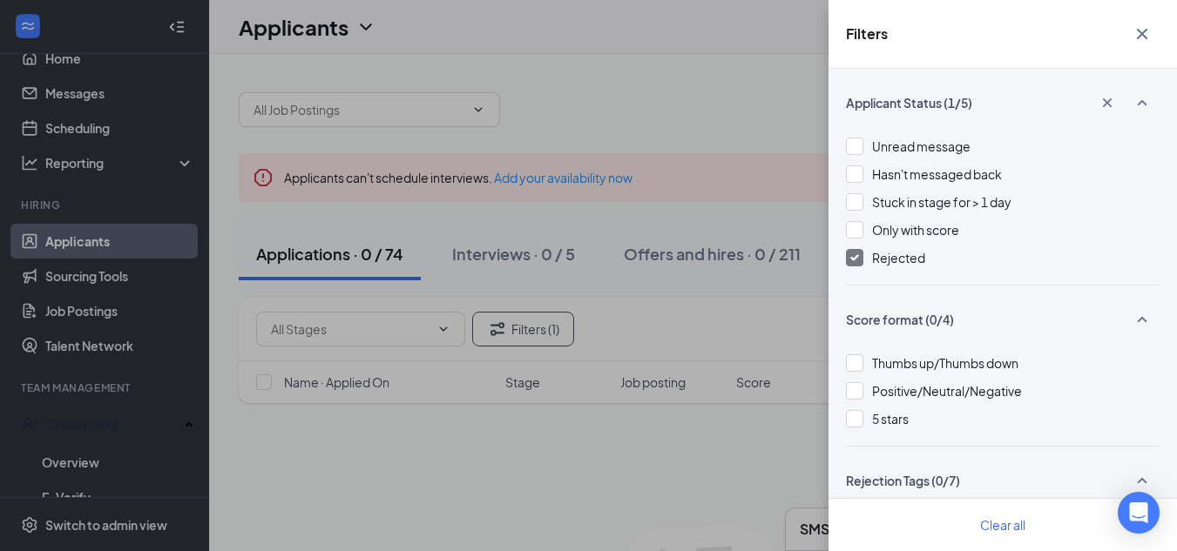
click at [767, 325] on div "Filters Applicant Status (1/5) Unread message Hasn't messaged back Stuck in sta…" at bounding box center [588, 275] width 1177 height 551
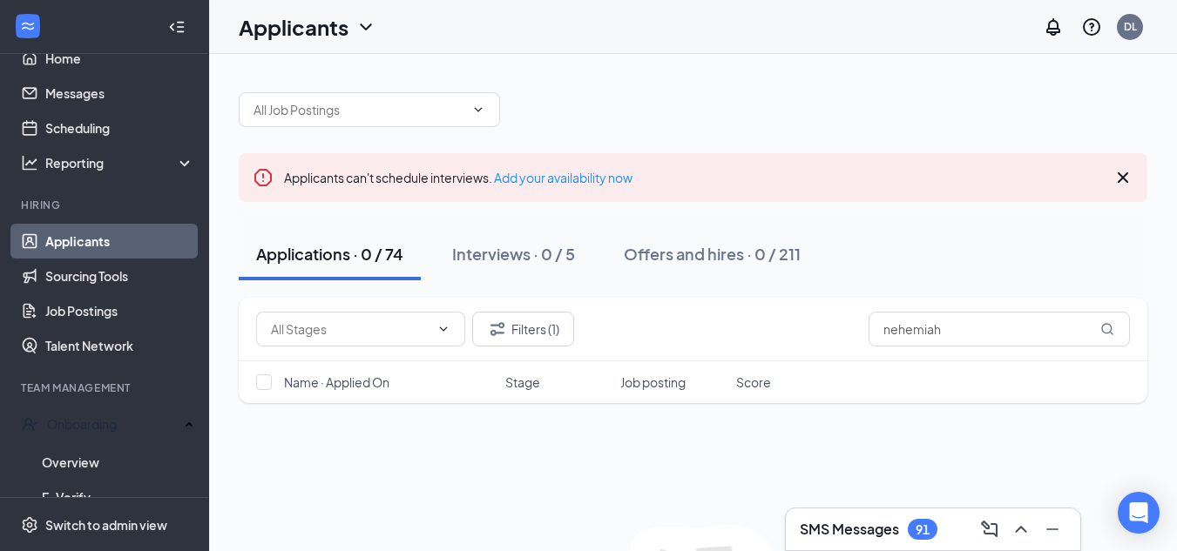
click at [767, 325] on div "Filters (1) nehemiah" at bounding box center [692, 329] width 873 height 35
click at [992, 334] on input "nehemiah" at bounding box center [998, 329] width 261 height 35
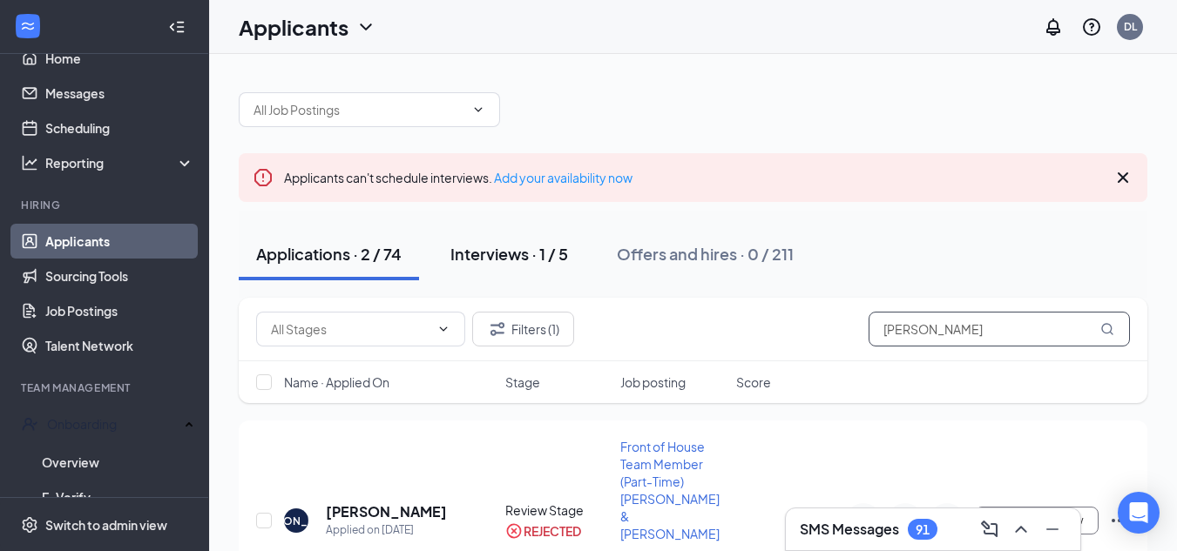
type input "[PERSON_NAME]"
click at [500, 246] on div "Interviews · 1 / 5" at bounding box center [509, 254] width 118 height 22
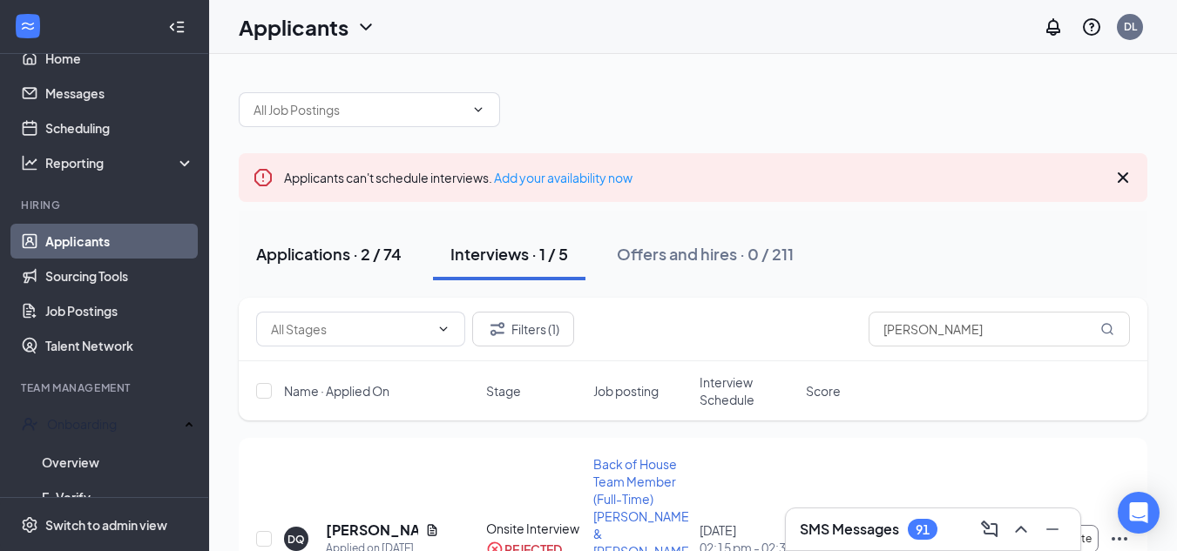
click at [347, 257] on div "Applications · 2 / 74" at bounding box center [328, 254] width 145 height 22
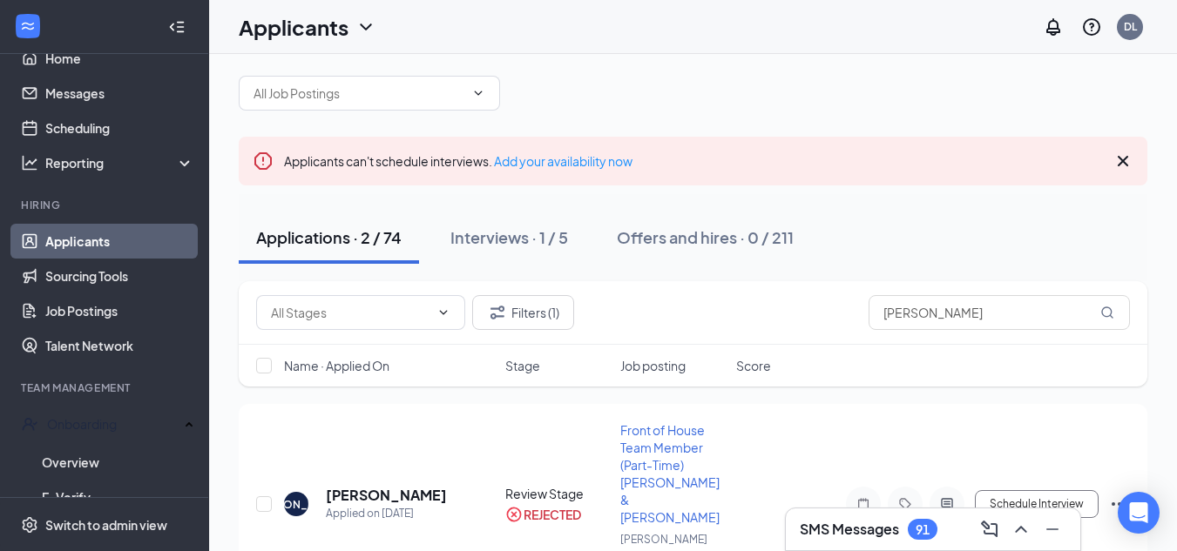
scroll to position [16, 0]
click at [105, 253] on link "Applicants" at bounding box center [119, 241] width 149 height 35
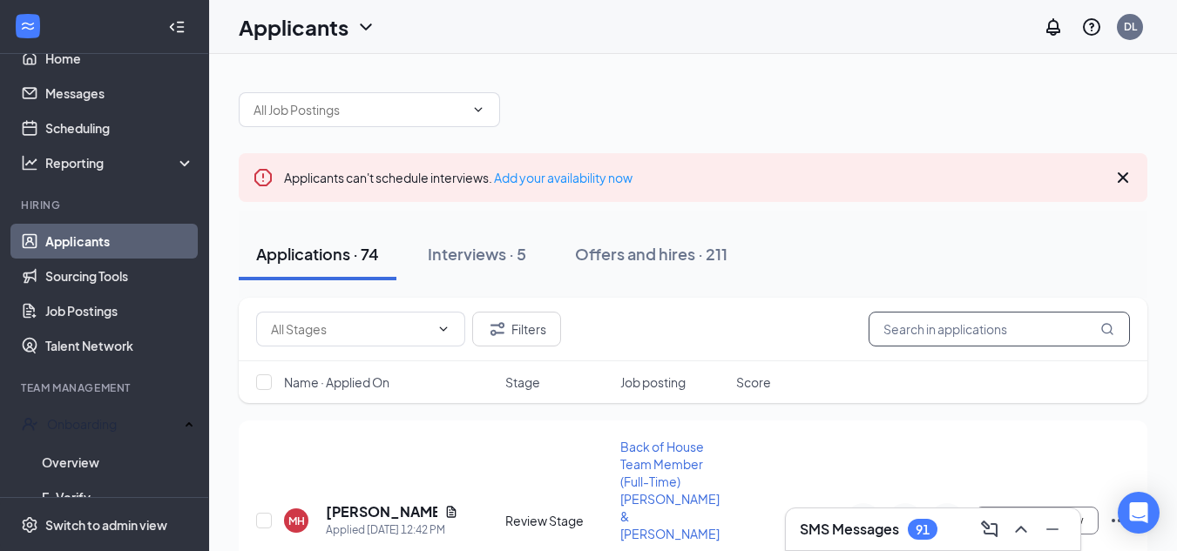
click at [1003, 320] on input "[PERSON_NAME]" at bounding box center [998, 329] width 261 height 35
